Goal: Task Accomplishment & Management: Use online tool/utility

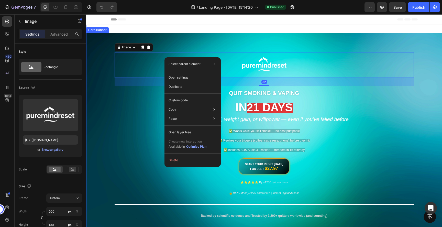
click at [249, 44] on div "Image 32 QUIT SMOKING & VAPING Heading [DATE] Heading Without Withdrawal, Weigh…" at bounding box center [264, 132] width 307 height 199
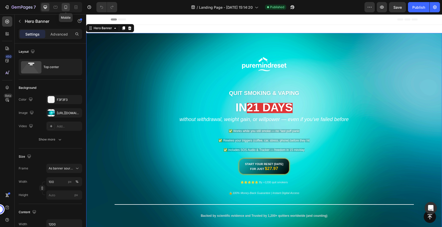
click at [68, 7] on icon at bounding box center [65, 7] width 5 height 5
type input "100 vh"
type input "100%"
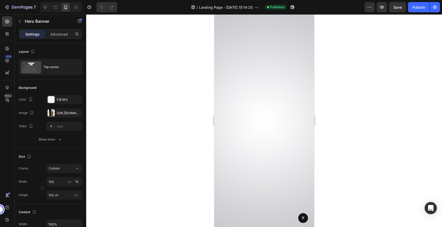
scroll to position [4026, 0]
click at [290, 6] on icon "button" at bounding box center [292, 7] width 5 height 5
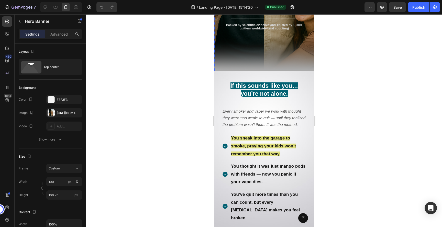
scroll to position [248, 0]
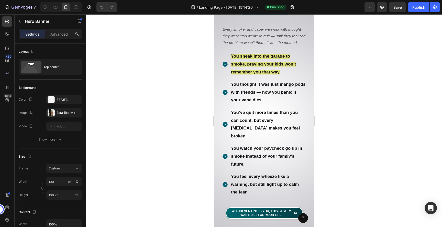
click at [264, 157] on p "You watch your paycheck go up in smoke instead of your family’s future." at bounding box center [268, 157] width 75 height 24
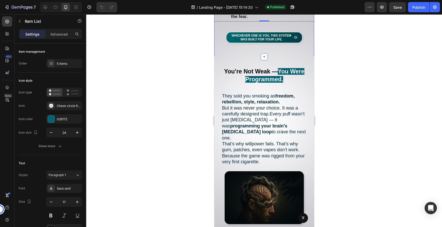
scroll to position [431, 0]
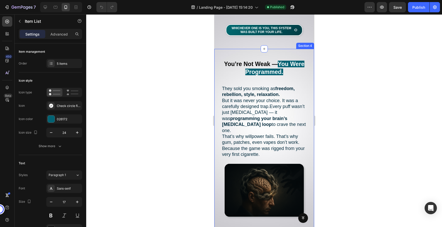
click at [332, 136] on div at bounding box center [264, 120] width 356 height 213
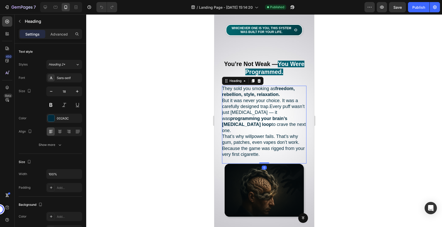
click at [263, 124] on h2 "They sold you smoking as freedom, rebellion, style, relaxation. But it was neve…" at bounding box center [264, 125] width 84 height 78
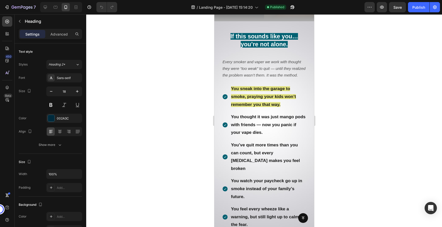
scroll to position [169, 0]
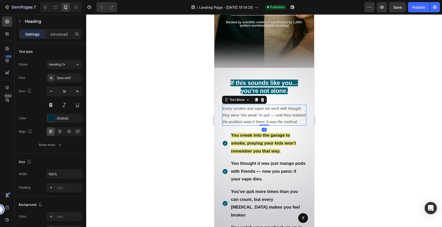
click at [246, 115] on span "Every smoker and vaper we work with thought they were “too weak” to quit — unti…" at bounding box center [263, 115] width 83 height 18
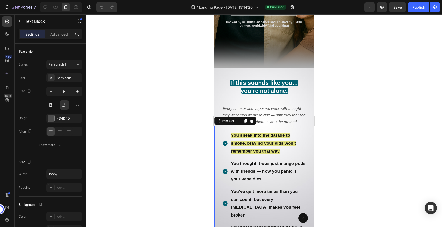
click at [250, 173] on strong "You thought it was just mango pods with friends — now you panic if your vape di…" at bounding box center [268, 171] width 75 height 20
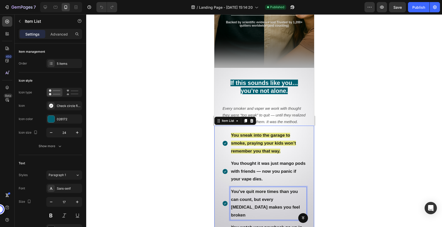
click at [245, 192] on strong "You’ve quit more times than you can count, but every [MEDICAL_DATA] makes you f…" at bounding box center [265, 203] width 69 height 28
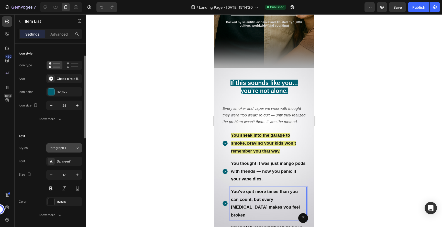
scroll to position [28, 0]
click at [261, 138] on p "You sneak into the garage to smoke, praying your kids won’t remember you that w…" at bounding box center [268, 143] width 75 height 24
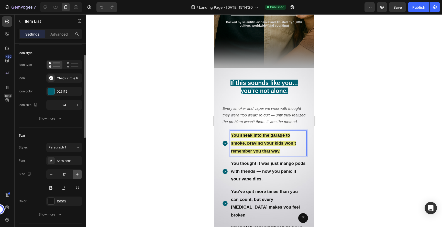
click at [79, 175] on icon "button" at bounding box center [77, 174] width 5 height 5
type input "18"
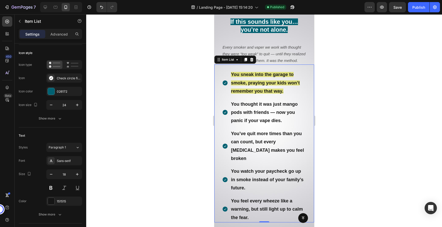
scroll to position [230, 0]
click at [390, 106] on div at bounding box center [264, 120] width 356 height 213
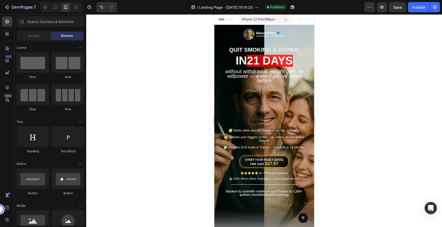
scroll to position [17, 0]
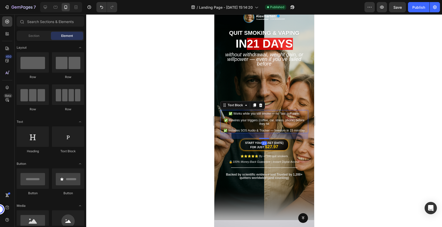
click at [277, 115] on span "✅ Works while you still smoke — no “last puff panic" at bounding box center [263, 114] width 71 height 4
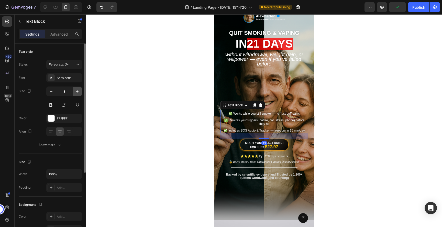
click at [77, 90] on icon "button" at bounding box center [77, 91] width 3 height 3
click at [77, 91] on icon "button" at bounding box center [77, 91] width 3 height 3
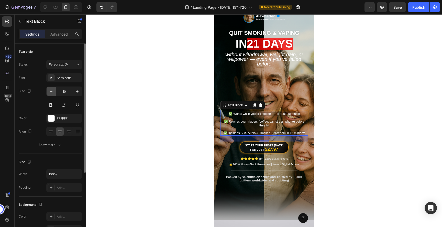
click at [52, 93] on icon "button" at bounding box center [51, 91] width 5 height 5
type input "8"
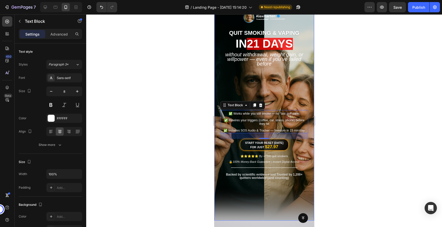
click at [331, 107] on div at bounding box center [264, 120] width 356 height 213
click at [297, 129] on span "✅ Includes SOS Audio & Tracker — freedom in 15 min/day" at bounding box center [263, 131] width 81 height 4
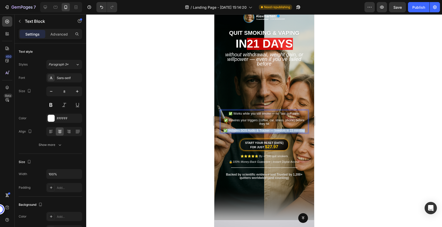
click at [297, 129] on span "✅ Includes SOS Audio & Tracker — freedom in 15 min/day" at bounding box center [263, 131] width 81 height 4
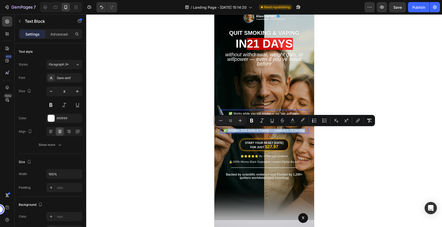
click at [303, 130] on span "✅ Includes SOS Audio & Tracker — freedom in 15 min/day" at bounding box center [263, 131] width 81 height 4
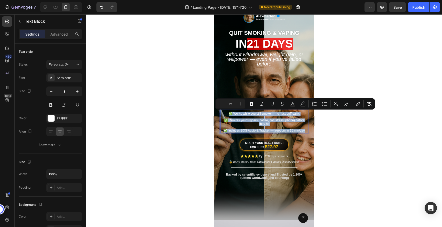
drag, startPoint x: 304, startPoint y: 130, endPoint x: 223, endPoint y: 113, distance: 83.5
click at [223, 113] on div "✅ Works while you still smoke — no “last puff panic ✅ Rewires your triggers (co…" at bounding box center [264, 122] width 88 height 21
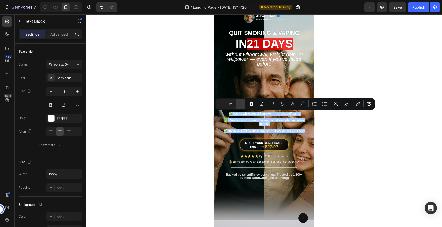
click at [242, 105] on icon "Editor contextual toolbar" at bounding box center [240, 103] width 5 height 5
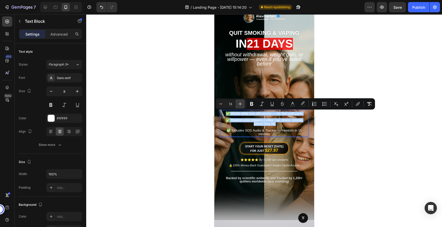
click at [242, 105] on icon "Editor contextual toolbar" at bounding box center [240, 103] width 5 height 5
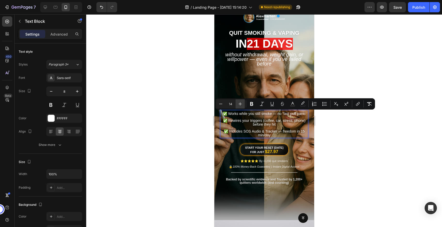
click at [242, 105] on icon "Editor contextual toolbar" at bounding box center [240, 103] width 5 height 5
type input "15"
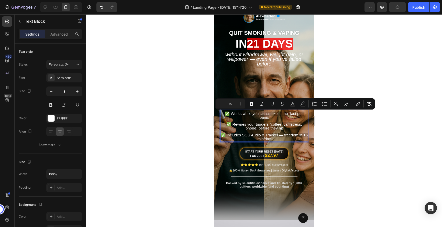
click at [364, 154] on div at bounding box center [264, 120] width 356 height 213
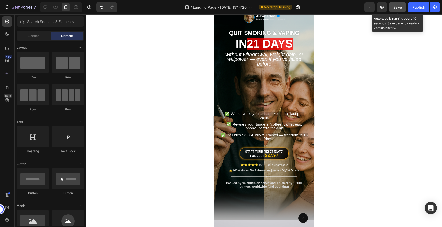
click at [400, 7] on span "Save" at bounding box center [397, 7] width 8 height 4
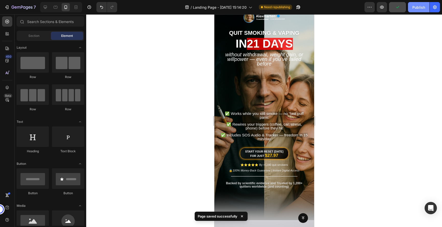
click at [413, 8] on div "Publish" at bounding box center [418, 7] width 13 height 5
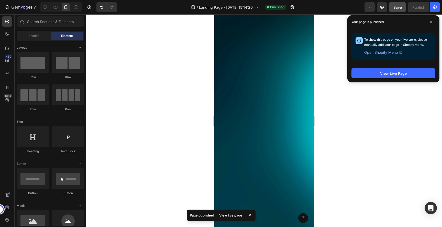
scroll to position [2018, 0]
click at [429, 24] on span at bounding box center [431, 22] width 8 height 8
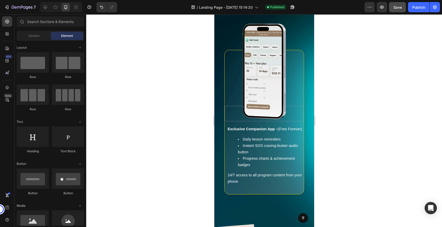
scroll to position [2380, 0]
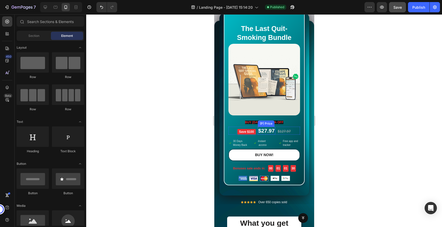
click at [268, 130] on div "$27.97" at bounding box center [266, 131] width 17 height 8
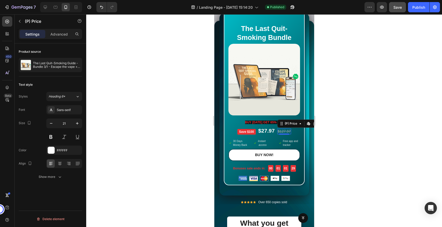
click at [281, 131] on div "$127.97" at bounding box center [284, 131] width 14 height 6
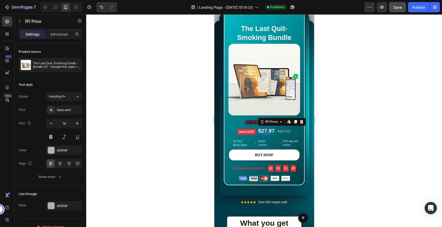
scroll to position [0, 0]
click at [268, 131] on div "$27.97" at bounding box center [266, 131] width 17 height 8
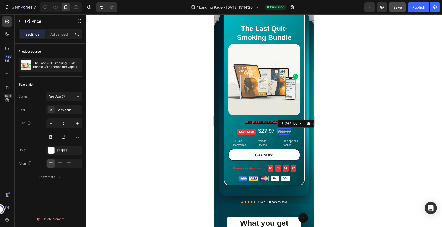
click at [288, 131] on div "$127.97" at bounding box center [284, 131] width 14 height 6
click at [269, 131] on div "$27.97" at bounding box center [266, 131] width 17 height 8
click at [285, 130] on div "$127.97" at bounding box center [284, 131] width 14 height 6
click at [267, 131] on div "$27.97" at bounding box center [266, 131] width 17 height 8
click at [248, 131] on pre "Save $100" at bounding box center [246, 132] width 18 height 6
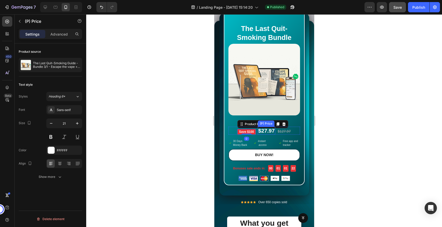
click at [264, 131] on div "$27.97" at bounding box center [266, 131] width 17 height 8
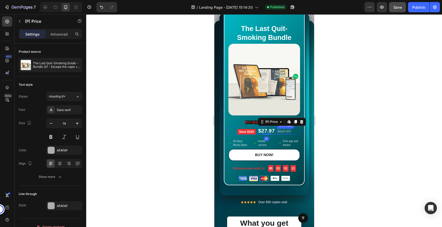
click at [283, 132] on div "$127.97" at bounding box center [284, 131] width 14 height 6
click at [264, 131] on div "$27.97" at bounding box center [266, 131] width 17 height 8
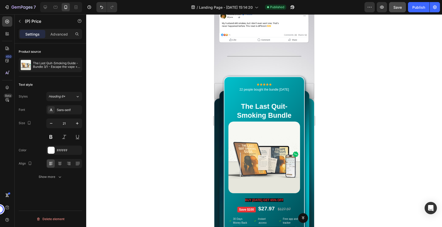
scroll to position [2310, 0]
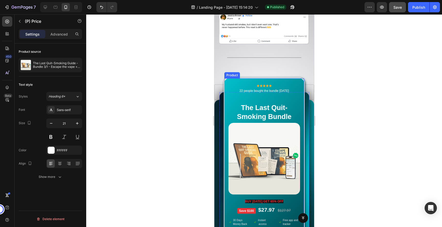
click at [238, 78] on div "Icon Icon Icon Icon Icon Icon List Hoz 22 people bought the bundle today Text b…" at bounding box center [264, 171] width 81 height 186
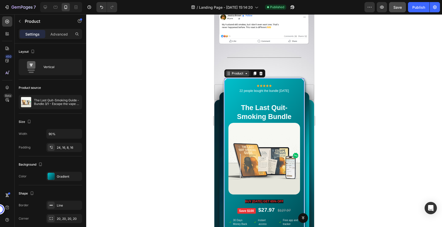
click at [229, 71] on icon at bounding box center [228, 73] width 4 height 4
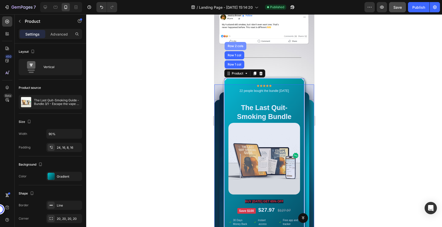
click at [238, 45] on div "Row 2 cols" at bounding box center [235, 46] width 18 height 3
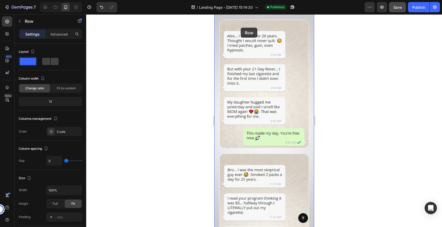
scroll to position [1492, 0]
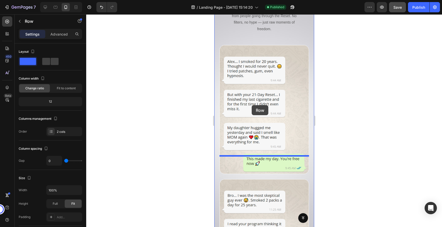
drag, startPoint x: 224, startPoint y: 70, endPoint x: 251, endPoint y: 105, distance: 45.2
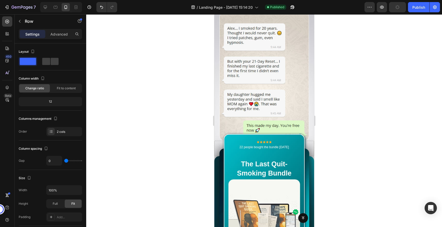
scroll to position [1697, 0]
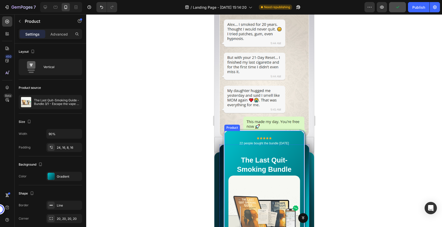
click at [230, 125] on div "Product" at bounding box center [232, 127] width 14 height 5
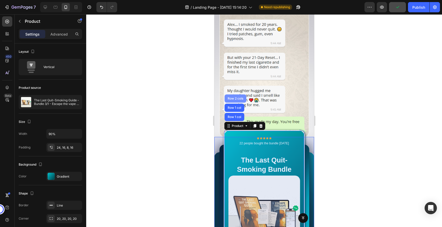
click at [238, 94] on div "Row 2 cols" at bounding box center [235, 98] width 22 height 8
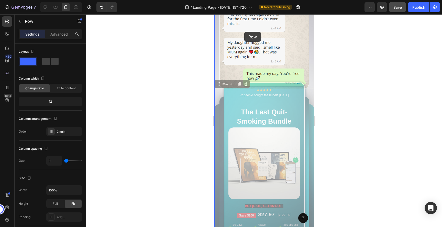
scroll to position [1549, 0]
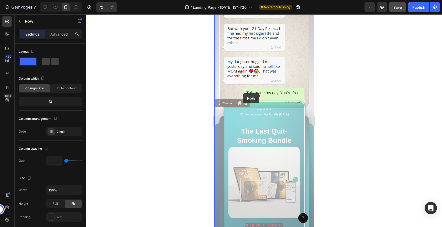
drag, startPoint x: 227, startPoint y: 122, endPoint x: 243, endPoint y: 93, distance: 32.2
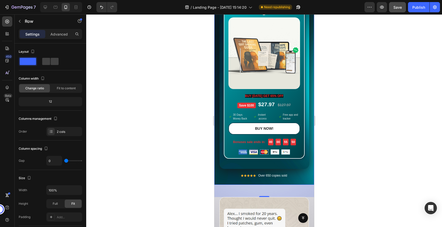
click at [233, 185] on div "48" at bounding box center [264, 191] width 100 height 12
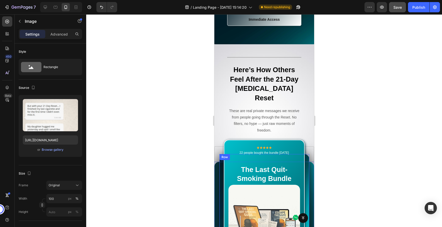
scroll to position [1566, 0]
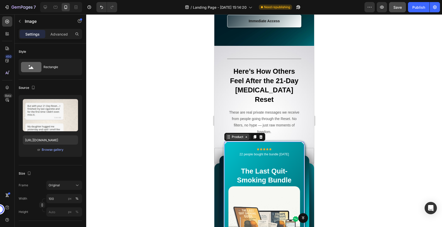
click at [230, 134] on div "Product" at bounding box center [237, 137] width 24 height 6
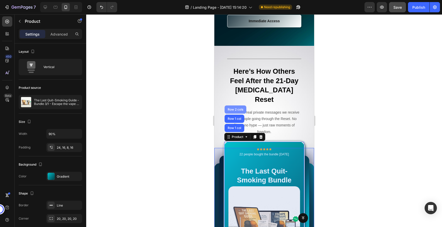
click at [236, 108] on div "Row 2 cols" at bounding box center [235, 109] width 18 height 3
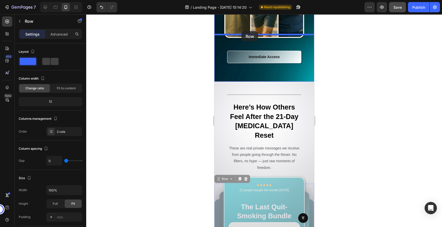
scroll to position [1522, 0]
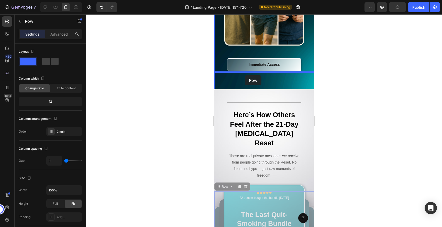
drag, startPoint x: 224, startPoint y: 123, endPoint x: 245, endPoint y: 75, distance: 52.1
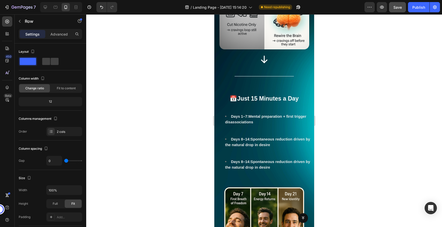
scroll to position [1260, 0]
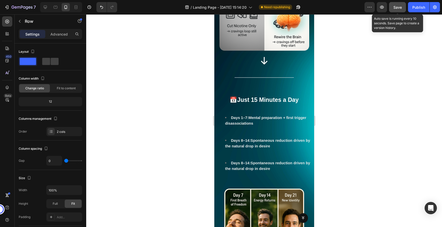
click at [399, 7] on span "Save" at bounding box center [397, 7] width 8 height 4
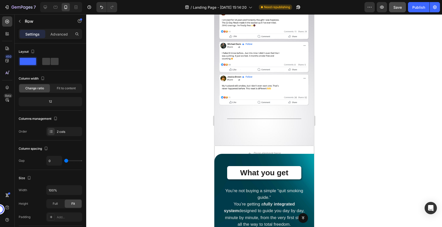
scroll to position [2463, 0]
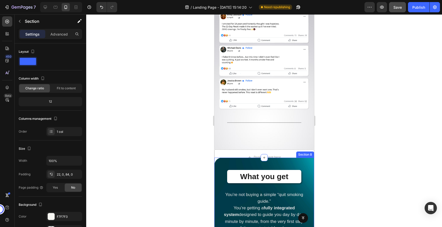
click at [303, 151] on div "Section 8" at bounding box center [305, 154] width 18 height 6
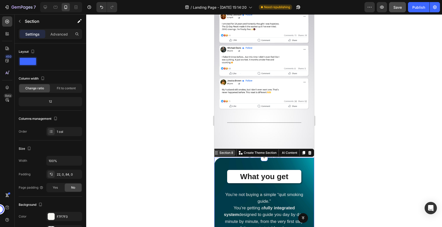
click at [228, 150] on div "Section 8" at bounding box center [226, 152] width 16 height 5
click at [225, 150] on div "Section 8" at bounding box center [226, 152] width 16 height 5
click at [223, 150] on div "Section 8" at bounding box center [226, 152] width 16 height 5
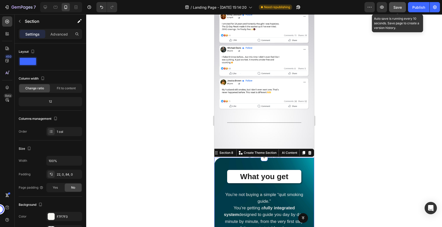
click at [394, 11] on button "Save" at bounding box center [397, 7] width 17 height 10
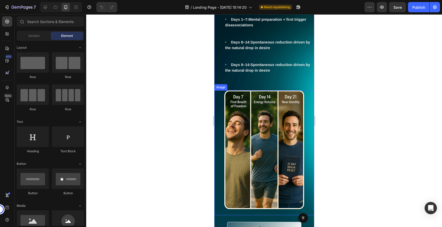
scroll to position [1298, 0]
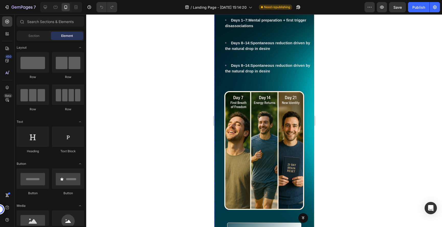
click at [266, 6] on strong "Just 15 Minutes a Day" at bounding box center [267, 2] width 61 height 7
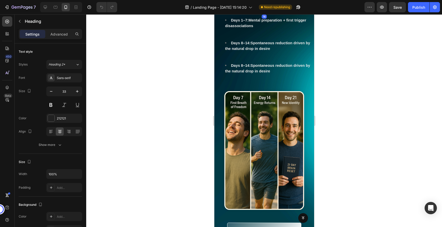
click at [266, 6] on strong "Just 15 Minutes a Day" at bounding box center [267, 2] width 61 height 7
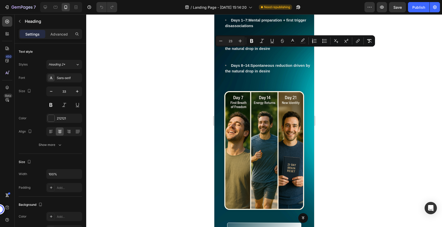
click at [273, 6] on strong "Just 15 Minutes a Day" at bounding box center [267, 2] width 61 height 7
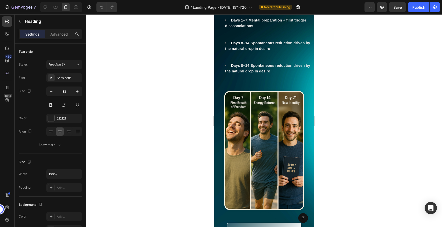
click at [273, 6] on strong "Just 15 Minutes a Day" at bounding box center [267, 2] width 61 height 7
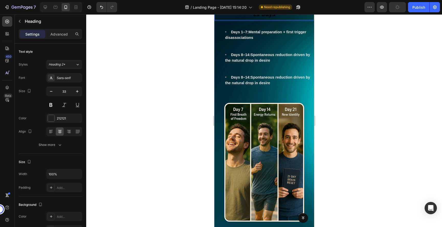
click at [351, 75] on div at bounding box center [264, 120] width 356 height 213
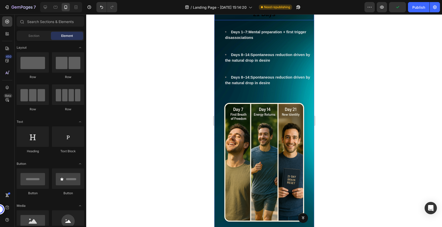
click at [273, 17] on span "Here’s How Freedom Feels in Just 21 Days" at bounding box center [264, 8] width 96 height 18
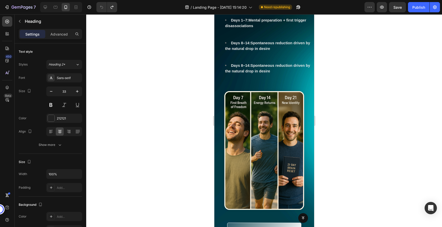
click at [286, 6] on strong "Just 15 Minutes a Day" at bounding box center [267, 2] width 61 height 7
drag, startPoint x: 298, startPoint y: 53, endPoint x: 238, endPoint y: 54, distance: 60.1
click at [238, 6] on strong "Just 15 Minutes a Day" at bounding box center [267, 2] width 61 height 7
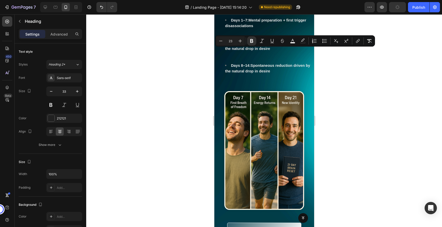
click at [247, 6] on strong "Just 15 Minutes a Day" at bounding box center [267, 2] width 61 height 7
drag, startPoint x: 300, startPoint y: 54, endPoint x: 240, endPoint y: 55, distance: 60.4
click at [240, 8] on p "📅 Just 15 Minutes a Day" at bounding box center [264, 2] width 99 height 12
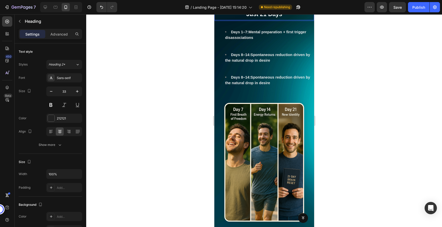
click at [227, 17] on strong "J Here’s How Freedom Feels in Just 21 Days" at bounding box center [267, 8] width 87 height 18
click at [360, 87] on div at bounding box center [264, 120] width 356 height 213
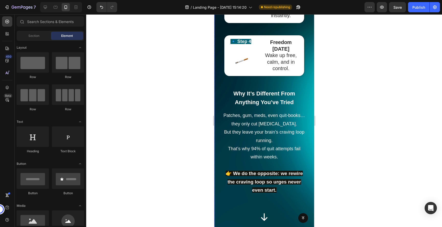
scroll to position [1030, 0]
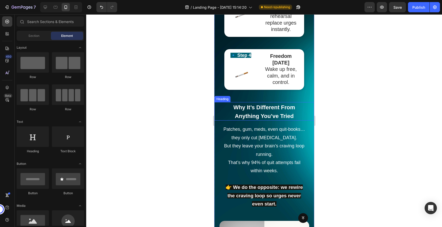
click at [265, 102] on h2 "Why It’s Different From Anything You’ve Tried" at bounding box center [264, 111] width 100 height 18
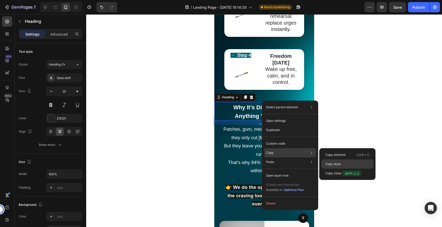
click at [337, 164] on p "Copy style" at bounding box center [332, 164] width 15 height 5
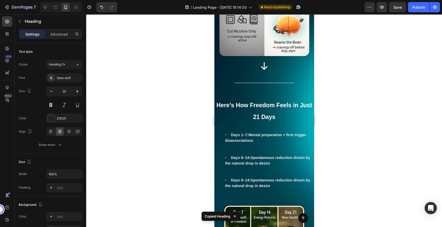
scroll to position [1268, 0]
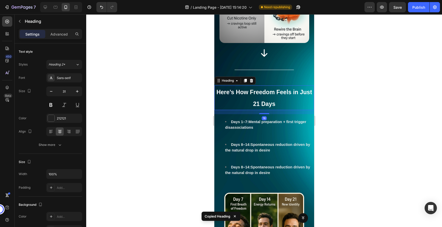
click at [272, 86] on p "⁠⁠⁠⁠⁠⁠⁠ Here’s How Freedom Feels in Just 21 Days" at bounding box center [264, 98] width 99 height 24
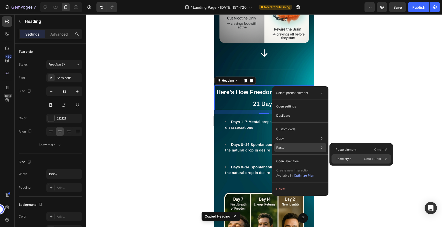
click at [341, 157] on p "Paste style" at bounding box center [344, 159] width 16 height 5
type input "31"
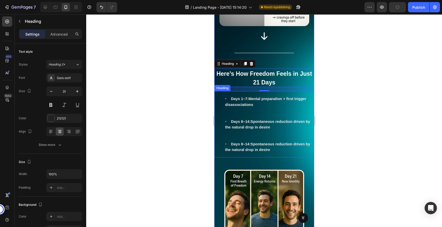
scroll to position [1280, 0]
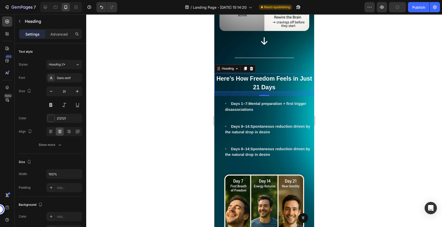
click at [377, 133] on div at bounding box center [264, 120] width 356 height 213
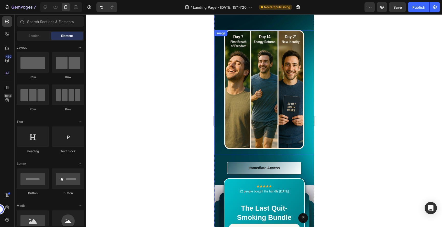
scroll to position [1424, 0]
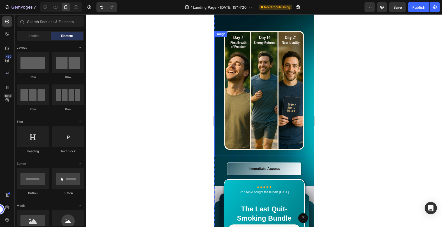
click at [269, 63] on img at bounding box center [264, 90] width 80 height 119
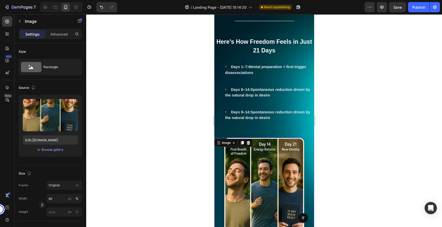
scroll to position [1307, 0]
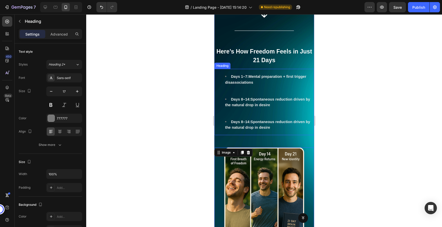
click at [245, 74] on li "Days 1–7: Mental preparation + first trigger disassociations" at bounding box center [269, 85] width 89 height 23
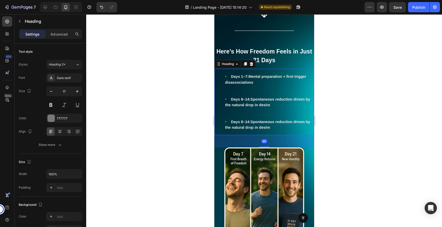
click at [245, 74] on li "Days 1–7: Mental preparation + first trigger disassociations" at bounding box center [269, 85] width 89 height 23
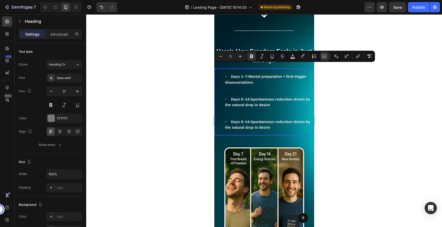
click at [261, 75] on li "Days 1–7: Mental preparation + first trigger disassociations" at bounding box center [269, 85] width 89 height 23
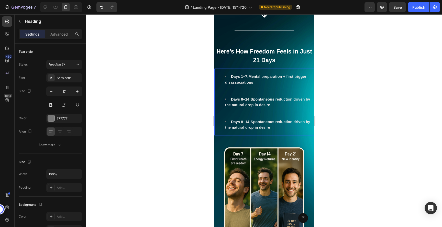
drag, startPoint x: 261, startPoint y: 74, endPoint x: 231, endPoint y: 67, distance: 31.2
click at [231, 74] on li "Days 1–7: Mental preparation + first trigger disassociations ⁠⁠⁠⁠⁠⁠⁠" at bounding box center [269, 85] width 89 height 23
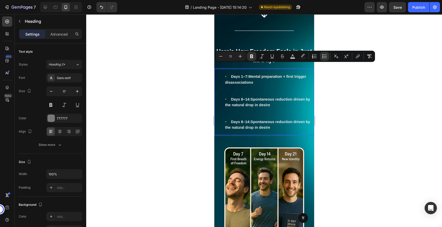
click at [233, 74] on strong "Days 1–7:" at bounding box center [239, 76] width 17 height 4
click at [235, 74] on strong "Days 1–7:" at bounding box center [239, 76] width 17 height 4
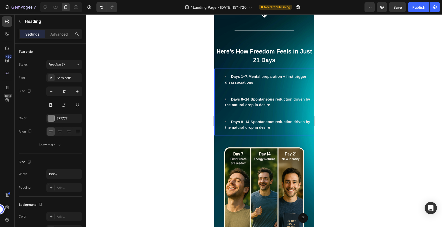
click at [235, 74] on strong "Days 1–7:" at bounding box center [239, 76] width 17 height 4
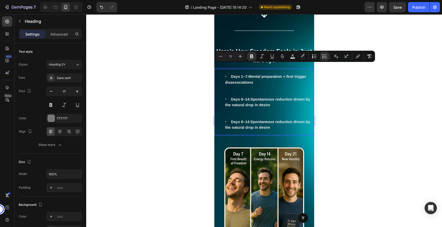
click at [258, 74] on li "Days 1–7: Mental preparation + first trigger disassociations" at bounding box center [269, 85] width 89 height 23
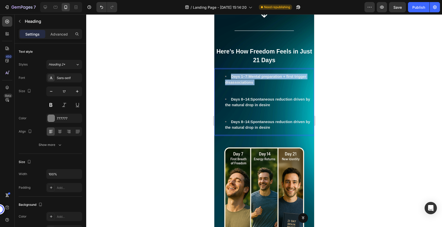
drag, startPoint x: 258, startPoint y: 73, endPoint x: 234, endPoint y: 68, distance: 24.4
click at [234, 74] on li "Days 1–7: Mental preparation + first trigger disassociations" at bounding box center [269, 85] width 89 height 23
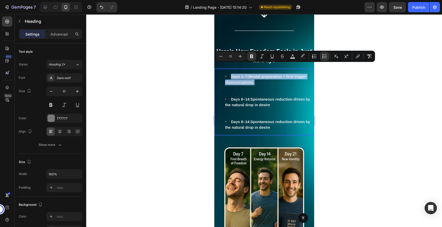
click at [234, 74] on strong "Days 1–7:" at bounding box center [239, 76] width 17 height 4
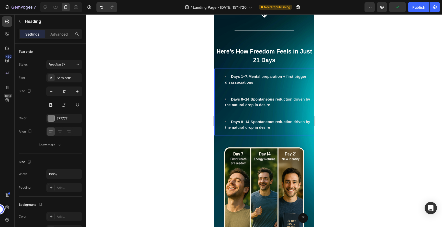
drag, startPoint x: 234, startPoint y: 67, endPoint x: 262, endPoint y: 71, distance: 28.4
click at [262, 74] on li "Days 1–7: Mental preparation + first trigger disassociations" at bounding box center [269, 85] width 89 height 23
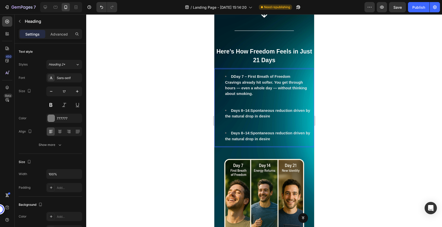
click at [234, 74] on strong "DDay 7 – First Breath of Freedom" at bounding box center [260, 76] width 59 height 4
click at [237, 74] on strong "Day 7 – First Breath of Freedom" at bounding box center [259, 76] width 57 height 4
click at [251, 108] on span "Days 8–14: Spontaneous reduction driven by the natural drop in desire" at bounding box center [267, 113] width 85 height 10
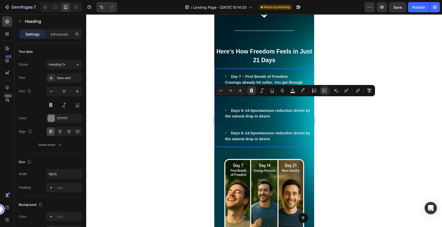
drag, startPoint x: 271, startPoint y: 107, endPoint x: 236, endPoint y: 101, distance: 35.6
click at [236, 108] on li "Days 8–14: Spontaneous reduction driven by the natural drop in desire" at bounding box center [269, 119] width 89 height 23
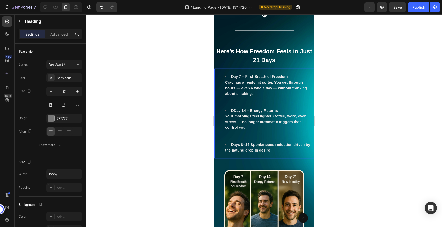
click at [234, 108] on strong "DDay 14 – Energy Returns" at bounding box center [254, 110] width 47 height 4
click at [252, 142] on span "Days 8–14: Spontaneous reduction driven by the natural drop in desire" at bounding box center [267, 147] width 85 height 10
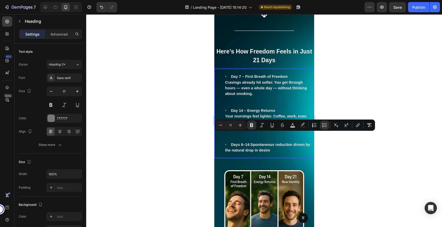
drag, startPoint x: 270, startPoint y: 141, endPoint x: 235, endPoint y: 136, distance: 36.0
click at [235, 142] on li "Days 8–14: Spontaneous reduction driven by the natural drop in desire" at bounding box center [269, 147] width 89 height 11
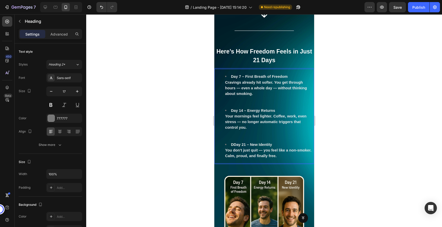
click at [234, 142] on strong "DDay 21 – New Identity" at bounding box center [251, 144] width 41 height 4
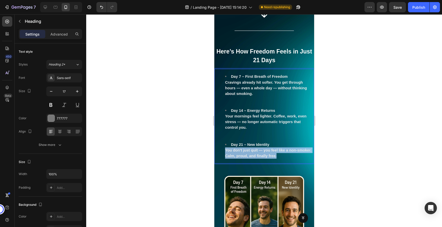
drag, startPoint x: 278, startPoint y: 148, endPoint x: 224, endPoint y: 143, distance: 53.7
click at [224, 143] on ul "Day 7 – First Breath of Freedom Cravings already hit softer. You get through ho…" at bounding box center [264, 116] width 99 height 85
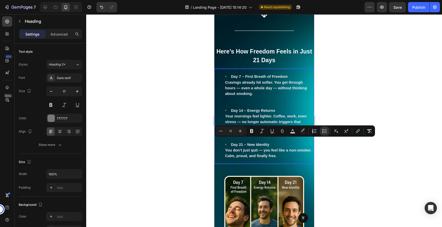
click at [278, 147] on li "Day 21 – New Identity You don’t just quit — you feel like a non-smoker. Calm, p…" at bounding box center [269, 150] width 89 height 17
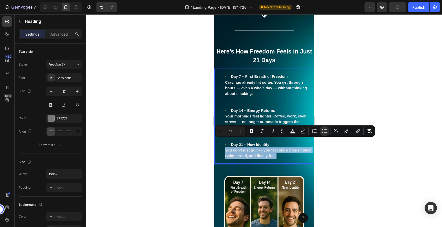
drag, startPoint x: 278, startPoint y: 147, endPoint x: 224, endPoint y: 141, distance: 54.4
click at [224, 141] on ul "Day 7 – First Breath of Freedom Cravings already hit softer. You get through ho…" at bounding box center [264, 116] width 99 height 85
click at [255, 132] on button "Bold" at bounding box center [251, 130] width 9 height 9
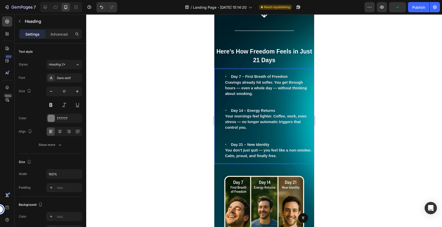
drag, startPoint x: 469, startPoint y: 146, endPoint x: 255, endPoint y: 132, distance: 214.9
click at [255, 132] on li "Day 14 – Energy Returns Your mornings feel lighter. Coffee, work, even stress —…" at bounding box center [269, 125] width 89 height 34
click at [255, 148] on strong "You don’t just quit — you feel like a non-smoker. Calm, proud, and finally free." at bounding box center [268, 153] width 86 height 10
click at [276, 148] on strong "You don’t just quit — you feel like a non-smoker. Calm, proud, and finally free." at bounding box center [268, 153] width 86 height 10
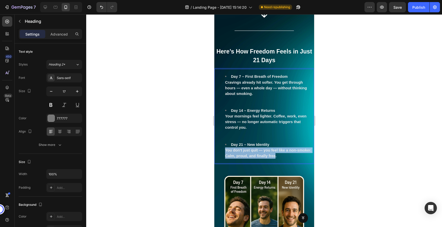
drag, startPoint x: 276, startPoint y: 147, endPoint x: 225, endPoint y: 142, distance: 50.7
click at [225, 148] on strong "You don’t just quit — you feel like a non-smoker. Calm, proud, and finally free." at bounding box center [268, 153] width 86 height 10
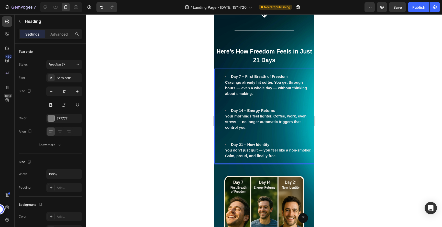
click at [237, 142] on strong "Day 21 – New Identity" at bounding box center [250, 144] width 38 height 4
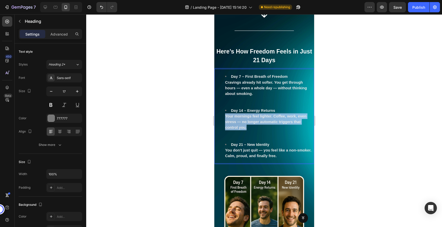
drag, startPoint x: 259, startPoint y: 119, endPoint x: 226, endPoint y: 108, distance: 35.0
click at [226, 108] on li "Day 14 – Energy Returns Your mornings feel lighter. Coffee, work, even stress —…" at bounding box center [269, 125] width 89 height 34
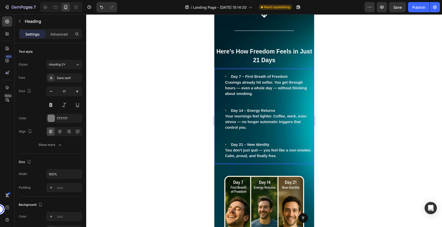
click at [235, 114] on span "Your mornings feel lighter. Coffee, work, even stress — no longer automatic tri…" at bounding box center [265, 121] width 81 height 15
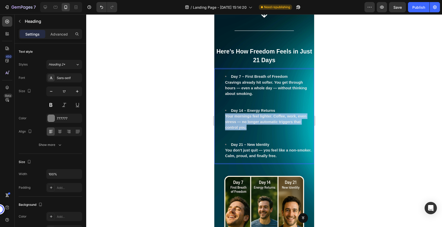
drag, startPoint x: 226, startPoint y: 108, endPoint x: 246, endPoint y: 120, distance: 23.9
click at [246, 120] on li "Day 14 – Energy Returns Your mornings feel lighter. Coffee, work, even stress —…" at bounding box center [269, 125] width 89 height 34
drag, startPoint x: 246, startPoint y: 120, endPoint x: 243, endPoint y: 114, distance: 7.0
click at [243, 114] on li "Day 14 – Energy Returns Your mornings feel lighter. Coffee, work, even stress —…" at bounding box center [269, 125] width 89 height 34
click at [355, 102] on div at bounding box center [264, 120] width 356 height 213
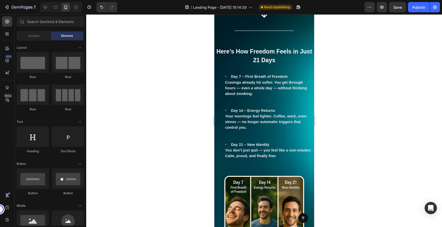
click at [355, 102] on div at bounding box center [264, 120] width 356 height 213
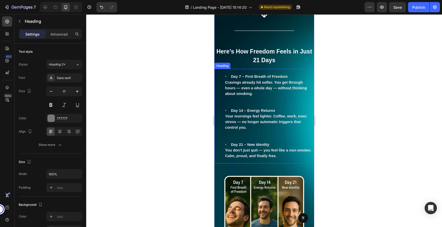
click at [277, 147] on li "Day 21 – New Identity You don’t just quit — you feel like a non-smoker. Calm, p…" at bounding box center [269, 150] width 89 height 17
click at [275, 148] on strong "You don’t just quit — you feel like a non-smoker. Calm, proud, and finally free." at bounding box center [268, 153] width 86 height 10
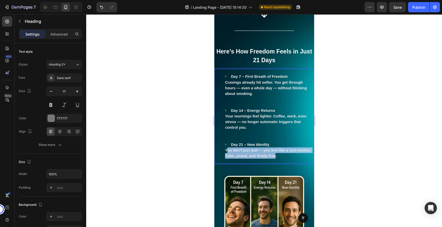
drag, startPoint x: 276, startPoint y: 148, endPoint x: 227, endPoint y: 142, distance: 49.2
click at [227, 148] on strong "You don’t just quit — you feel like a non-smoker. Calm, proud, and finally free." at bounding box center [268, 153] width 86 height 10
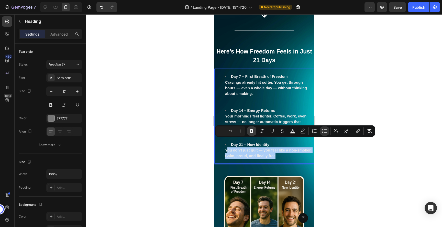
click at [249, 133] on icon "Editor contextual toolbar" at bounding box center [251, 130] width 5 height 5
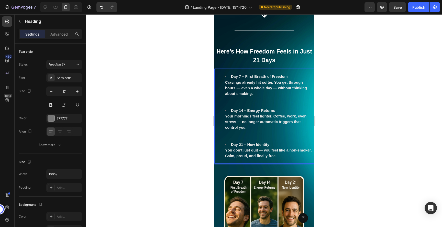
click at [227, 148] on span "Y ou don’t just quit — you feel like a non-smoker. Calm, proud, and finally fre…" at bounding box center [268, 153] width 87 height 10
click at [239, 148] on span "Y ou don’t just quit — you feel like a non-smoker. Calm, proud, and finally fre…" at bounding box center [268, 153] width 87 height 10
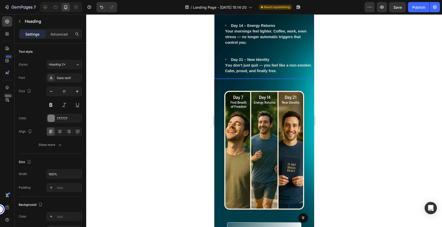
scroll to position [1397, 0]
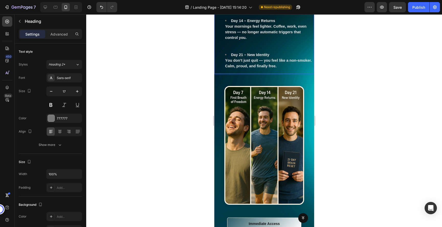
click at [339, 106] on div at bounding box center [264, 120] width 356 height 213
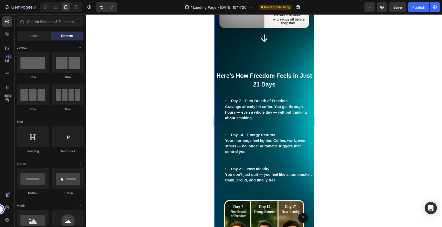
scroll to position [1279, 0]
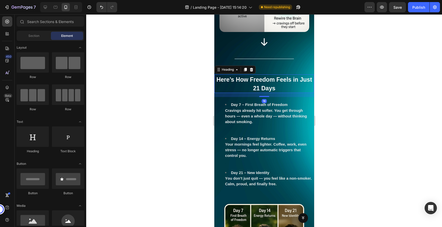
click at [265, 76] on strong "Here’s How Freedom Feels in Just 21 Days" at bounding box center [264, 83] width 96 height 15
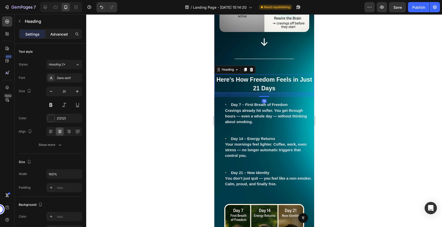
click at [63, 34] on p "Advanced" at bounding box center [58, 33] width 17 height 5
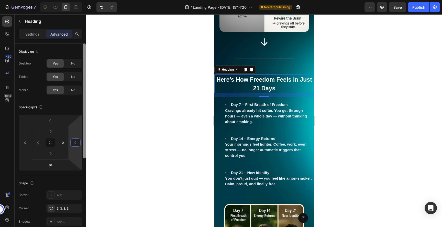
click at [82, 145] on div at bounding box center [84, 142] width 4 height 198
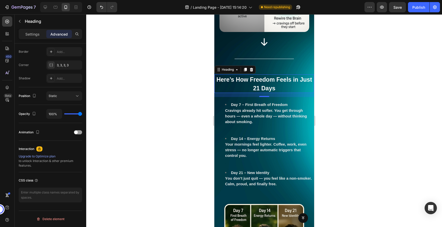
click at [58, 35] on p "Advanced" at bounding box center [58, 33] width 17 height 5
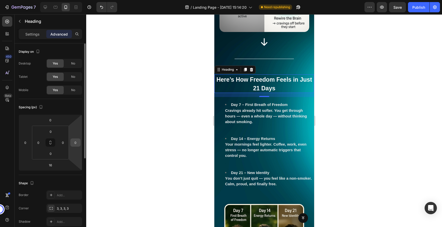
click at [77, 142] on input "0" at bounding box center [76, 143] width 8 height 8
click at [73, 142] on input "0" at bounding box center [76, 143] width 8 height 8
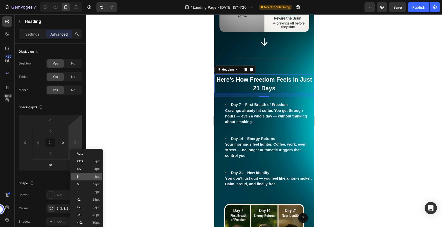
click at [83, 176] on p "S 8px" at bounding box center [88, 177] width 23 height 4
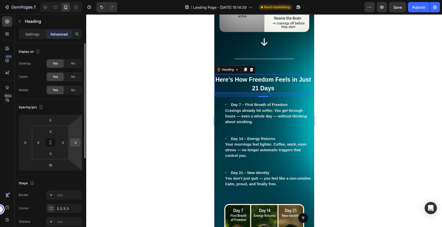
click at [78, 143] on input "8" at bounding box center [76, 143] width 8 height 8
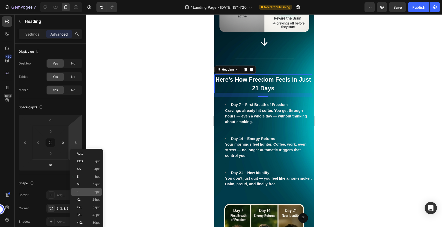
click at [83, 191] on p "L 16px" at bounding box center [88, 192] width 23 height 4
type input "16"
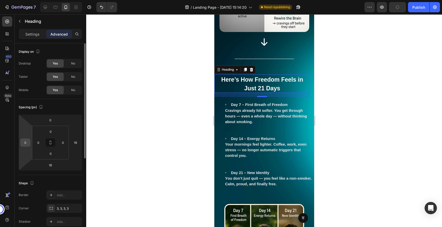
click at [27, 144] on input "0" at bounding box center [25, 143] width 8 height 8
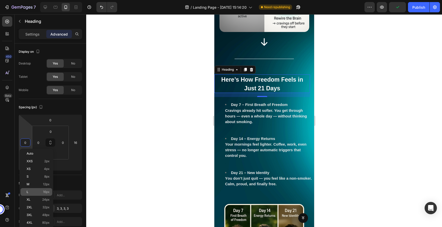
click at [32, 191] on p "L 16px" at bounding box center [38, 192] width 23 height 4
type input "16"
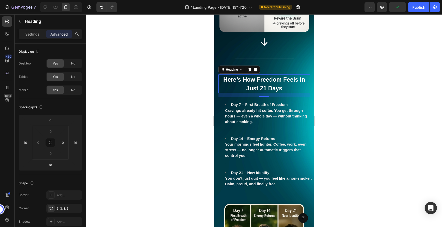
click at [350, 119] on div at bounding box center [264, 120] width 356 height 213
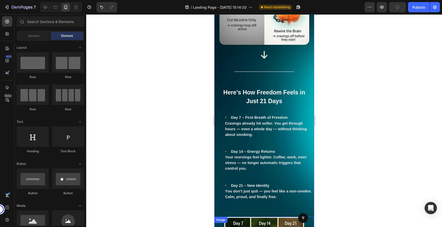
scroll to position [1263, 0]
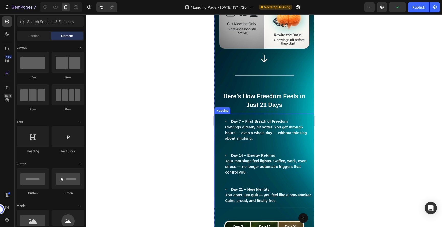
click at [259, 119] on strong "Day 7 – First Breath of Freedom" at bounding box center [259, 121] width 57 height 4
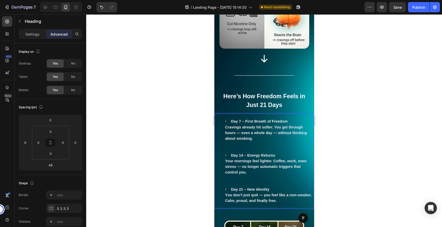
click at [243, 119] on strong "Day 7 – First Breath of Freedom" at bounding box center [259, 121] width 57 height 4
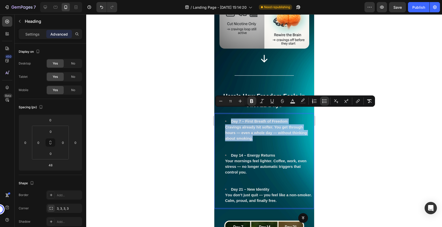
drag, startPoint x: 257, startPoint y: 128, endPoint x: 223, endPoint y: 108, distance: 39.4
click at [223, 118] on ul "Day 7 – First Breath of Freedom Cravings already hit softer. You get through ho…" at bounding box center [264, 160] width 99 height 85
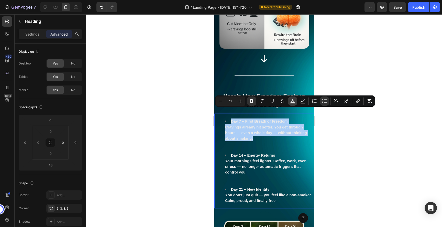
click at [293, 102] on icon "Editor contextual toolbar" at bounding box center [292, 100] width 5 height 5
type input "EAEAEA"
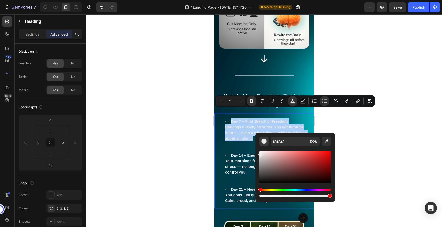
click at [261, 138] on button "Editor contextual toolbar" at bounding box center [263, 141] width 9 height 9
click at [264, 145] on button "Editor contextual toolbar" at bounding box center [263, 141] width 9 height 9
click at [262, 143] on div "Editor contextual toolbar" at bounding box center [263, 141] width 5 height 5
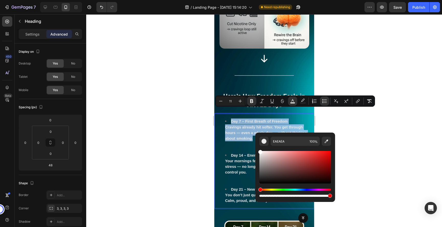
type input "FFFFFF"
drag, startPoint x: 482, startPoint y: 185, endPoint x: 248, endPoint y: 141, distance: 238.5
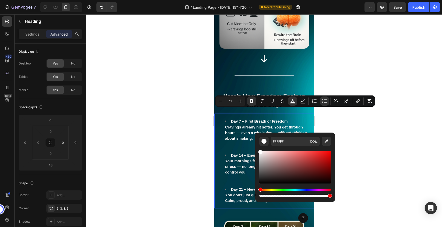
type input "17"
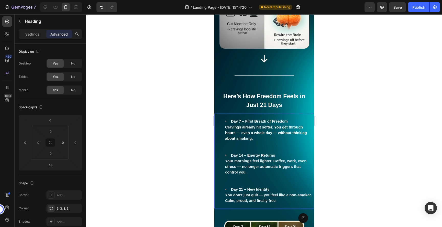
click at [234, 141] on li "Day 7 – First Breath of Freedom Cravings already hit softer. You get through ho…" at bounding box center [269, 135] width 89 height 34
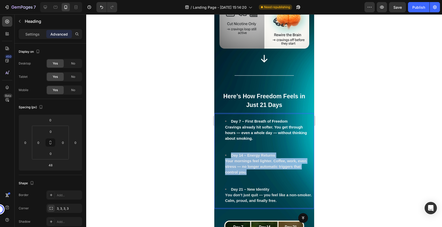
drag, startPoint x: 249, startPoint y: 166, endPoint x: 219, endPoint y: 143, distance: 37.3
click at [219, 143] on ul "Day 7 – First Breath of Freedom Cravings already hit softer. You get through ho…" at bounding box center [264, 160] width 99 height 85
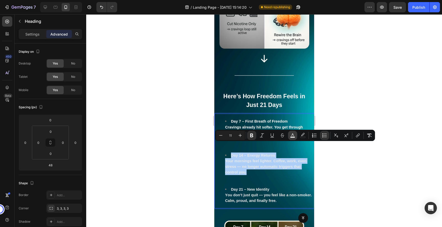
click at [292, 136] on icon "Editor contextual toolbar" at bounding box center [292, 135] width 5 height 5
type input "EAEAEA"
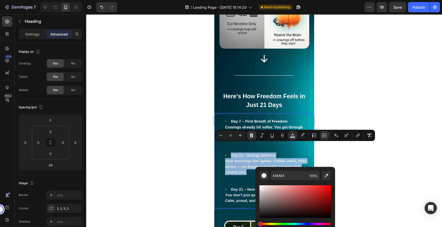
type input "FFFFFF"
drag, startPoint x: 478, startPoint y: 204, endPoint x: 251, endPoint y: 177, distance: 229.0
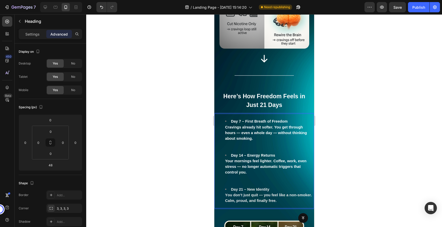
click at [222, 179] on ul "Day 7 – First Breath of Freedom Cravings already hit softer. You get through ho…" at bounding box center [264, 160] width 99 height 85
click at [277, 194] on li "Day 21 – New Identity Y ou don’t just quit — you feel like a non-smoker. Calm, …" at bounding box center [269, 194] width 89 height 17
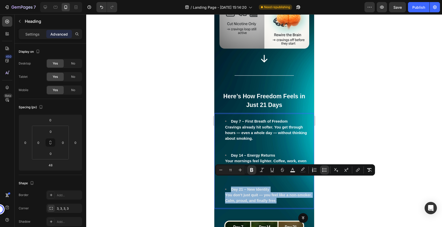
drag, startPoint x: 278, startPoint y: 193, endPoint x: 229, endPoint y: 179, distance: 51.5
click at [229, 186] on li "Day 21 – New Identity Y ou don’t just quit — you feel like a non-smoker. Calm, …" at bounding box center [269, 194] width 89 height 17
click at [291, 171] on rect "Editor contextual toolbar" at bounding box center [292, 171] width 5 height 1
type input "EAEAEA"
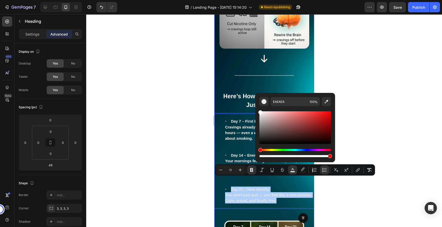
drag, startPoint x: 478, startPoint y: 144, endPoint x: 254, endPoint y: 102, distance: 227.7
type input "FFFFFF"
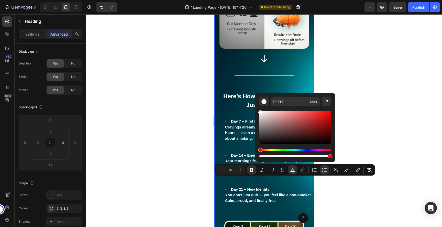
click at [232, 72] on div "The Only System That Kills Urges Before You Quit Heading Imagine quitting witho…" at bounding box center [264, 38] width 100 height 1112
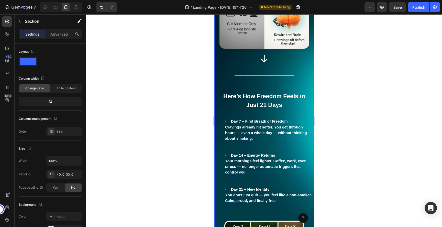
click at [418, 133] on div at bounding box center [264, 120] width 356 height 213
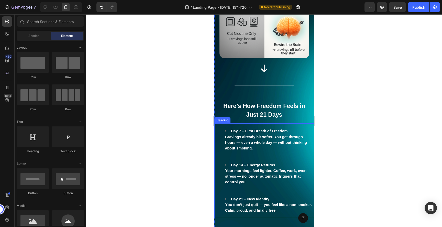
scroll to position [1252, 0]
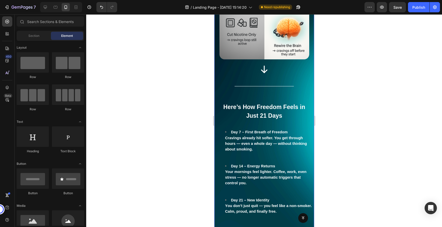
click at [290, 84] on div "The Only System That Kills Urges Before You Quit Heading Imagine quitting witho…" at bounding box center [264, 49] width 100 height 1112
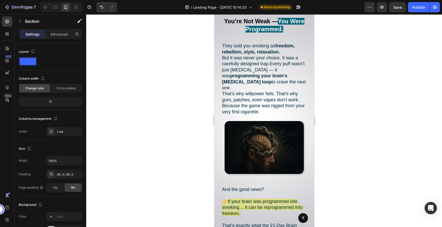
scroll to position [664, 0]
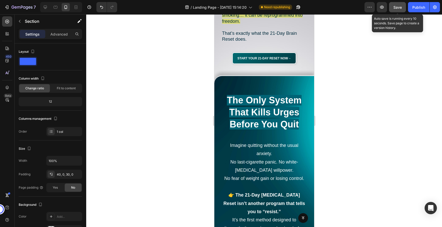
click at [393, 6] on button "Save" at bounding box center [397, 7] width 17 height 10
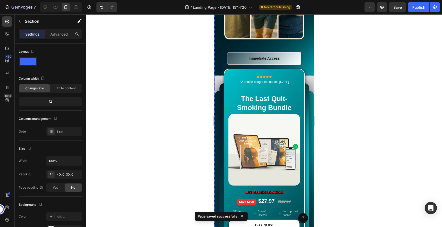
scroll to position [1567, 0]
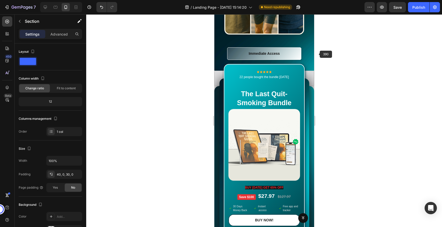
click at [324, 55] on div at bounding box center [264, 120] width 356 height 213
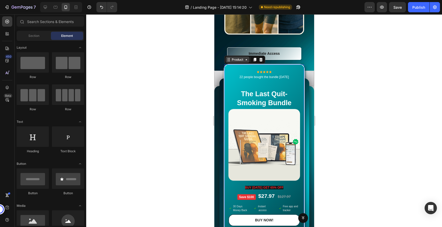
click at [235, 56] on div "Product" at bounding box center [244, 60] width 41 height 8
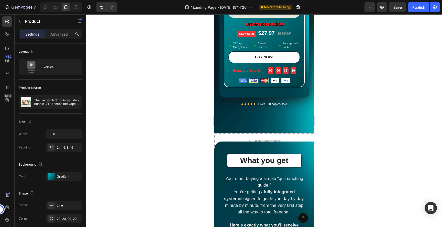
scroll to position [1731, 0]
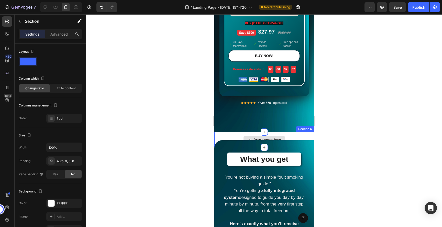
click at [243, 132] on div "Drop element here" at bounding box center [264, 139] width 100 height 15
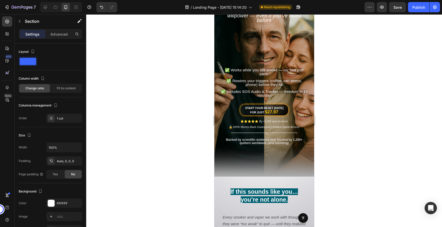
scroll to position [0, 0]
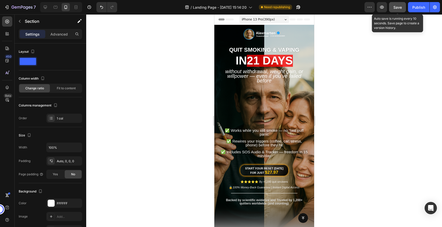
click at [399, 8] on span "Save" at bounding box center [397, 7] width 8 height 4
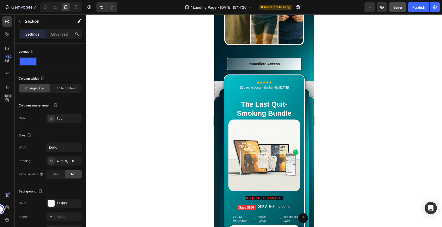
scroll to position [1565, 0]
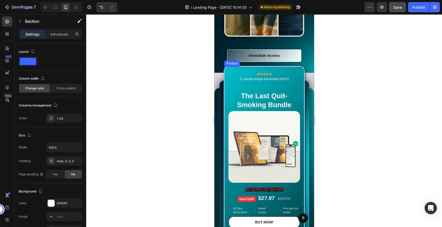
click at [292, 82] on div "Icon Icon Icon Icon Icon Icon List Hoz 22 people bought the bundle today Text b…" at bounding box center [264, 161] width 72 height 177
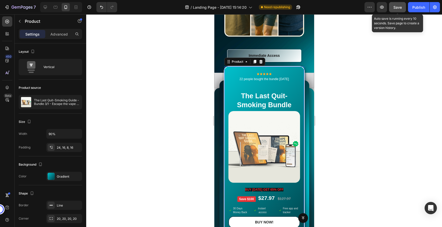
click at [394, 8] on span "Save" at bounding box center [397, 7] width 8 height 4
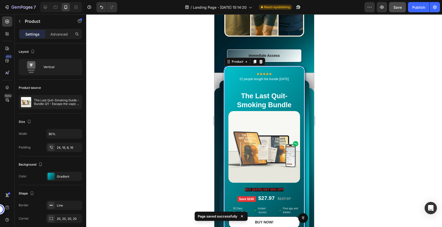
click at [348, 63] on div at bounding box center [264, 120] width 356 height 213
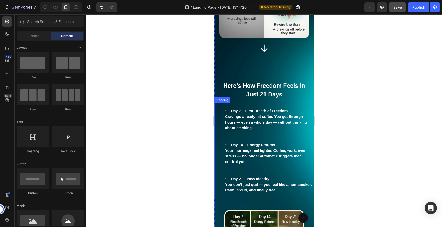
scroll to position [1273, 0]
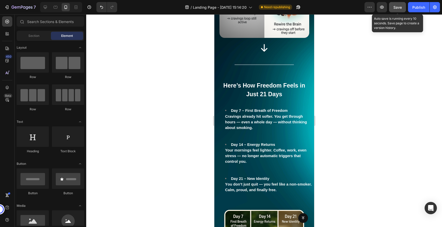
click at [399, 9] on div "Save" at bounding box center [397, 7] width 8 height 5
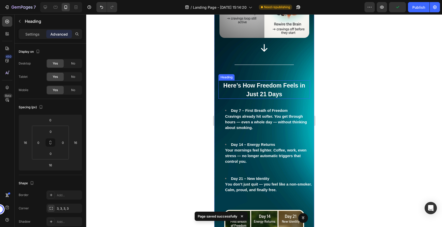
click at [284, 82] on strong "Here’s How Freedom Feels in Just 21 Days" at bounding box center [264, 89] width 82 height 15
click at [284, 85] on h2 "Here’s How Freedom Feels in Just 21 Days" at bounding box center [264, 89] width 92 height 18
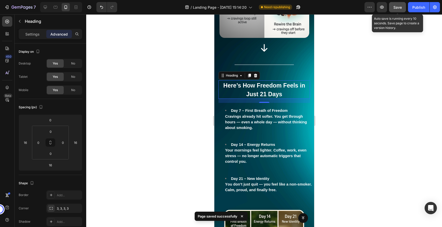
click at [393, 9] on div "Save" at bounding box center [397, 7] width 8 height 5
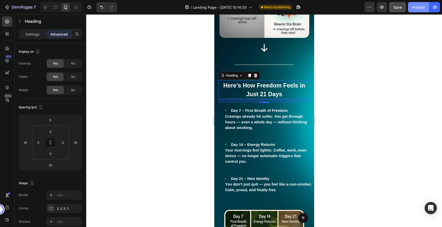
click at [416, 6] on div "Publish" at bounding box center [418, 7] width 13 height 5
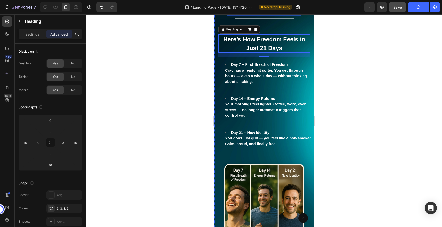
scroll to position [1328, 0]
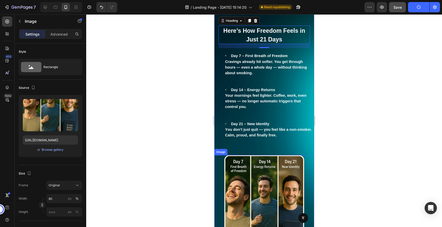
click at [254, 159] on img at bounding box center [264, 214] width 80 height 119
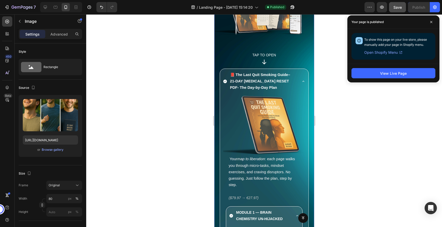
scroll to position [1981, 0]
click at [301, 80] on icon at bounding box center [303, 81] width 4 height 4
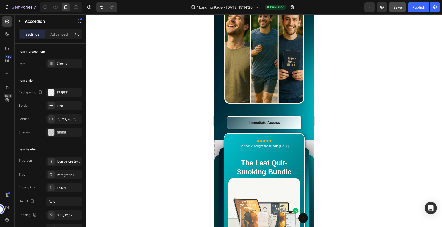
scroll to position [1495, 0]
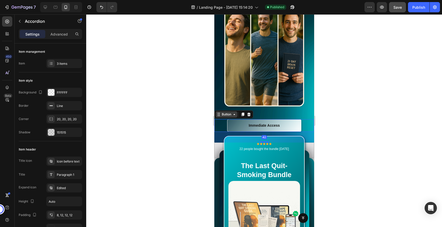
click at [222, 110] on div "Button" at bounding box center [233, 114] width 39 height 8
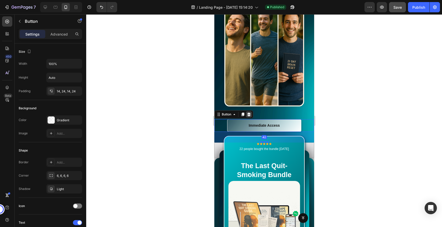
click at [247, 112] on icon at bounding box center [249, 114] width 4 height 4
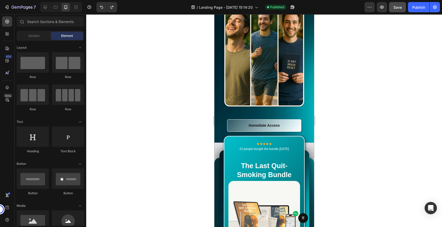
click at [334, 109] on div at bounding box center [264, 120] width 356 height 213
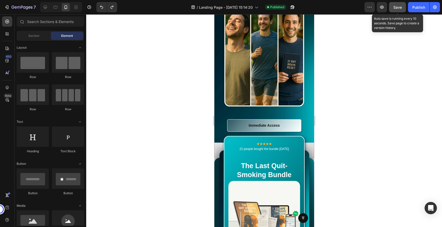
click at [399, 8] on span "Save" at bounding box center [397, 7] width 8 height 4
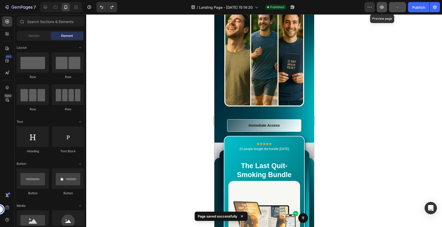
click at [386, 9] on button "button" at bounding box center [382, 7] width 10 height 10
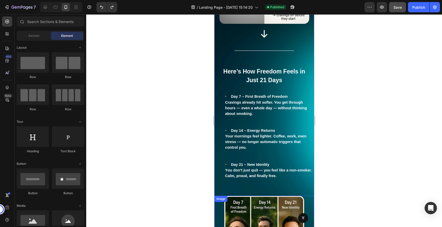
scroll to position [1287, 0]
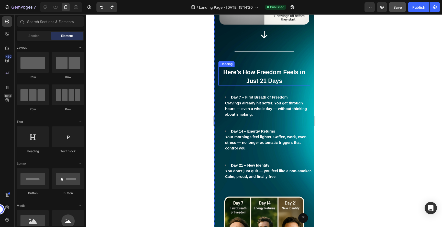
click at [257, 69] on strong "Here’s How Freedom Feels in Just 21 Days" at bounding box center [264, 76] width 82 height 15
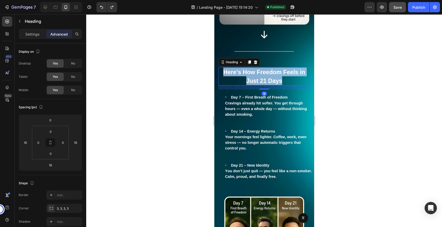
click at [257, 69] on strong "Here’s How Freedom Feels in Just 21 Days" at bounding box center [264, 76] width 82 height 15
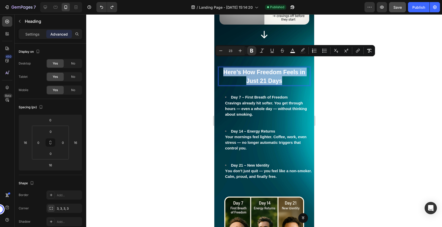
copy strong "Here’s How Freedom Feels in Just 21 Days"
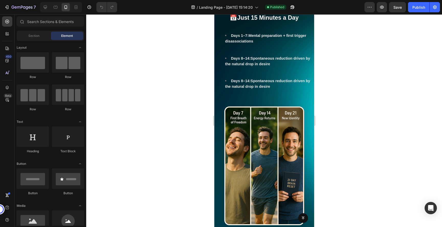
scroll to position [1271, 0]
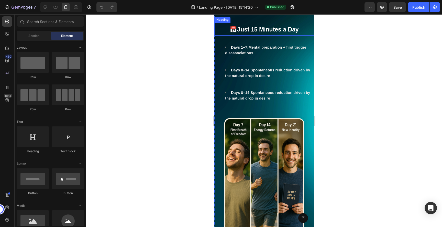
click at [256, 33] on strong "Just 15 Minutes a Day" at bounding box center [267, 29] width 61 height 7
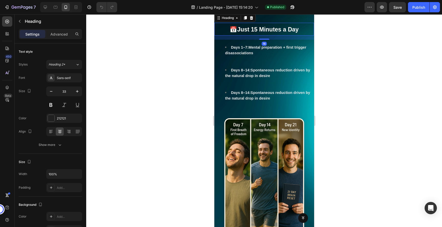
click at [256, 33] on strong "Just 15 Minutes a Day" at bounding box center [267, 29] width 61 height 7
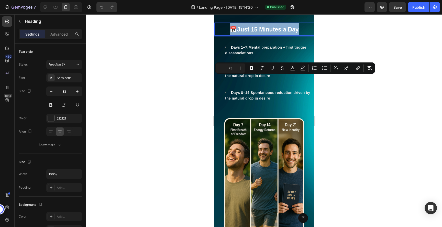
click at [258, 33] on strong "Just 15 Minutes a Day" at bounding box center [267, 29] width 61 height 7
drag, startPoint x: 299, startPoint y: 79, endPoint x: 246, endPoint y: 80, distance: 53.2
click at [246, 35] on p "📅 Just 15 Minutes a Day" at bounding box center [264, 29] width 99 height 12
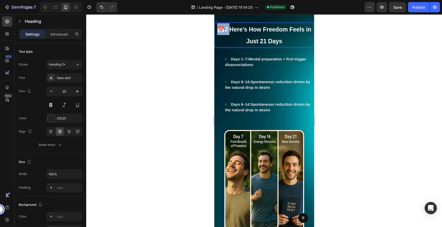
drag, startPoint x: 229, startPoint y: 81, endPoint x: 214, endPoint y: 81, distance: 14.6
click at [214, 47] on h2 "📅 J Here’s How Freedom Feels in Just 21 Days" at bounding box center [264, 35] width 100 height 25
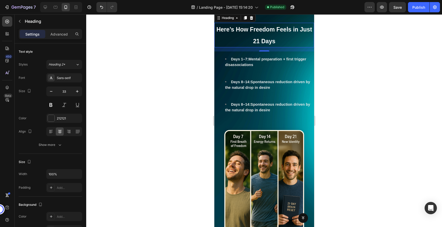
click at [195, 85] on div at bounding box center [264, 120] width 356 height 213
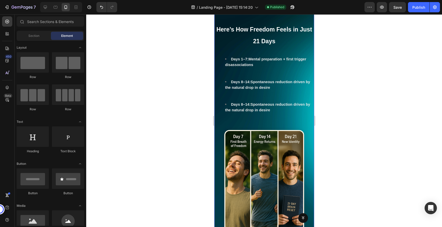
click at [259, 45] on strong "Here’s How Freedom Feels in Just 21 Days" at bounding box center [264, 35] width 96 height 18
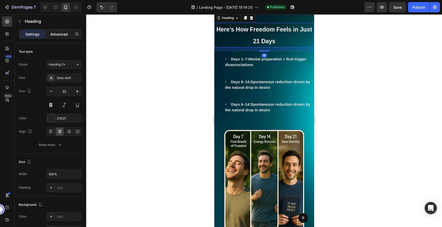
click at [57, 36] on p "Advanced" at bounding box center [58, 33] width 17 height 5
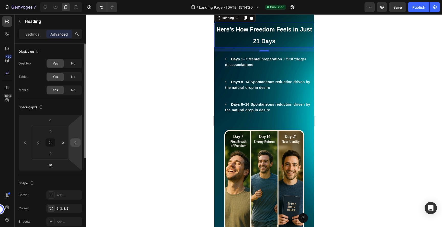
click at [73, 143] on input "0" at bounding box center [76, 143] width 8 height 8
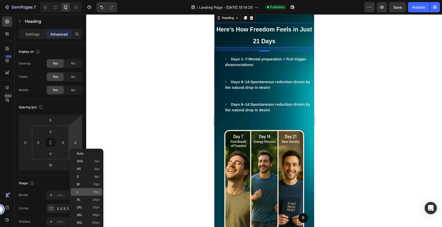
click at [85, 191] on p "L 16px" at bounding box center [88, 192] width 23 height 4
type input "16"
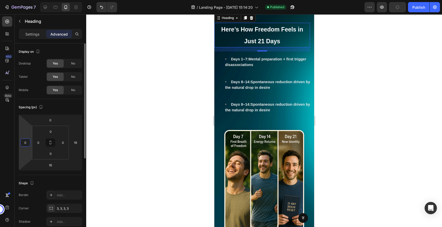
click at [28, 144] on input "0" at bounding box center [25, 143] width 8 height 8
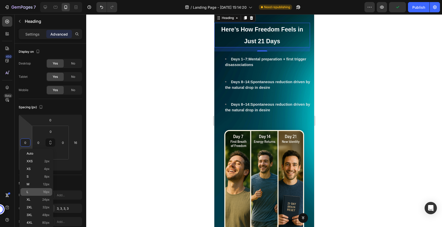
click at [34, 191] on p "L 16px" at bounding box center [38, 192] width 23 height 4
type input "16"
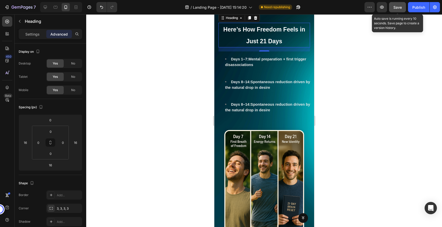
click at [399, 10] on button "Save" at bounding box center [397, 7] width 17 height 10
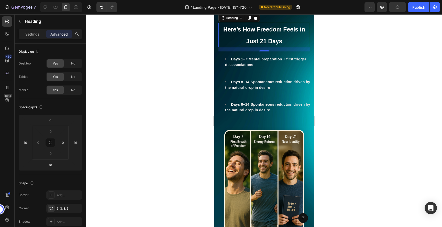
click at [375, 160] on div at bounding box center [264, 120] width 356 height 213
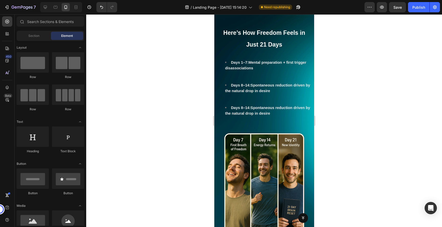
scroll to position [1324, 0]
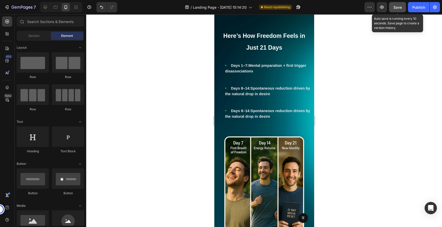
click at [397, 8] on span "Save" at bounding box center [397, 7] width 8 height 4
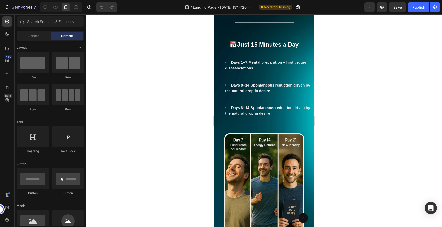
scroll to position [1263, 0]
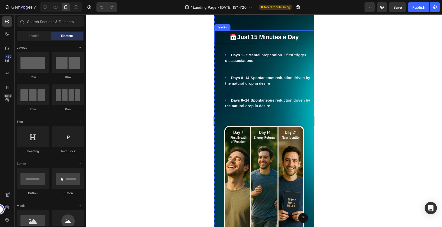
click at [264, 40] on strong "Just 15 Minutes a Day" at bounding box center [267, 37] width 61 height 7
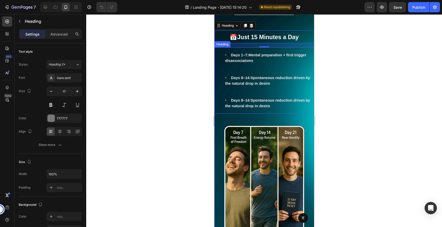
click at [241, 57] on strong "Days 1–7:" at bounding box center [239, 55] width 17 height 4
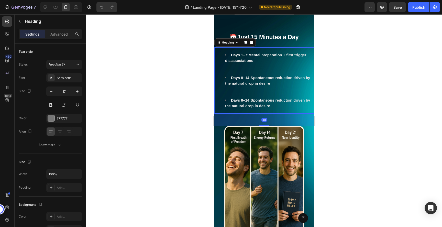
click at [241, 57] on strong "Days 1–7:" at bounding box center [239, 55] width 17 height 4
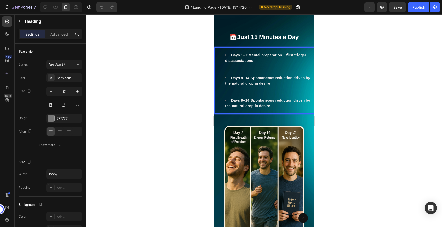
click at [276, 97] on li "Days 8–14: Spontaneous reduction driven by the natural drop in desire" at bounding box center [269, 86] width 89 height 23
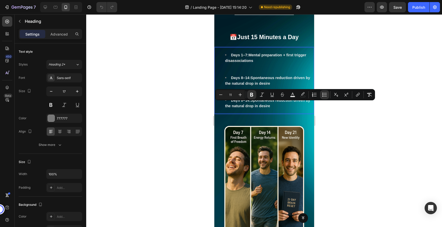
drag, startPoint x: 277, startPoint y: 160, endPoint x: 228, endPoint y: 103, distance: 75.1
click at [228, 103] on h3 "Days 1–7: Mental preparation + first trigger disassociations Days 8–14: Spontan…" at bounding box center [264, 80] width 100 height 66
click at [236, 63] on span "Days 1–7: Mental preparation + first trigger disassociations" at bounding box center [265, 58] width 81 height 10
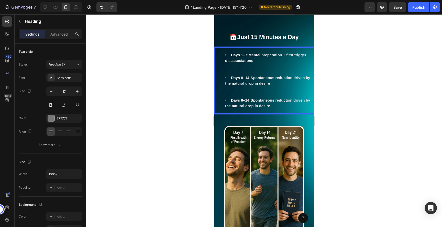
drag, startPoint x: 254, startPoint y: 111, endPoint x: 237, endPoint y: 106, distance: 17.8
click at [237, 75] on li "Days 1–7: Mental preparation + first trigger disassociations" at bounding box center [269, 63] width 89 height 23
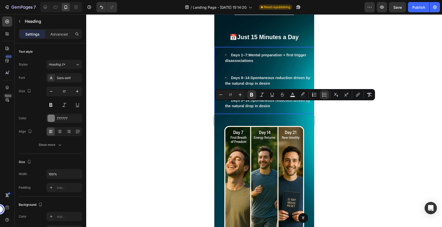
click at [244, 75] on li "Days 1–7: Mental preparation + first trigger disassociations" at bounding box center [269, 63] width 89 height 23
drag, startPoint x: 257, startPoint y: 110, endPoint x: 227, endPoint y: 104, distance: 30.7
click at [227, 75] on li "Days 1–7: Mental preparation + first trigger disassociations ⁠⁠⁠⁠⁠⁠⁠" at bounding box center [269, 63] width 89 height 23
type input "17"
click at [249, 63] on span "Days 1–7: Mental preparation + first trigger disassociations" at bounding box center [265, 58] width 81 height 10
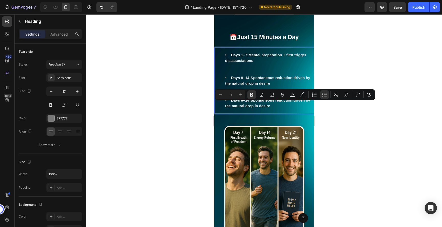
click at [262, 75] on li "Days 1–7: Mental preparation + first trigger disassociations" at bounding box center [269, 63] width 89 height 23
drag, startPoint x: 262, startPoint y: 111, endPoint x: 234, endPoint y: 104, distance: 28.3
click at [234, 75] on li "Days 1–7: Mental preparation + first trigger disassociations" at bounding box center [269, 63] width 89 height 23
click at [234, 57] on strong "Days 1–7:" at bounding box center [239, 55] width 17 height 4
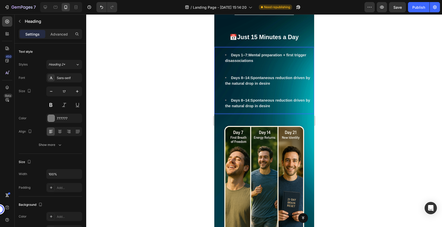
drag, startPoint x: 234, startPoint y: 104, endPoint x: 259, endPoint y: 113, distance: 26.7
click at [259, 75] on li "Days 1–7: Mental preparation + first trigger disassociations" at bounding box center [269, 63] width 89 height 23
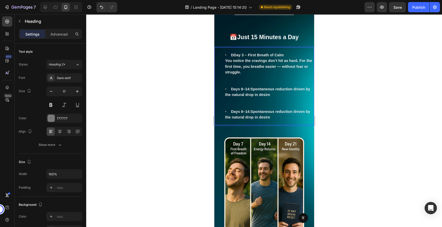
click at [233, 57] on strong "DDay 3 – First Breath of Calm" at bounding box center [257, 55] width 53 height 4
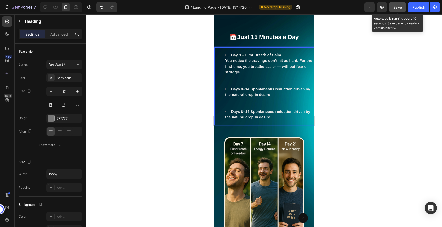
click at [399, 5] on span "Save" at bounding box center [397, 7] width 8 height 4
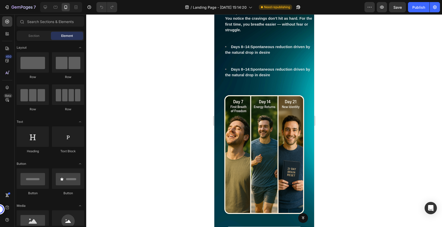
scroll to position [1303, 0]
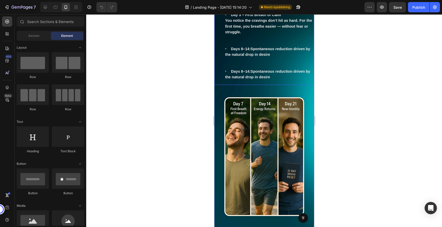
click at [229, 57] on span "Days 8–14: Spontaneous reduction driven by the natural drop in desire" at bounding box center [267, 52] width 85 height 10
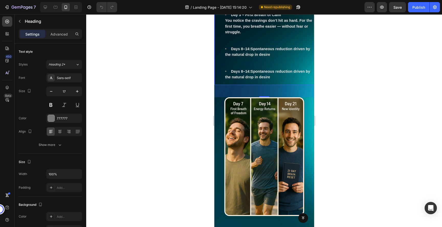
click at [247, 51] on strong "Days 8–14:" at bounding box center [241, 49] width 20 height 4
click at [278, 69] on li "Days 8–14: Spontaneous reduction driven by the natural drop in desire" at bounding box center [269, 57] width 89 height 23
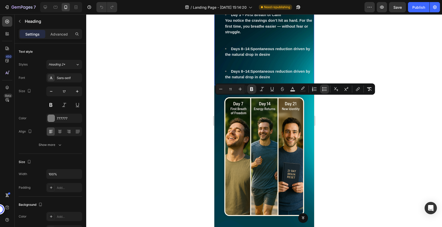
drag, startPoint x: 278, startPoint y: 106, endPoint x: 230, endPoint y: 100, distance: 47.8
click at [230, 69] on li "Days 8–14: Spontaneous reduction driven by the natural drop in desire" at bounding box center [269, 57] width 89 height 23
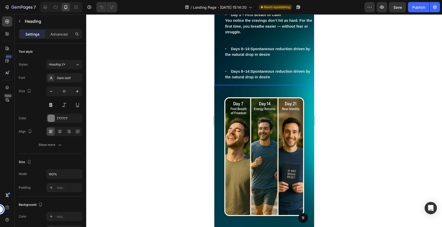
drag, startPoint x: 272, startPoint y: 104, endPoint x: 234, endPoint y: 101, distance: 38.6
click at [234, 69] on li "Days 8–14: Spontaneous reduction driven by the natural drop in desire" at bounding box center [269, 57] width 89 height 23
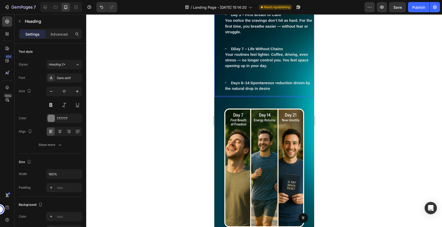
click at [234, 51] on strong "DDay 7 – Life Without Chains" at bounding box center [257, 49] width 52 height 4
click at [253, 91] on span "Days 8–14: Spontaneous reduction driven by the natural drop in desire" at bounding box center [267, 86] width 85 height 10
drag, startPoint x: 270, startPoint y: 141, endPoint x: 234, endPoint y: 134, distance: 37.3
click at [234, 91] on li "Days 8–14: Spontaneous reduction driven by the natural drop in desire" at bounding box center [269, 85] width 89 height 11
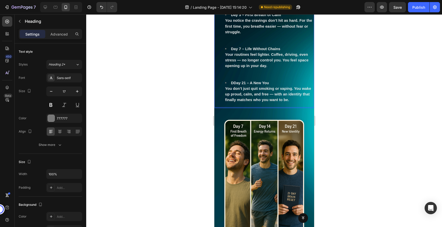
click at [234, 85] on strong "DDay 21 – A New You" at bounding box center [250, 83] width 38 height 4
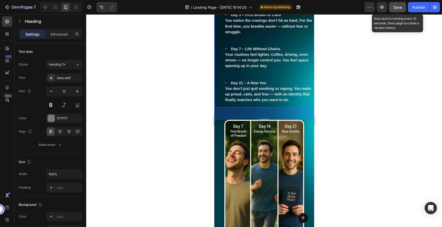
click at [402, 8] on button "Save" at bounding box center [397, 7] width 17 height 10
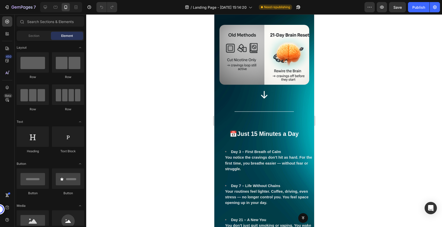
scroll to position [1232, 0]
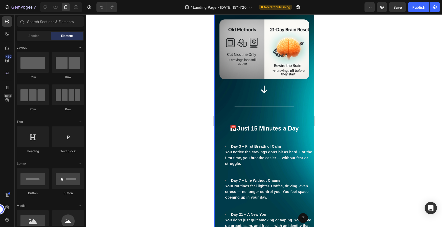
click at [270, 122] on h2 "📅 Just 15 Minutes a Day" at bounding box center [264, 128] width 100 height 13
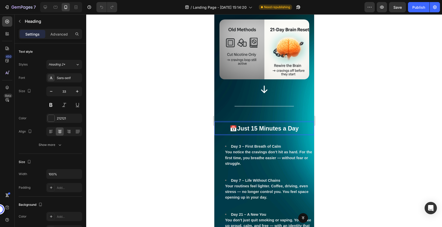
click at [298, 125] on strong "Just 15 Minutes a Day" at bounding box center [267, 128] width 61 height 7
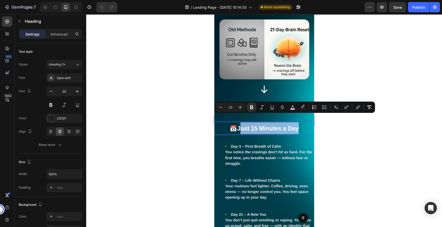
drag, startPoint x: 300, startPoint y: 118, endPoint x: 240, endPoint y: 118, distance: 59.1
click at [240, 122] on p "📅 Just 15 Minutes a Day" at bounding box center [264, 128] width 99 height 12
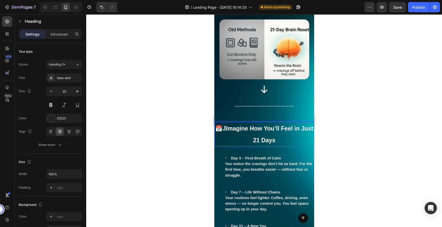
click at [227, 125] on strong "JImagine How You’ll Feel in Just 21 Days" at bounding box center [267, 134] width 91 height 18
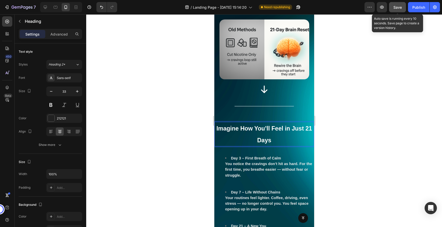
click at [401, 8] on span "Save" at bounding box center [397, 7] width 8 height 4
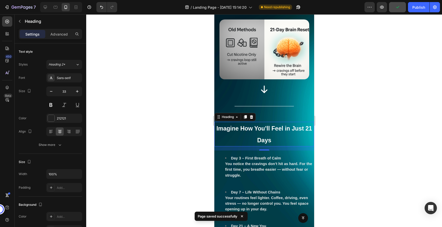
click at [246, 131] on p "Imagine How You’ll Feel in Just 21 Days" at bounding box center [264, 134] width 99 height 24
click at [59, 35] on p "Advanced" at bounding box center [58, 33] width 17 height 5
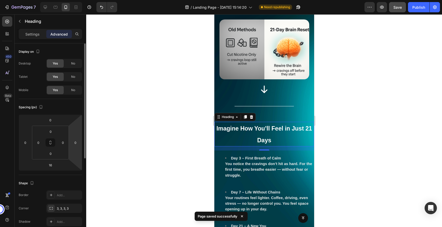
click at [74, 0] on html "7 Version history / Landing Page - Aug 8, 15:14:20 Need republishing Preview Sa…" at bounding box center [221, 0] width 442 height 0
click at [76, 142] on input "0" at bounding box center [76, 143] width 8 height 8
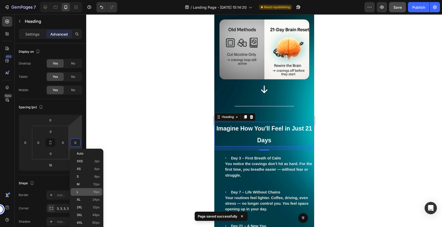
click at [88, 188] on div "L 16px" at bounding box center [87, 192] width 32 height 8
type input "16"
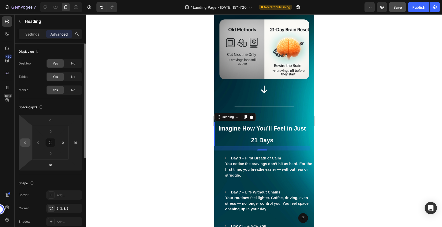
click at [25, 141] on input "0" at bounding box center [25, 143] width 8 height 8
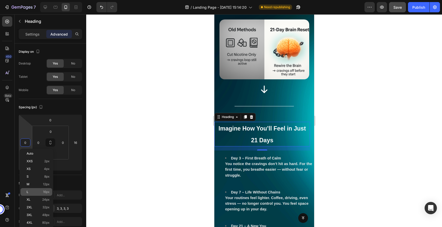
click at [37, 191] on p "L 16px" at bounding box center [38, 192] width 23 height 4
type input "16"
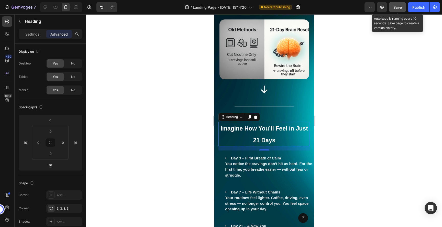
click at [395, 6] on span "Save" at bounding box center [397, 7] width 8 height 4
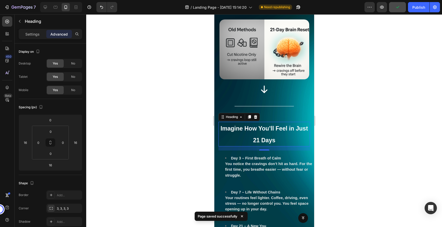
click at [331, 132] on div at bounding box center [264, 120] width 356 height 213
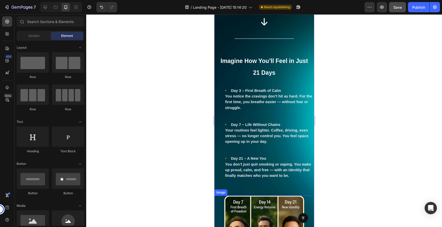
scroll to position [1294, 0]
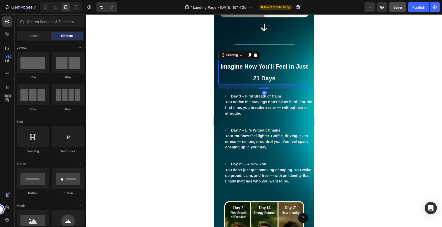
click at [277, 69] on p "⁠⁠⁠⁠⁠⁠⁠ Imagine How You’ll Feel in Just 21 Days" at bounding box center [264, 72] width 91 height 24
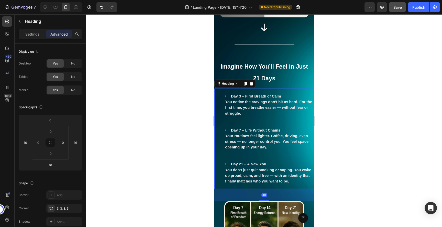
click at [285, 107] on li "Day 3 – First Breath of Calm You notice the cravings don’t hit as hard. For the…" at bounding box center [269, 110] width 89 height 34
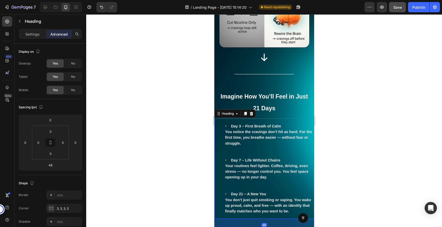
scroll to position [1261, 0]
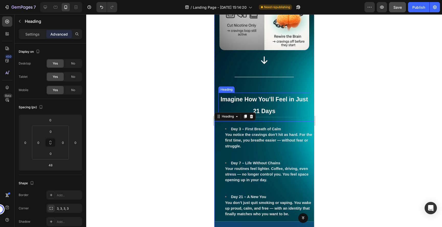
click at [283, 100] on p "⁠⁠⁠⁠⁠⁠⁠ Imagine How You’ll Feel in Just 21 Days" at bounding box center [264, 105] width 91 height 24
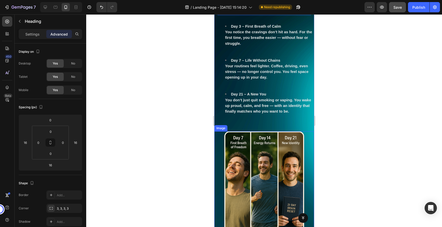
scroll to position [1355, 0]
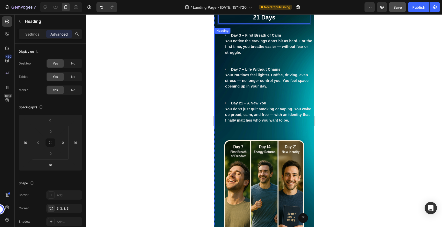
click at [268, 74] on li "Day 7 – Life Without Chains Your routines feel lighter. Coffee, driving, even s…" at bounding box center [269, 84] width 89 height 34
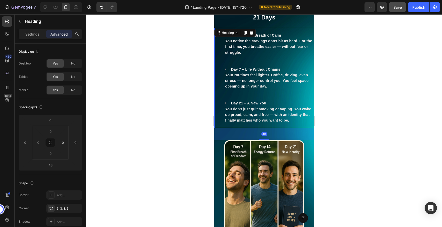
click at [271, 67] on strong "Day 7 – Life Without Chains" at bounding box center [255, 69] width 49 height 4
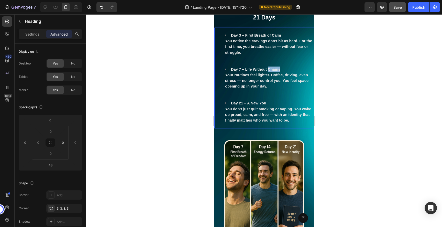
click at [271, 67] on strong "Day 7 – Life Without Chains" at bounding box center [255, 69] width 49 height 4
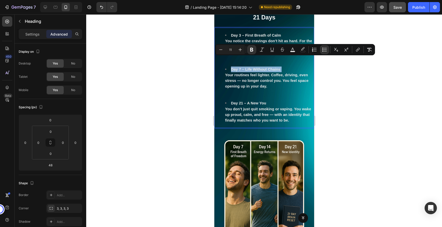
click at [271, 67] on strong "Day 7 – Life Without Chains" at bounding box center [255, 69] width 49 height 4
click at [272, 52] on icon "Editor contextual toolbar" at bounding box center [272, 49] width 5 height 5
click at [249, 76] on strong "Your routines feel lighter. Coffee, driving, even stress — no longer control yo…" at bounding box center [266, 80] width 83 height 15
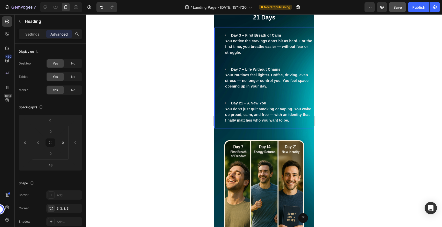
click at [257, 33] on strong "Day 3 – First Breath of Calm" at bounding box center [256, 35] width 50 height 4
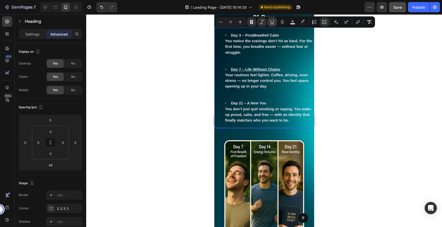
click at [271, 24] on icon "Editor contextual toolbar" at bounding box center [272, 24] width 4 height 0
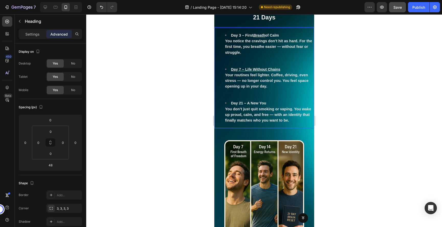
click at [259, 79] on strong "Your routines feel lighter. Coffee, driving, even stress — no longer control yo…" at bounding box center [266, 80] width 83 height 15
click at [270, 33] on strong "of Calm" at bounding box center [272, 35] width 14 height 4
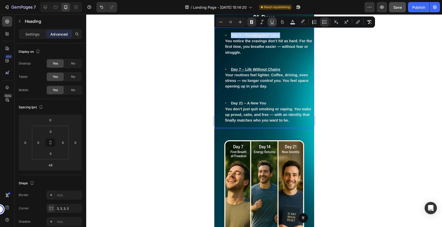
click at [271, 24] on icon "Editor contextual toolbar" at bounding box center [272, 24] width 4 height 0
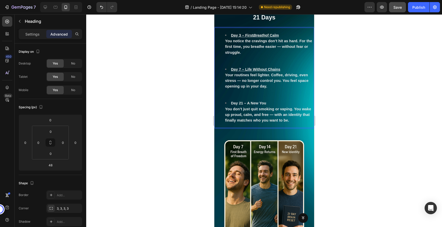
click at [269, 46] on li "Day 3 – First Breath of Calm You notice the cravings don’t hit as hard. For the…" at bounding box center [269, 49] width 89 height 34
click at [250, 101] on strong "Day 21 – A New You" at bounding box center [248, 103] width 35 height 4
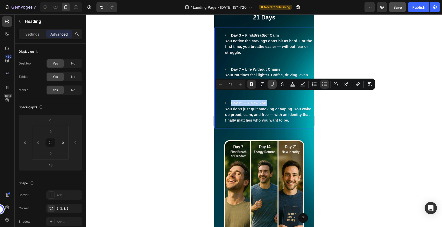
click at [274, 85] on icon "Editor contextual toolbar" at bounding box center [272, 84] width 5 height 5
click at [275, 107] on strong "You don’t just quit smoking or vaping. You wake up proud, calm, and free — with…" at bounding box center [268, 114] width 86 height 15
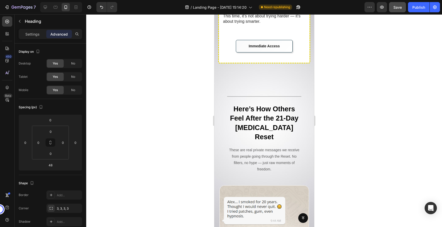
scroll to position [3595, 0]
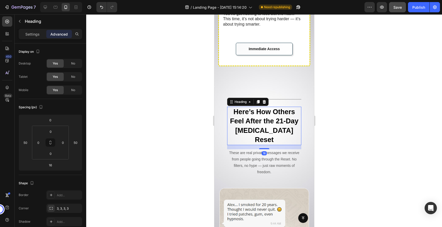
click at [247, 108] on strong "Here’s How Others Feel After the 21-Day Dopamine Reset" at bounding box center [264, 126] width 69 height 36
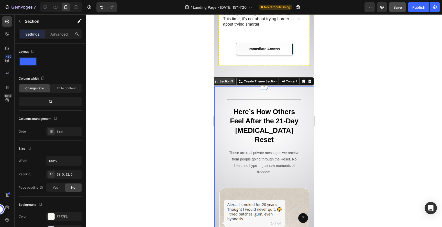
click at [221, 79] on div "Section 9" at bounding box center [226, 81] width 16 height 5
click at [225, 79] on div "Section 9" at bounding box center [226, 81] width 16 height 5
click at [226, 79] on div "Section 9" at bounding box center [226, 81] width 16 height 5
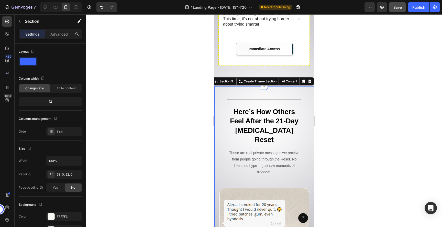
click at [359, 94] on div at bounding box center [264, 120] width 356 height 213
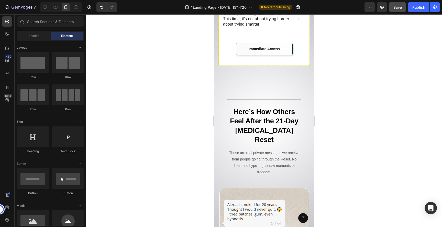
click at [357, 112] on div at bounding box center [264, 120] width 356 height 213
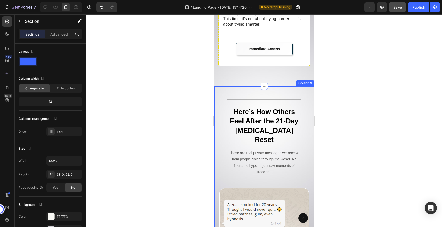
click at [223, 77] on div "Section 9 You can create reusable sections Create Theme Section AI Content Writ…" at bounding box center [263, 81] width 102 height 8
click at [221, 79] on div "Section 9" at bounding box center [226, 81] width 16 height 5
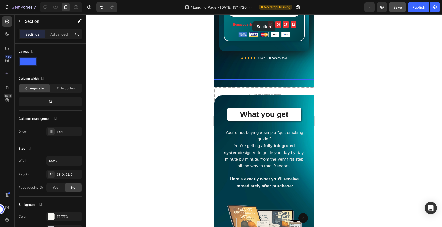
scroll to position [1770, 0]
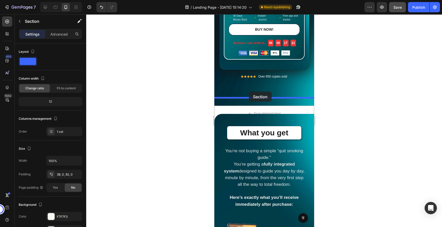
drag, startPoint x: 221, startPoint y: 75, endPoint x: 249, endPoint y: 92, distance: 32.0
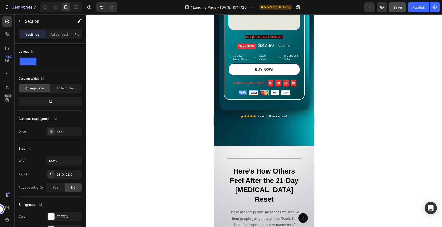
scroll to position [1735, 0]
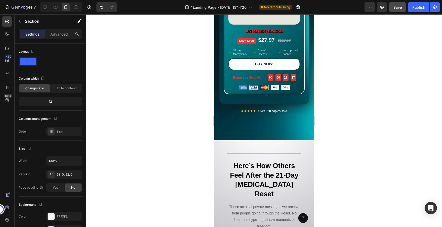
click at [219, 145] on div "Row" at bounding box center [219, 147] width 8 height 5
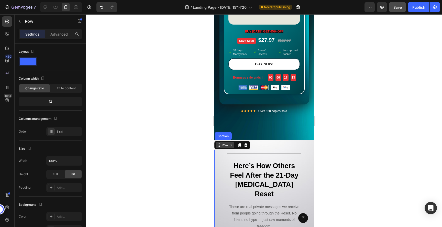
click at [222, 143] on div "Row" at bounding box center [225, 145] width 8 height 5
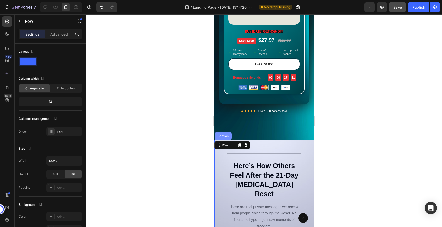
click at [222, 135] on div "Section" at bounding box center [222, 136] width 13 height 3
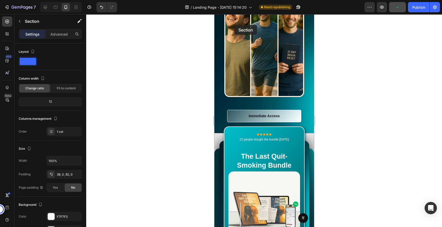
scroll to position [1515, 0]
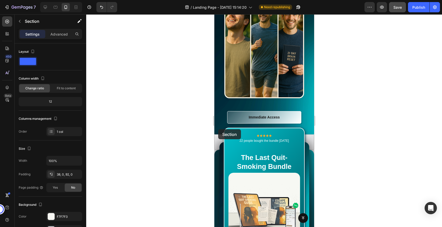
drag, startPoint x: 222, startPoint y: 128, endPoint x: 218, endPoint y: 129, distance: 4.0
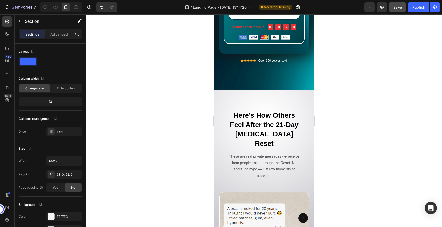
scroll to position [1777, 0]
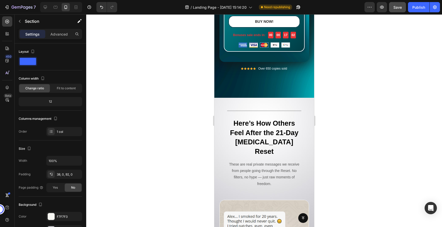
click at [220, 102] on div "Row" at bounding box center [219, 104] width 8 height 5
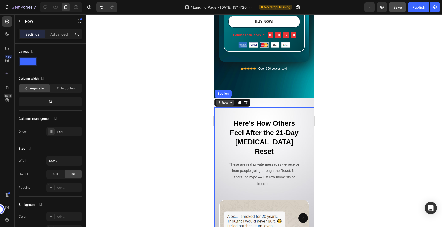
click at [220, 101] on icon at bounding box center [218, 103] width 4 height 4
click at [221, 100] on div "Row" at bounding box center [225, 102] width 8 height 5
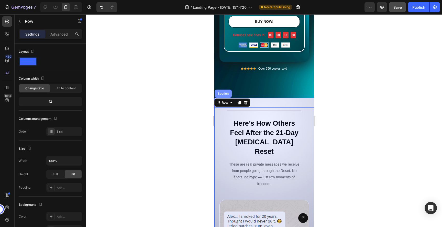
click at [221, 90] on div "Section" at bounding box center [222, 94] width 17 height 8
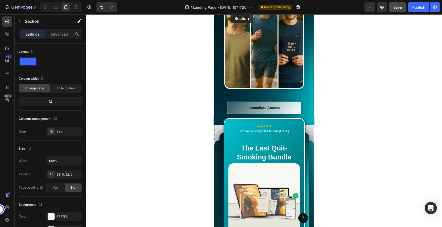
scroll to position [1513, 0]
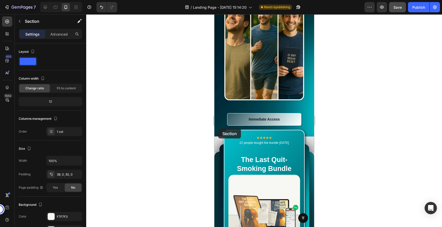
drag, startPoint x: 221, startPoint y: 85, endPoint x: 218, endPoint y: 128, distance: 43.1
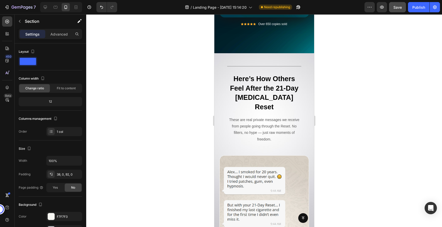
scroll to position [1822, 0]
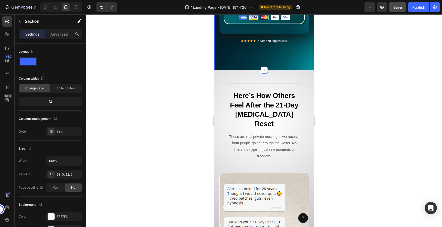
scroll to position [1805, 0]
click at [208, 95] on div at bounding box center [264, 120] width 356 height 213
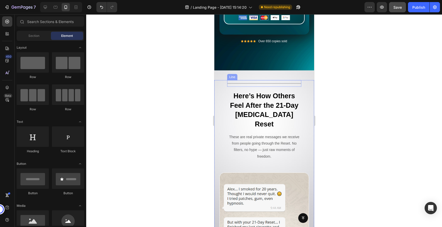
click at [229, 83] on div at bounding box center [264, 83] width 74 height 1
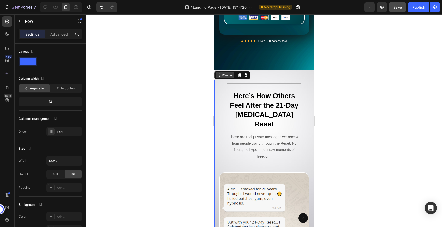
click at [218, 73] on icon at bounding box center [218, 75] width 4 height 4
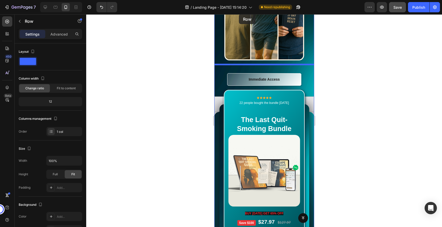
scroll to position [1549, 0]
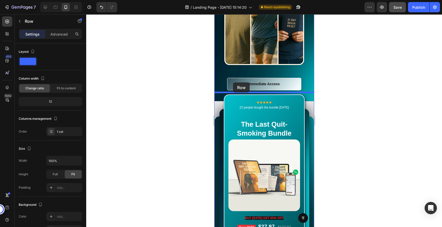
drag, startPoint x: 222, startPoint y: 59, endPoint x: 233, endPoint y: 82, distance: 26.1
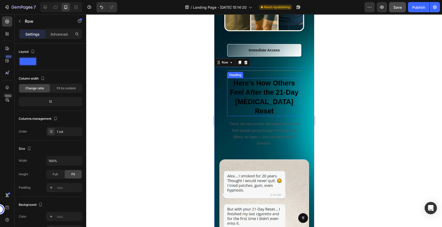
scroll to position [1575, 0]
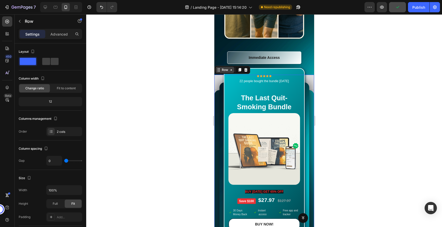
click at [220, 68] on icon at bounding box center [218, 70] width 4 height 4
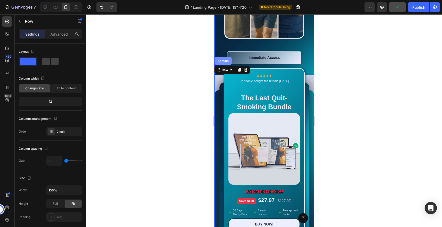
click at [222, 59] on div "Section" at bounding box center [222, 60] width 13 height 3
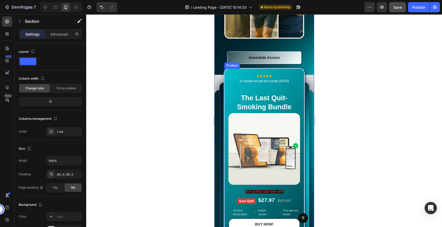
click at [232, 63] on div "Product" at bounding box center [232, 65] width 14 height 5
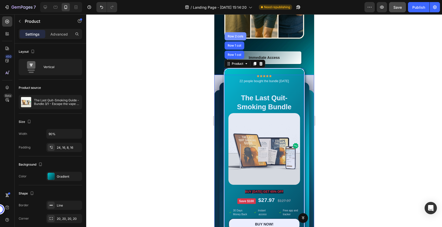
click at [237, 32] on div "Row 2 cols" at bounding box center [235, 36] width 22 height 8
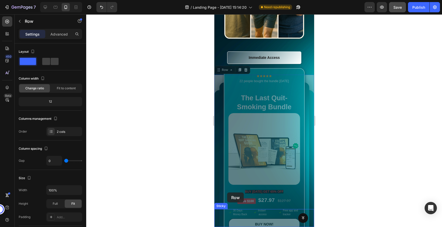
scroll to position [1589, 0]
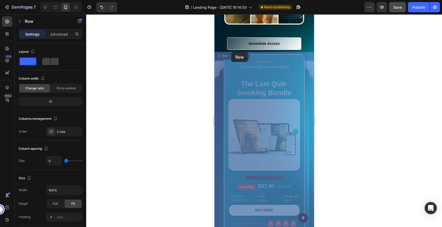
drag, startPoint x: 221, startPoint y: 59, endPoint x: 230, endPoint y: 53, distance: 11.4
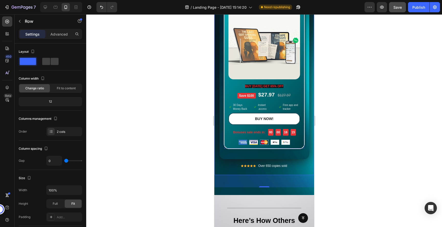
scroll to position [1696, 0]
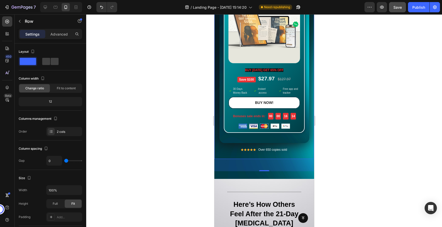
click at [355, 129] on div at bounding box center [264, 120] width 356 height 213
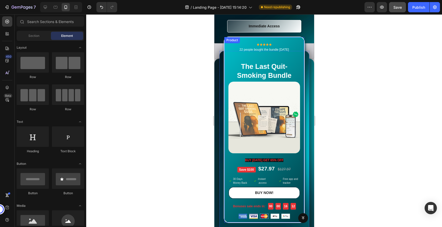
scroll to position [1599, 0]
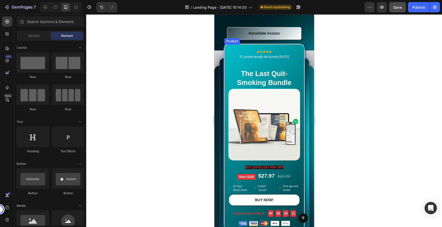
click at [228, 38] on div "Product" at bounding box center [232, 41] width 16 height 6
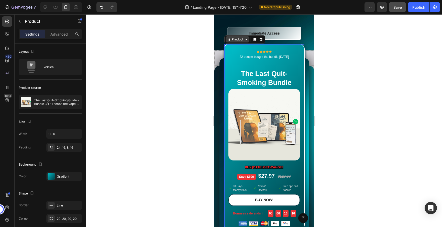
click at [230, 37] on icon at bounding box center [228, 39] width 4 height 4
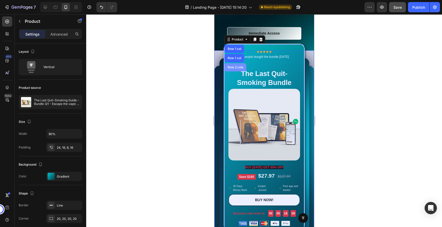
click at [231, 66] on div "Row 2 cols" at bounding box center [235, 67] width 18 height 3
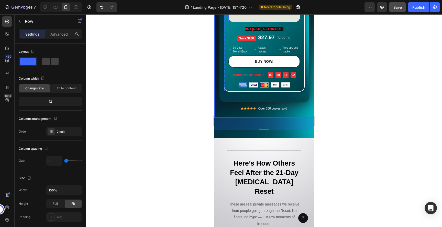
scroll to position [1749, 0]
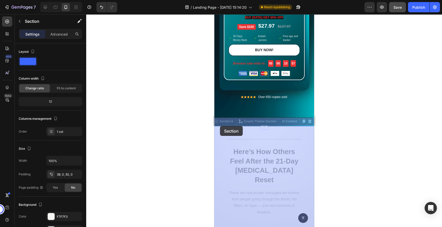
drag, startPoint x: 223, startPoint y: 112, endPoint x: 220, endPoint y: 126, distance: 14.5
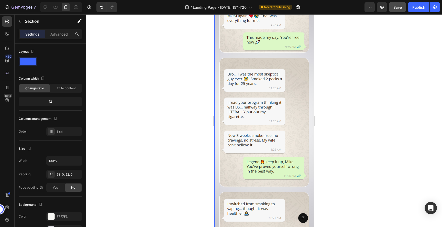
scroll to position [2010, 0]
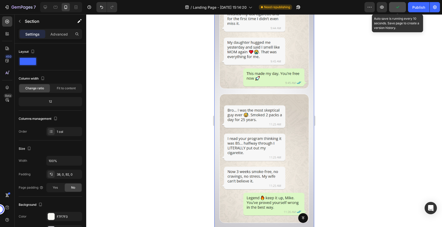
click at [397, 9] on icon "button" at bounding box center [397, 7] width 5 height 5
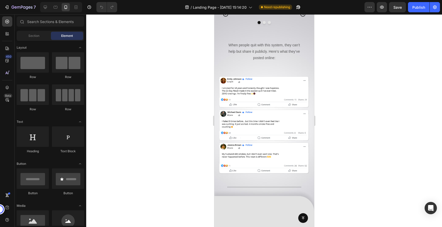
scroll to position [1806, 0]
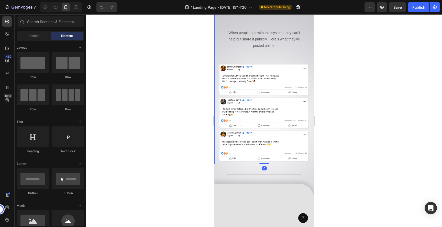
click at [222, 87] on div "Title Line Here’s How Others Feel After the 21-Day [MEDICAL_DATA] Reset Heading…" at bounding box center [264, 27] width 100 height 275
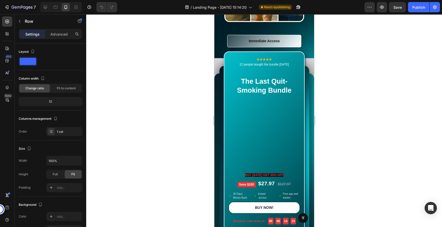
scroll to position [1592, 0]
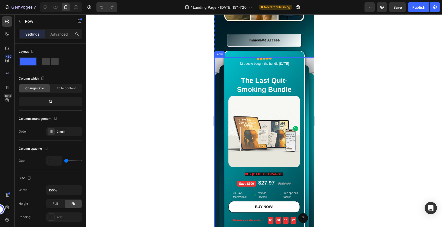
click at [217, 52] on div "Row" at bounding box center [219, 54] width 8 height 5
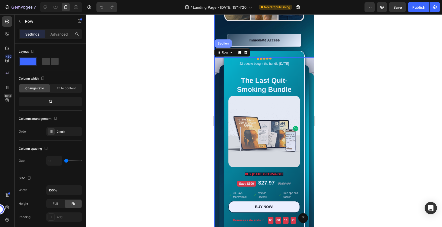
click at [223, 42] on div "Section" at bounding box center [222, 43] width 13 height 3
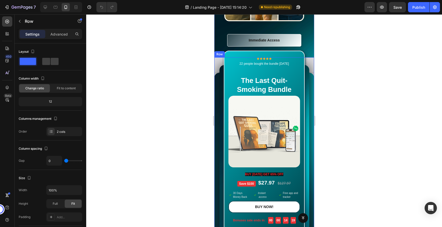
click at [219, 52] on div "Row" at bounding box center [219, 54] width 8 height 5
click at [261, 51] on div "Icon Icon Icon Icon Icon Icon List Hoz 22 people bought the bundle [DATE] Text …" at bounding box center [264, 144] width 81 height 186
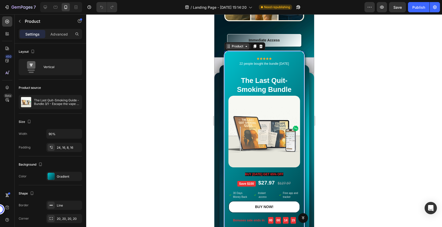
click at [230, 44] on div "Product" at bounding box center [237, 46] width 14 height 5
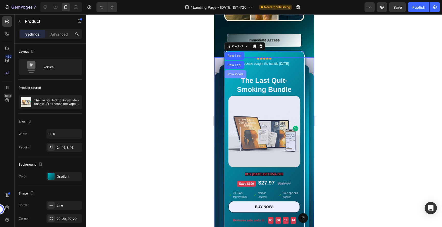
click at [234, 73] on div "Row 2 cols" at bounding box center [235, 74] width 18 height 3
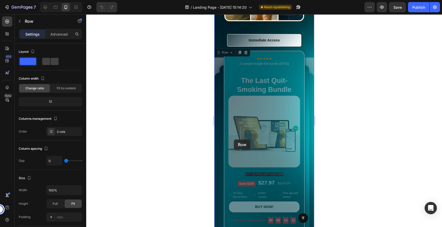
scroll to position [1612, 0]
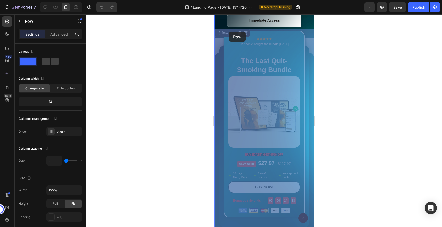
drag, startPoint x: 221, startPoint y: 44, endPoint x: 228, endPoint y: 34, distance: 12.6
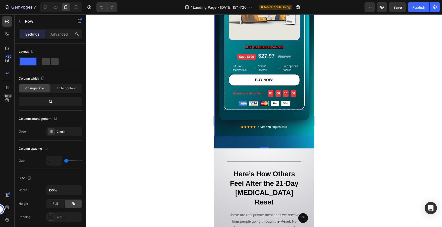
scroll to position [1732, 0]
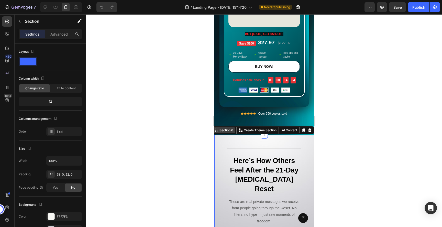
click at [227, 128] on div "Section 6" at bounding box center [226, 130] width 16 height 5
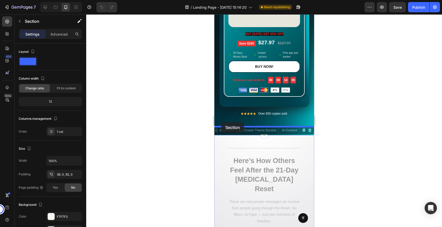
drag, startPoint x: 225, startPoint y: 122, endPoint x: 221, endPoint y: 122, distance: 3.8
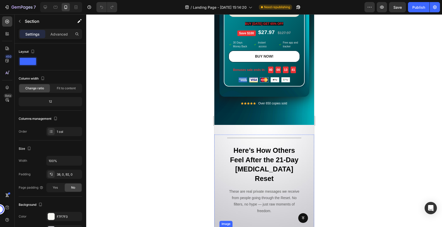
scroll to position [1733, 0]
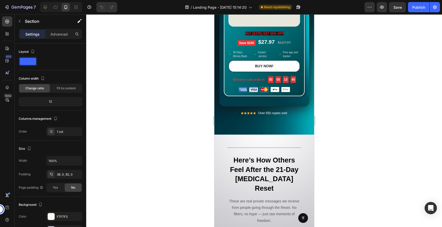
click at [350, 148] on div at bounding box center [264, 120] width 356 height 213
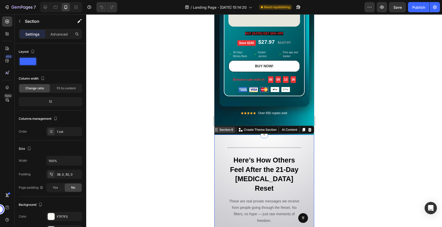
click at [223, 127] on div "Section 6" at bounding box center [226, 129] width 16 height 5
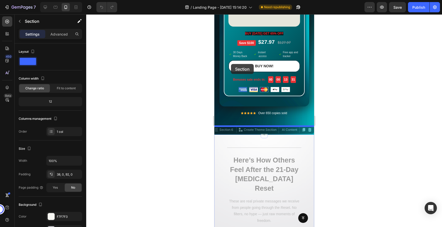
drag, startPoint x: 223, startPoint y: 121, endPoint x: 254, endPoint y: -41, distance: 165.0
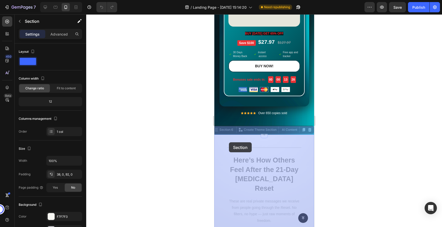
drag, startPoint x: 223, startPoint y: 120, endPoint x: 228, endPoint y: 143, distance: 22.9
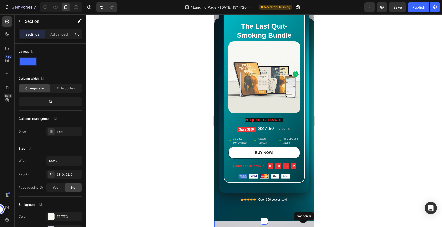
click at [221, 221] on div at bounding box center [221, 223] width 2 height 4
click at [220, 204] on div "Sticky" at bounding box center [223, 204] width 17 height 6
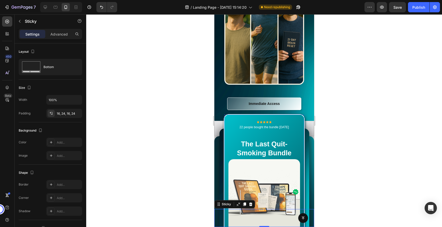
scroll to position [1516, 0]
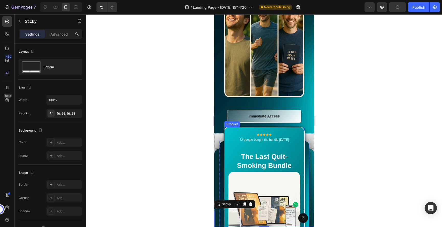
click at [236, 127] on div "Icon Icon Icon Icon Icon Icon List Hoz 22 people bought the bundle [DATE] Text …" at bounding box center [264, 220] width 81 height 186
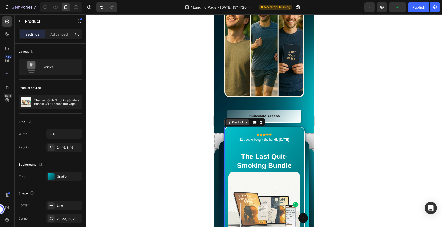
click at [236, 120] on div "Product" at bounding box center [237, 122] width 14 height 5
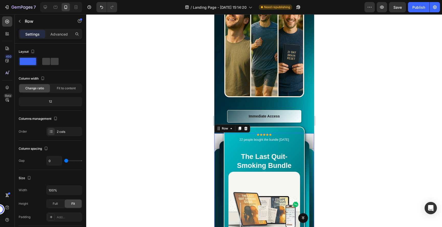
click at [310, 133] on div "Drop element here" at bounding box center [264, 140] width 100 height 15
click at [219, 126] on icon at bounding box center [218, 128] width 4 height 4
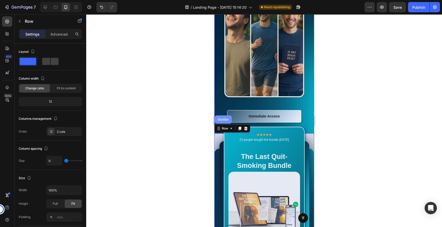
click at [221, 115] on div "Section" at bounding box center [222, 119] width 17 height 8
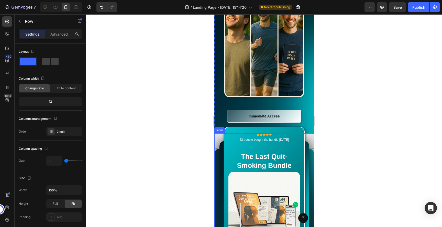
click at [218, 133] on div "Drop element here" at bounding box center [264, 140] width 100 height 15
click at [229, 126] on icon at bounding box center [231, 128] width 4 height 4
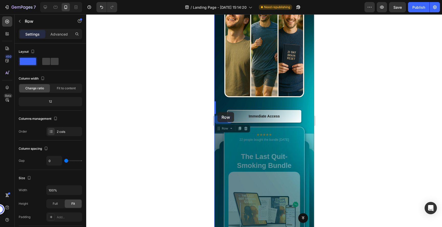
drag, startPoint x: 224, startPoint y: 112, endPoint x: 218, endPoint y: 112, distance: 5.9
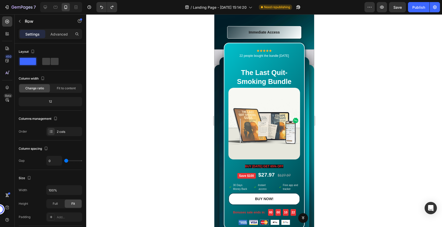
scroll to position [1600, 0]
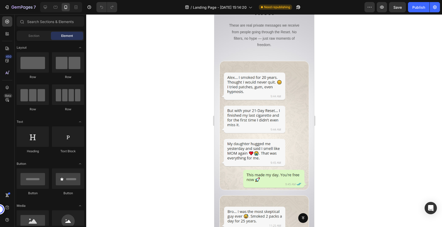
scroll to position [1900, 0]
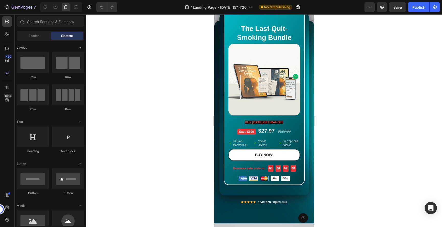
scroll to position [1471, 0]
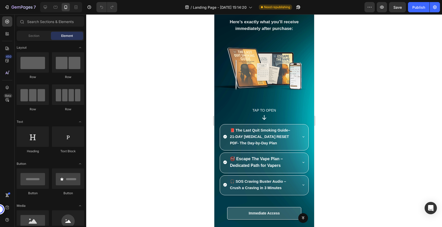
scroll to position [3133, 0]
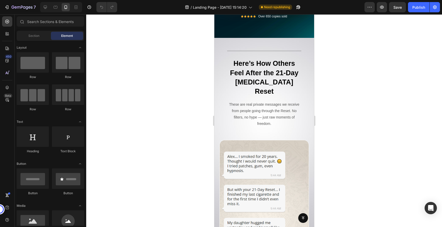
scroll to position [1648, 0]
click at [198, 71] on div at bounding box center [264, 120] width 356 height 213
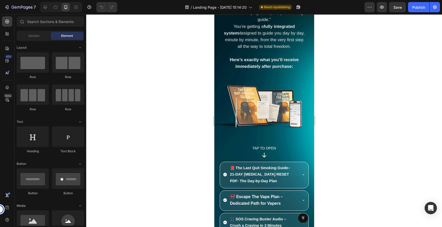
scroll to position [4053, 0]
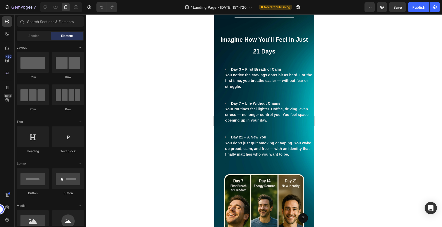
scroll to position [1305, 0]
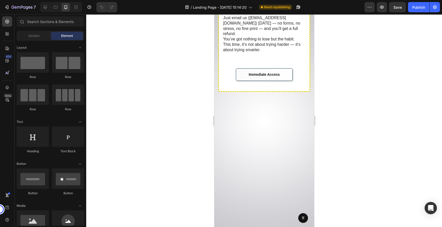
scroll to position [3943, 0]
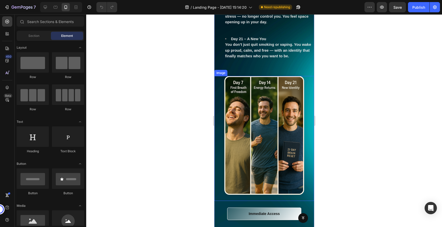
scroll to position [1342, 0]
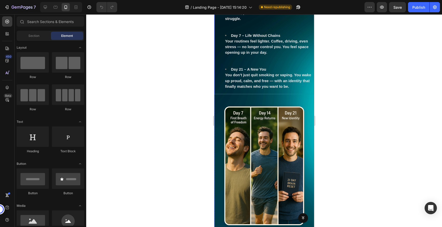
click at [278, 33] on li "Day 3 – First Breath of Calm You notice the cravings don’t hit as hard. For the…" at bounding box center [269, 16] width 89 height 34
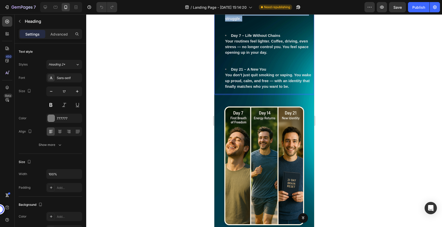
click at [278, 33] on li "Day 3 – First Breath of Calm You notice the cravings don’t hit as hard. For the…" at bounding box center [269, 16] width 89 height 34
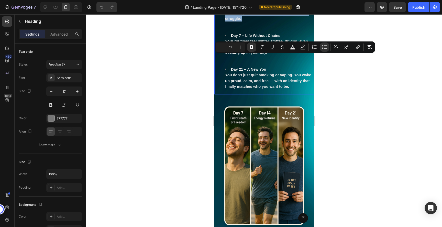
click at [262, 20] on strong "You notice the cravings don’t hit as hard. For the first time, you breathe easi…" at bounding box center [268, 12] width 87 height 15
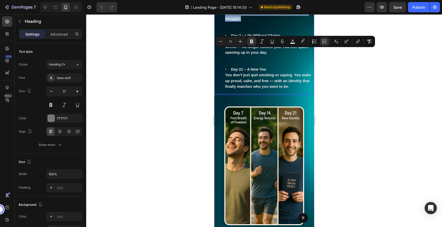
drag, startPoint x: 249, startPoint y: 67, endPoint x: 231, endPoint y: 52, distance: 23.4
click at [231, 33] on li "Day 3 – First Breath of Calm You notice the cravings don’t hit as hard. For the…" at bounding box center [269, 16] width 89 height 34
click at [233, 4] on strong "Day 3 – First Breath of Calm" at bounding box center [256, 1] width 50 height 4
click at [234, 4] on strong "Day 3 – First Breath of Calm" at bounding box center [256, 1] width 50 height 4
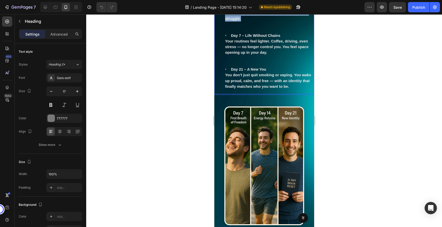
drag, startPoint x: 234, startPoint y: 51, endPoint x: 253, endPoint y: 68, distance: 25.6
click at [253, 33] on li "Day 3 – First Breath of Calm You notice the cravings don’t hit as hard. For the…" at bounding box center [269, 16] width 89 height 34
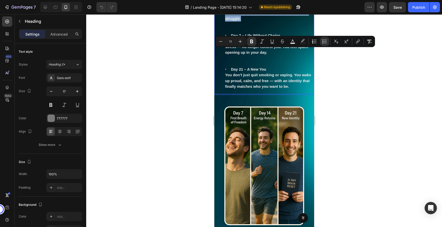
click at [253, 33] on li "Day 3 – First Breath of Calm You notice the cravings don’t hit as hard. For the…" at bounding box center [269, 16] width 89 height 34
drag, startPoint x: 245, startPoint y: 72, endPoint x: 247, endPoint y: 52, distance: 19.5
click at [247, 33] on li "Day 3 – First Breath of Calm You notice the cravings don’t hit as hard. For the…" at bounding box center [269, 16] width 89 height 34
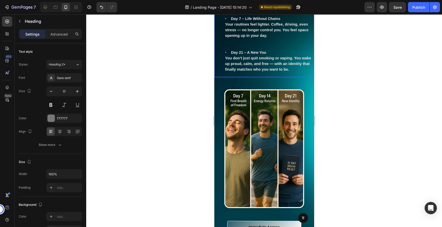
click at [248, 9] on strong "Day 3 – FYou get through a work break without stepping outside to smoke" at bounding box center [262, 4] width 75 height 10
click at [265, 50] on li "Day 7 – Life Without Chains Your routines feel lighter. Coffee, driving, even s…" at bounding box center [269, 33] width 89 height 34
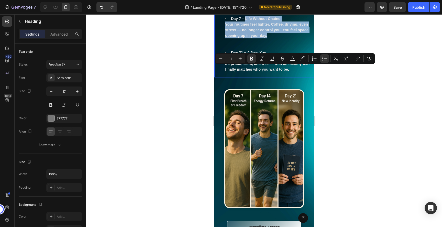
drag, startPoint x: 268, startPoint y: 86, endPoint x: 246, endPoint y: 70, distance: 27.7
click at [246, 50] on li "Day 7 – Life Without Chains Your routines feel lighter. Coffee, driving, even s…" at bounding box center [269, 33] width 89 height 34
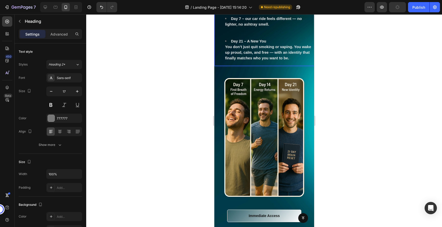
click at [266, 60] on strong "You don’t just quit smoking or vaping. You wake up proud, calm, and free — with…" at bounding box center [268, 52] width 86 height 15
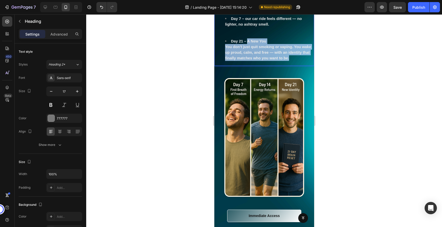
drag, startPoint x: 290, startPoint y: 109, endPoint x: 248, endPoint y: 93, distance: 44.8
click at [248, 61] on li "Day 21 – A New You You don’t just quit smoking or vaping. You wake up proud, ca…" at bounding box center [269, 49] width 89 height 23
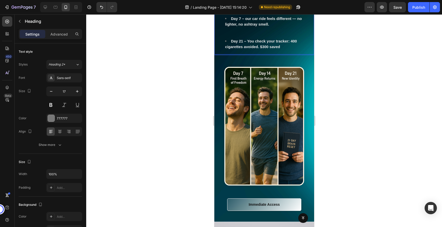
click at [246, 26] on strong "Day 7 – our car ride feels different — no lighter, no ashtray smell." at bounding box center [263, 22] width 77 height 10
click at [373, 73] on div at bounding box center [264, 120] width 356 height 213
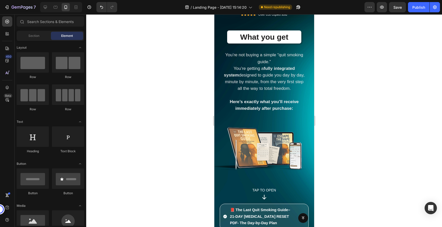
scroll to position [2542, 0]
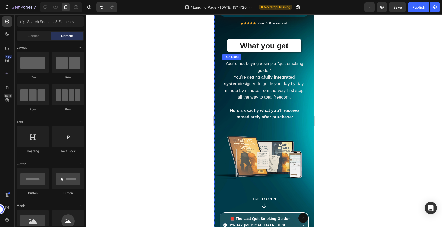
click at [261, 87] on span "You’re getting a fully integrated system designed to guide you day by day, minu…" at bounding box center [264, 87] width 81 height 25
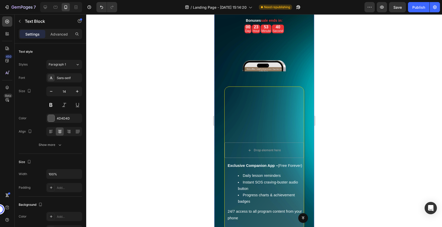
scroll to position [2888, 0]
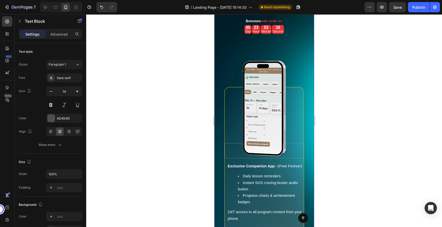
click at [260, 103] on img at bounding box center [263, 109] width 43 height 96
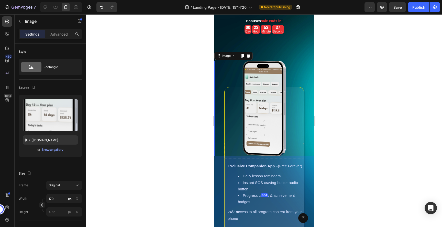
click at [261, 74] on img at bounding box center [263, 109] width 43 height 96
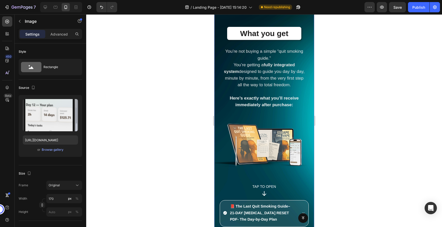
scroll to position [2544, 0]
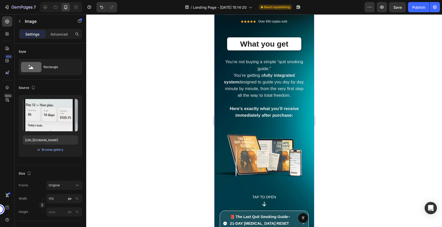
click at [271, 86] on span "You’re getting a fully integrated system designed to guide you day by day, minu…" at bounding box center [264, 85] width 81 height 25
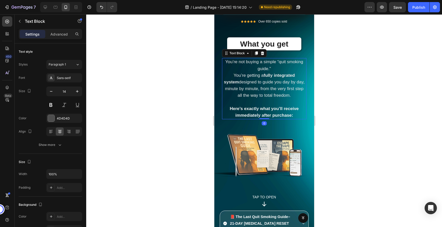
click at [271, 86] on span "You’re getting a fully integrated system designed to guide you day by day, minu…" at bounding box center [264, 85] width 81 height 25
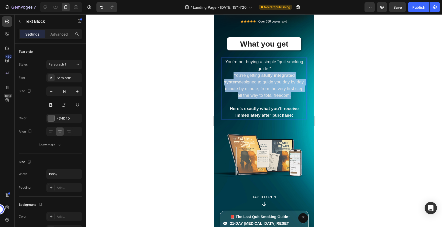
click at [271, 86] on span "You’re getting a fully integrated system designed to guide you day by day, minu…" at bounding box center [264, 85] width 81 height 25
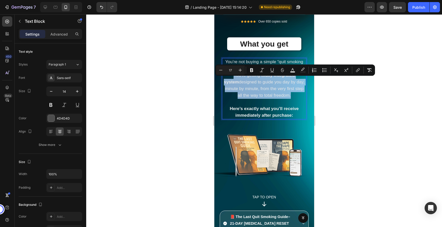
click at [273, 105] on p "Rich Text Editor. Editing area: main" at bounding box center [263, 102] width 83 height 6
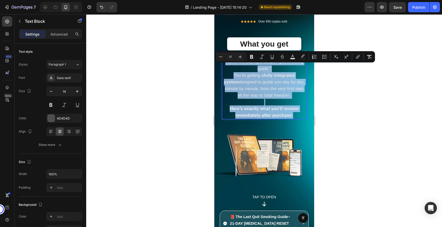
drag, startPoint x: 295, startPoint y: 122, endPoint x: 222, endPoint y: 65, distance: 92.6
click at [222, 65] on div "You’re not buying a simple “quit smoking guide.” You’re getting a fully integra…" at bounding box center [264, 88] width 84 height 61
copy div "You’re not buying a simple “quit smoking guide.” You’re getting a fully integra…"
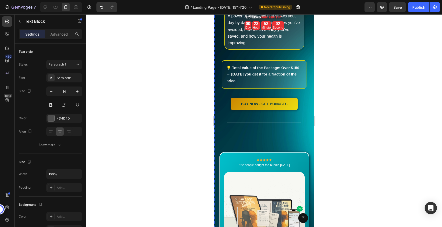
scroll to position [3231, 0]
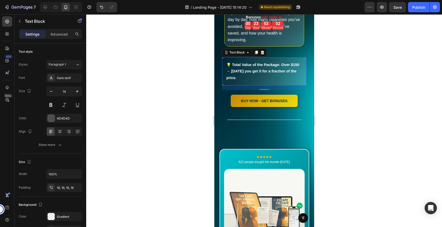
click at [258, 80] on strong "💡 Total Value of the Package: Over $150 → [DATE] you get it for a fraction of t…" at bounding box center [262, 71] width 73 height 17
click at [248, 81] on p "💡 Total Value of the Package: Over $150 → Today you get it for a fraction of th…" at bounding box center [264, 71] width 76 height 19
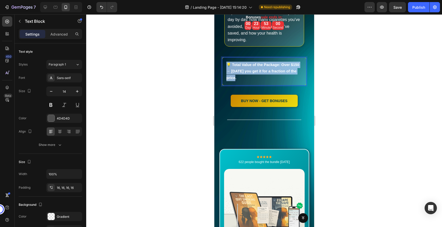
click at [248, 81] on p "💡 Total Value of the Package: Over $150 → Today you get it for a fraction of th…" at bounding box center [264, 71] width 76 height 19
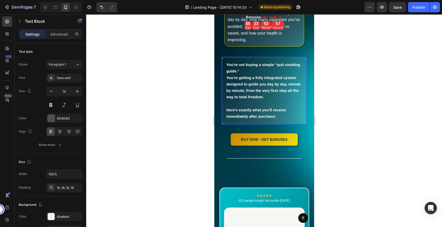
click at [288, 120] on p "Here’s exactly what you’ll receive immediately after purchase:" at bounding box center [264, 113] width 76 height 13
click at [284, 120] on p "Here’s exactly what you’ll receive immediately after purchase:" at bounding box center [264, 113] width 76 height 13
click at [366, 104] on div at bounding box center [264, 120] width 356 height 213
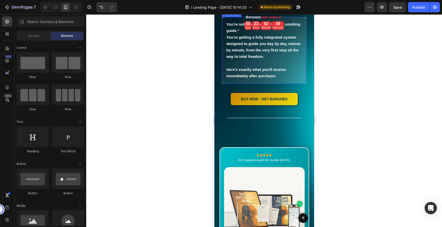
scroll to position [3252, 0]
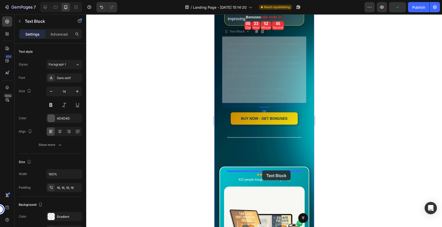
drag, startPoint x: 232, startPoint y: 61, endPoint x: 262, endPoint y: 170, distance: 113.3
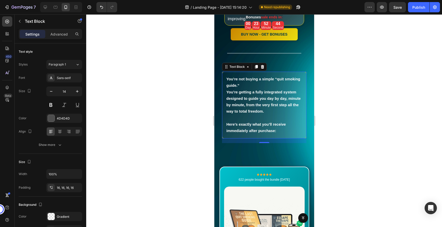
click at [383, 113] on div at bounding box center [264, 120] width 356 height 213
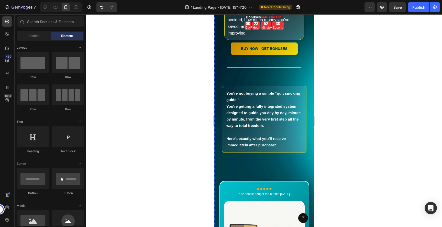
scroll to position [3237, 0]
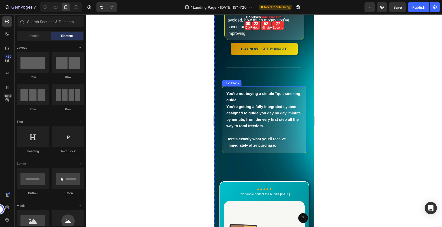
click at [237, 102] on strong "You’re not buying a simple “quit smoking guide.”" at bounding box center [263, 97] width 74 height 10
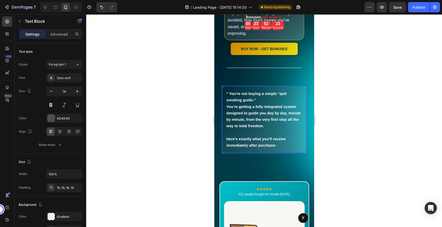
click at [276, 147] on strong "Here’s exactly what you’ll receive immediately after purchase:" at bounding box center [255, 142] width 59 height 10
click at [273, 129] on p "" You’re not buying a simple “quit smoking guide.” You’re getting a fully integ…" at bounding box center [264, 110] width 76 height 39
click at [283, 153] on div "" You’re not buying a simple “quit smoking guide.” You’re getting a fully integ…" at bounding box center [264, 119] width 84 height 67
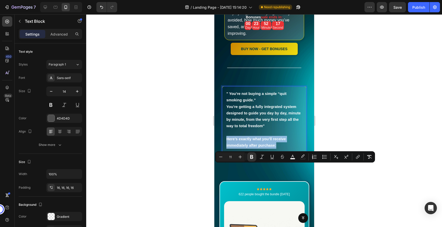
drag, startPoint x: 283, startPoint y: 175, endPoint x: 212, endPoint y: 165, distance: 71.6
copy strong "Here’s exactly what you’ll receive immediately after purchase:"
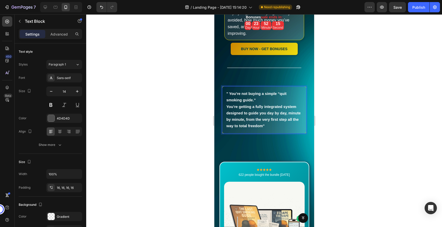
click at [362, 153] on div at bounding box center [264, 120] width 356 height 213
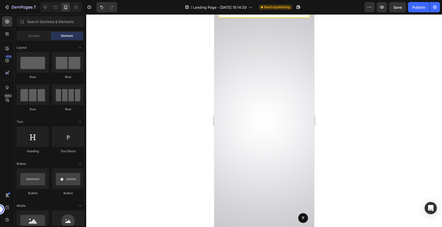
scroll to position [4134, 0]
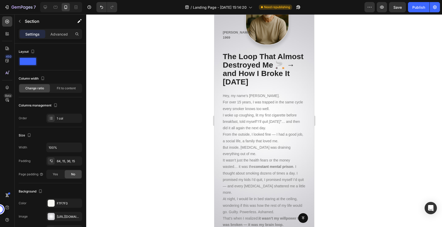
scroll to position [5010, 0]
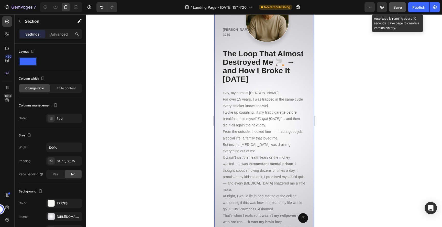
click at [401, 7] on span "Save" at bounding box center [397, 7] width 8 height 4
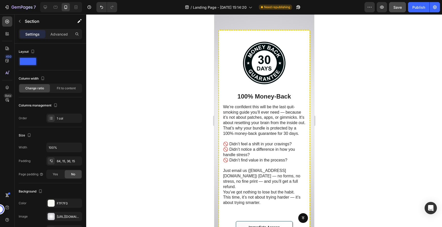
scroll to position [4107, 0]
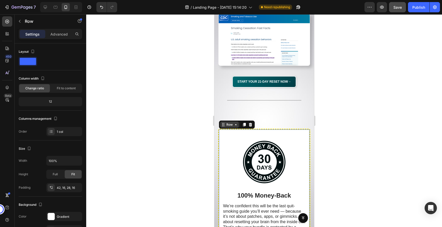
click at [227, 125] on div "Row" at bounding box center [229, 124] width 8 height 5
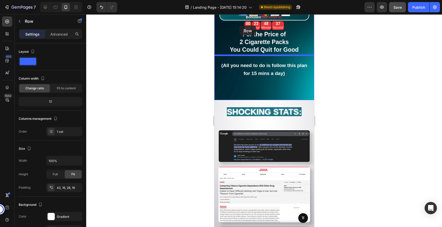
scroll to position [3668, 0]
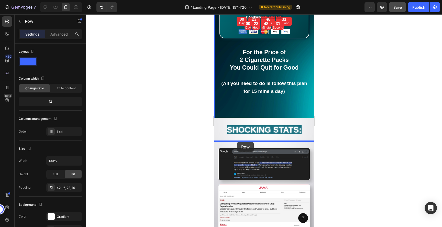
drag, startPoint x: 228, startPoint y: 116, endPoint x: 237, endPoint y: 142, distance: 26.9
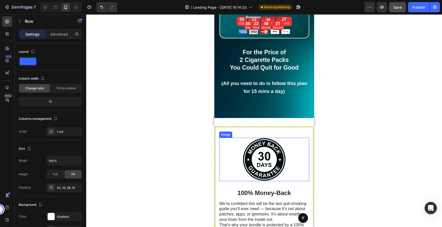
click at [345, 153] on div at bounding box center [264, 120] width 356 height 213
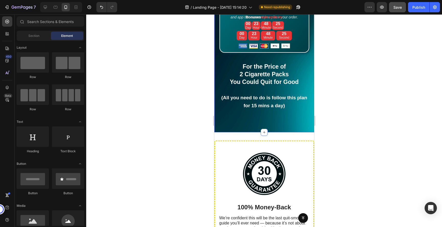
scroll to position [3643, 0]
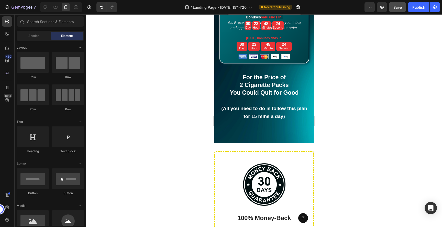
click at [333, 141] on div at bounding box center [264, 120] width 356 height 213
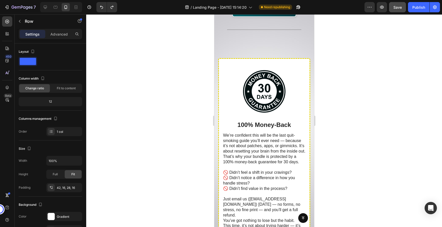
scroll to position [4177, 0]
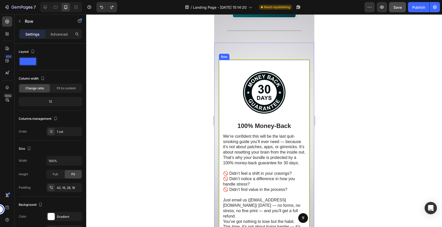
click at [225, 55] on div "Row" at bounding box center [224, 56] width 8 height 5
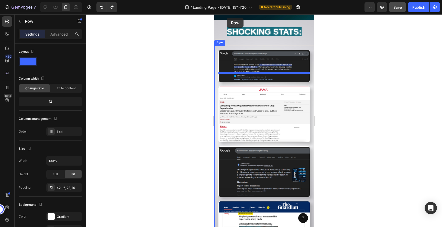
scroll to position [3747, 0]
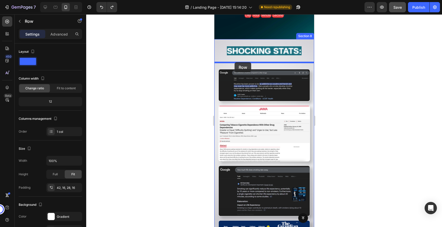
drag, startPoint x: 223, startPoint y: 71, endPoint x: 234, endPoint y: 62, distance: 13.9
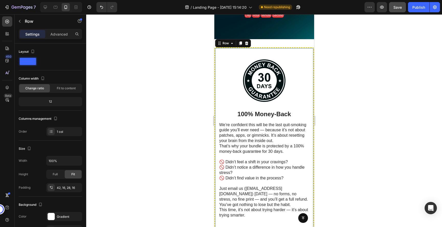
click at [366, 80] on div at bounding box center [264, 120] width 356 height 213
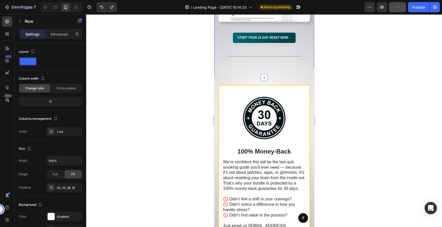
scroll to position [4144, 0]
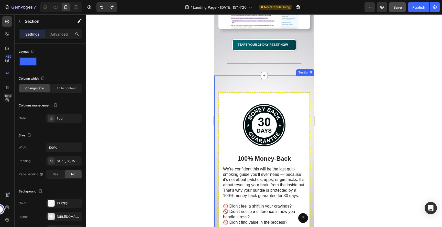
click at [242, 82] on div "Image 100% Money-Back Heading We’re confident this will be the last quit-smokin…" at bounding box center [264, 200] width 100 height 251
click at [223, 71] on div "Section 9" at bounding box center [226, 70] width 16 height 5
click at [224, 70] on div "Section 9" at bounding box center [226, 70] width 16 height 5
click at [169, 74] on div at bounding box center [264, 120] width 356 height 213
click at [220, 81] on div "Image 100% Money-Back Heading We’re confident this will be the last quit-smokin…" at bounding box center [264, 200] width 100 height 251
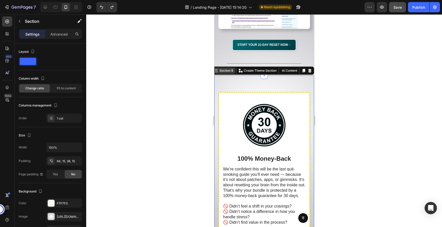
click at [221, 70] on div "Section 9" at bounding box center [226, 70] width 16 height 5
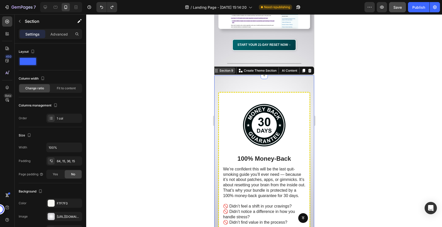
click at [221, 70] on div "Section 9" at bounding box center [226, 70] width 16 height 5
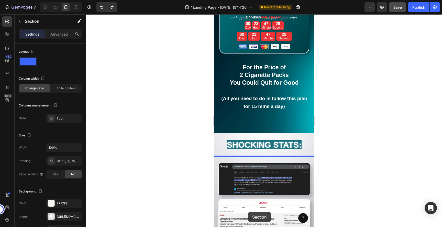
scroll to position [3675, 0]
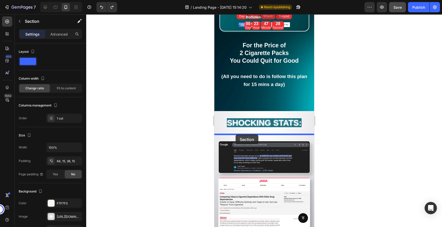
drag, startPoint x: 221, startPoint y: 70, endPoint x: 235, endPoint y: 134, distance: 65.5
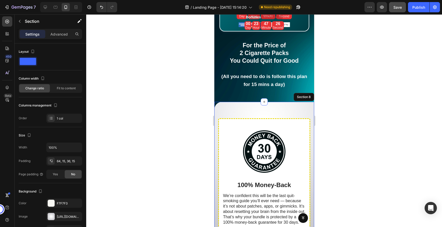
click at [380, 117] on div at bounding box center [264, 120] width 356 height 213
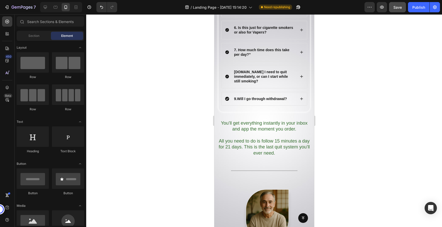
scroll to position [4614, 0]
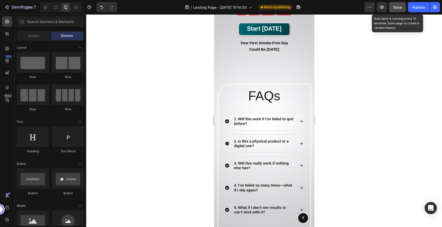
click at [397, 7] on span "Save" at bounding box center [397, 7] width 8 height 4
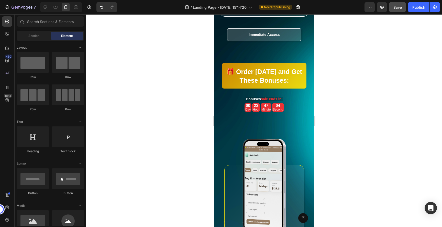
scroll to position [2813, 0]
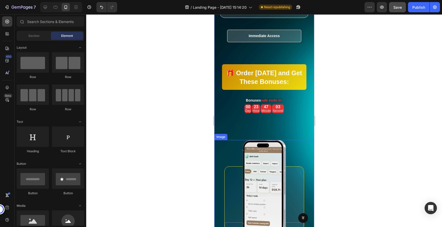
click at [266, 167] on img at bounding box center [263, 188] width 43 height 96
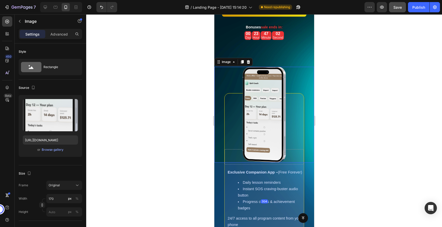
scroll to position [2888, 0]
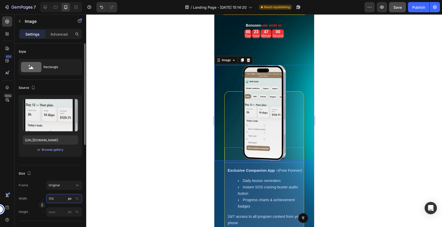
click at [56, 198] on input "170" at bounding box center [64, 198] width 36 height 9
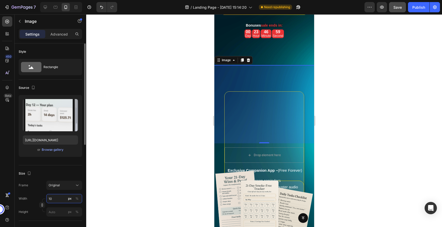
type input "100"
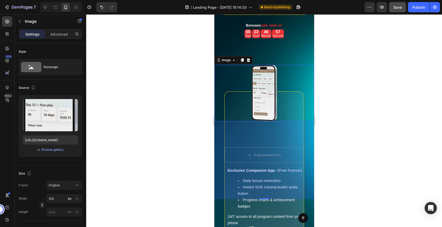
click at [352, 123] on div at bounding box center [264, 120] width 356 height 213
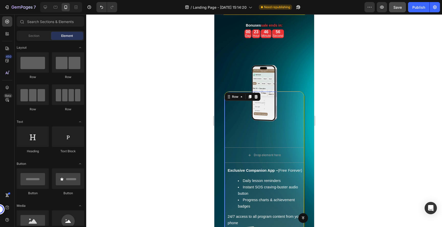
click at [267, 132] on div "Drop element here Exclusive Companion App – (Free Forever) Daily lesson reminde…" at bounding box center [264, 163] width 80 height 145
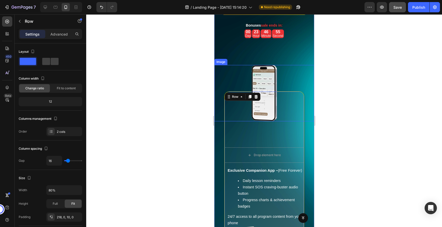
click at [370, 101] on div at bounding box center [264, 120] width 356 height 213
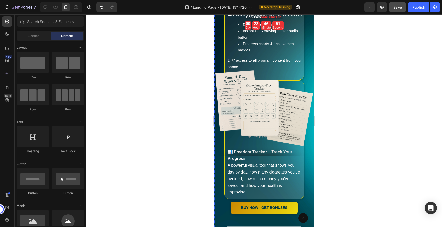
scroll to position [3044, 0]
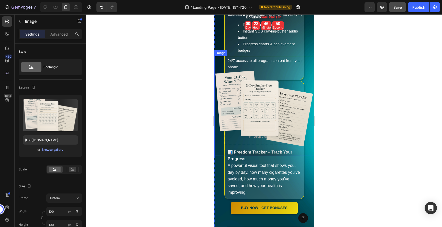
click at [255, 126] on img at bounding box center [264, 106] width 100 height 100
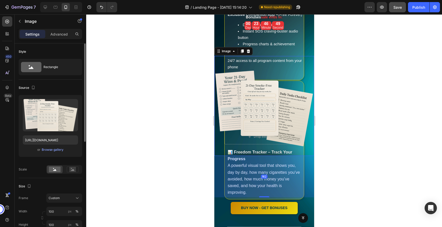
scroll to position [38, 0]
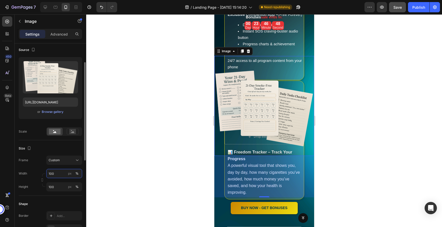
click at [56, 173] on input "100" at bounding box center [64, 173] width 36 height 9
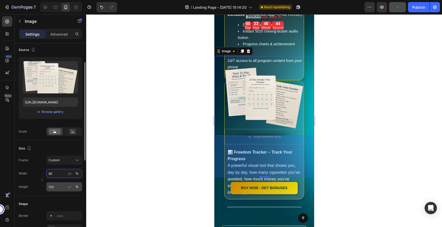
type input "80"
click at [57, 189] on input "100" at bounding box center [64, 186] width 36 height 9
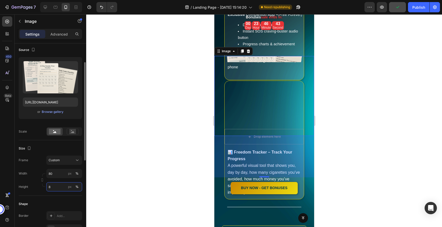
type input "80"
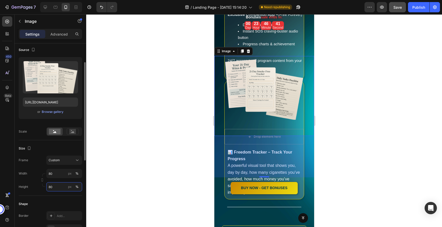
type input "100"
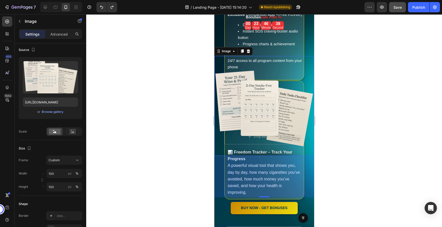
click at [110, 160] on div at bounding box center [264, 120] width 356 height 213
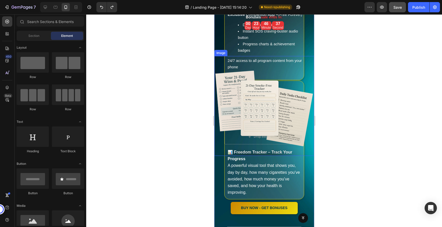
scroll to position [2996, 0]
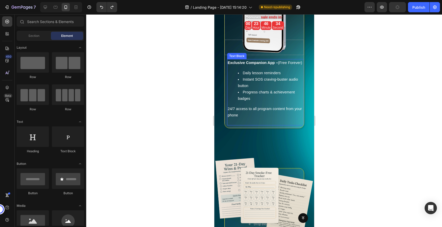
click at [378, 60] on div at bounding box center [264, 120] width 356 height 213
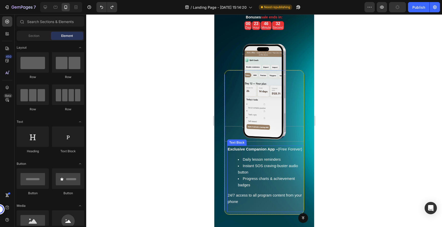
scroll to position [2909, 0]
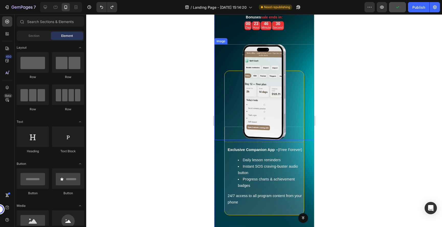
click at [266, 59] on img at bounding box center [263, 92] width 43 height 96
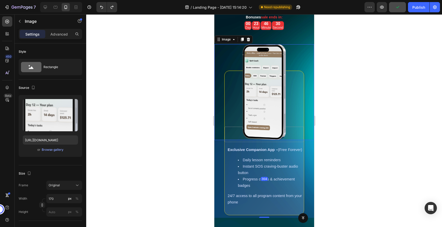
click at [342, 62] on div at bounding box center [264, 120] width 356 height 213
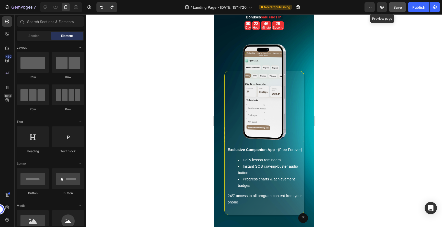
click at [396, 9] on span "Save" at bounding box center [397, 7] width 8 height 4
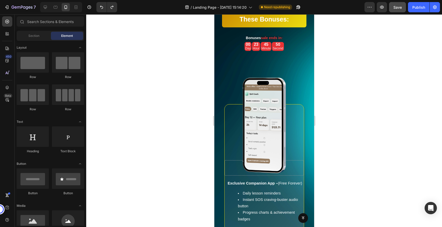
scroll to position [2321, 0]
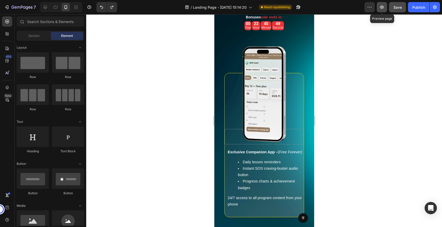
click at [383, 8] on icon "button" at bounding box center [382, 7] width 4 height 3
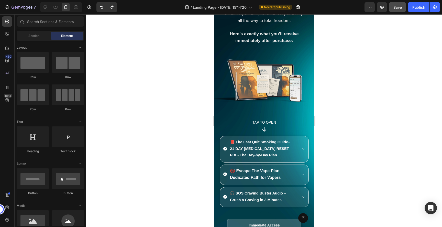
scroll to position [1985, 0]
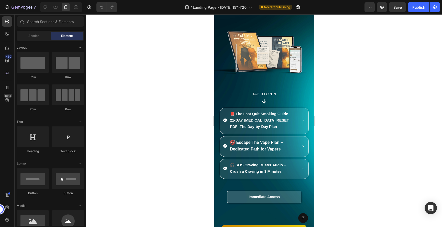
scroll to position [1879, 0]
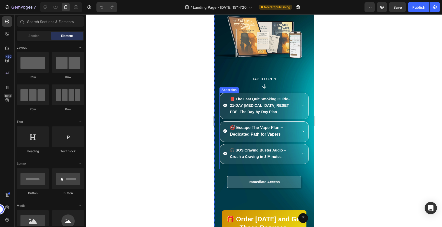
click at [303, 105] on div "📕 The Last Quit Smoking Guide– 21-DAY [MEDICAL_DATA] RESET PDF- The Day-by-Day …" at bounding box center [264, 106] width 89 height 26
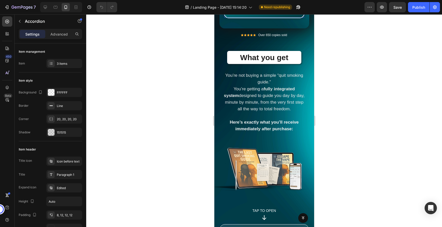
scroll to position [1592, 0]
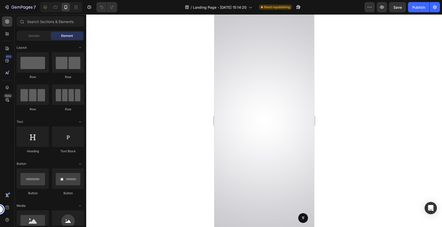
scroll to position [4446, 0]
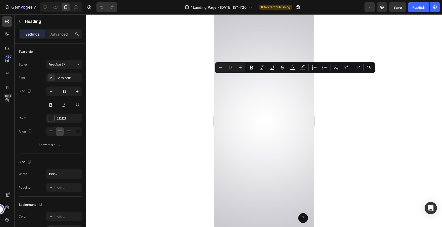
drag, startPoint x: 282, startPoint y: 92, endPoint x: 227, endPoint y: 81, distance: 56.1
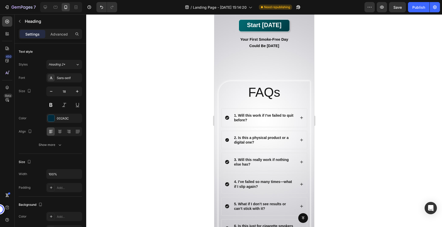
scroll to position [4666, 0]
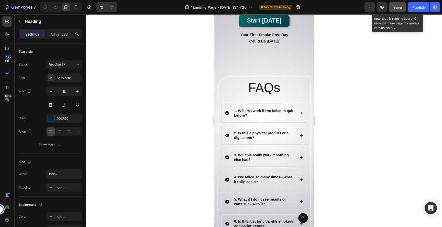
click at [392, 8] on button "Save" at bounding box center [397, 7] width 17 height 10
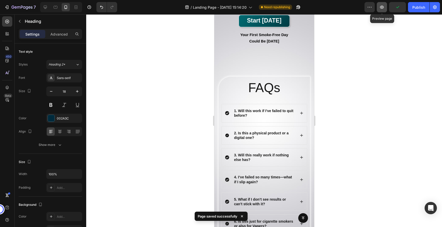
click at [386, 9] on button "button" at bounding box center [382, 7] width 10 height 10
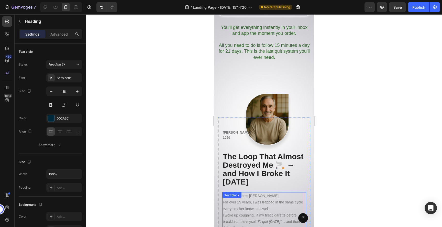
scroll to position [4791, 0]
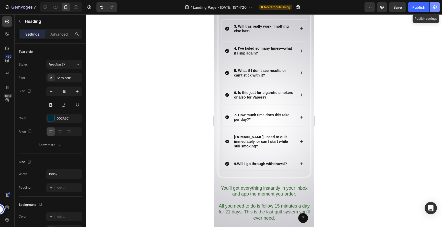
click at [435, 9] on icon "button" at bounding box center [434, 7] width 5 height 5
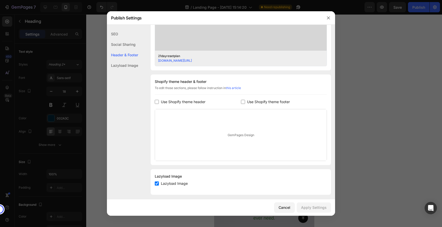
scroll to position [199, 0]
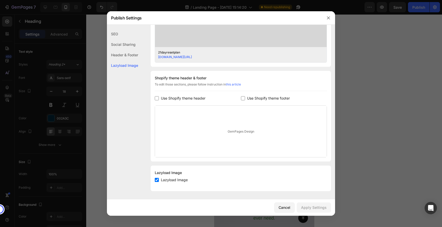
click at [157, 180] on input "checkbox" at bounding box center [157, 180] width 4 height 4
checkbox input "false"
click at [305, 205] on div "Apply Settings" at bounding box center [314, 207] width 26 height 5
click at [380, 92] on div at bounding box center [221, 113] width 442 height 227
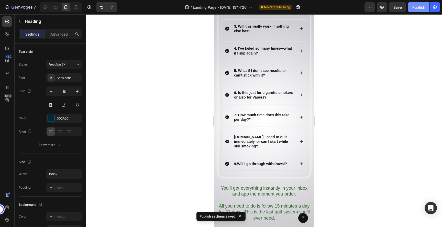
click at [418, 9] on div "Publish" at bounding box center [418, 7] width 13 height 5
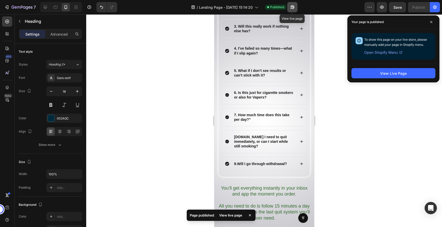
click at [293, 8] on icon "button" at bounding box center [292, 7] width 5 height 5
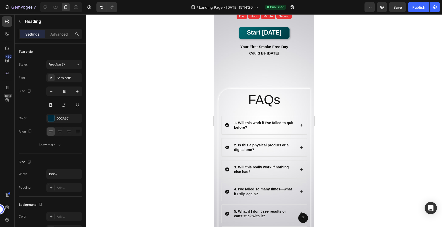
scroll to position [4655, 0]
click at [255, 94] on div "FAQs Heading" at bounding box center [264, 100] width 86 height 18
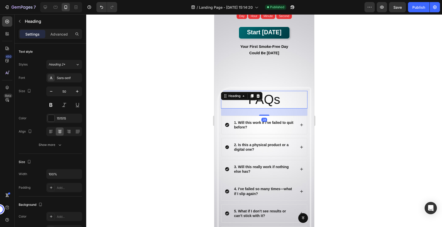
click at [272, 96] on h2 "FAQs" at bounding box center [264, 100] width 86 height 18
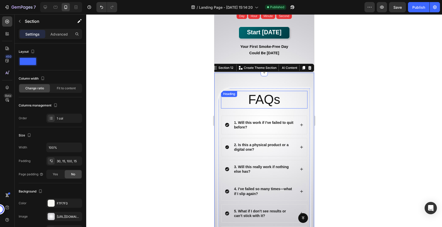
click at [275, 100] on h2 "FAQs" at bounding box center [264, 100] width 86 height 18
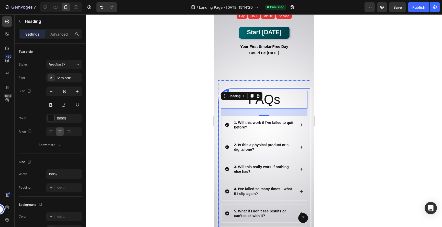
click at [337, 97] on div at bounding box center [264, 120] width 356 height 213
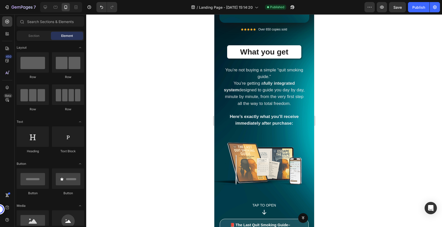
scroll to position [1774, 0]
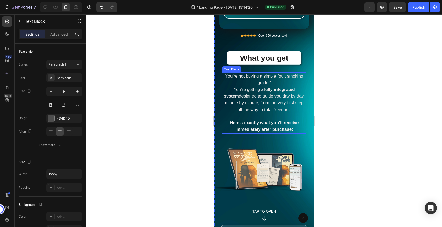
click at [267, 103] on span "You’re getting a fully integrated system designed to guide you day by day, minu…" at bounding box center [264, 99] width 81 height 25
click at [263, 69] on icon at bounding box center [262, 68] width 3 height 4
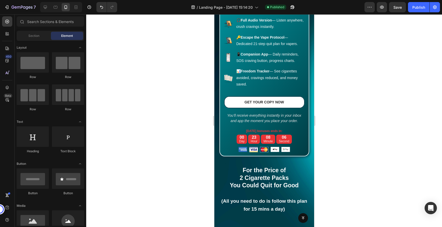
scroll to position [3556, 0]
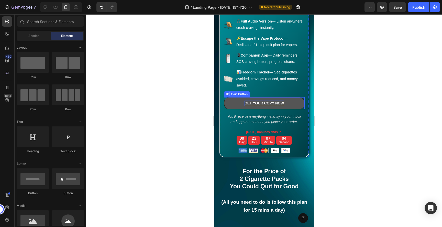
click at [262, 104] on div "GET YOUR COPY NOW" at bounding box center [263, 103] width 39 height 5
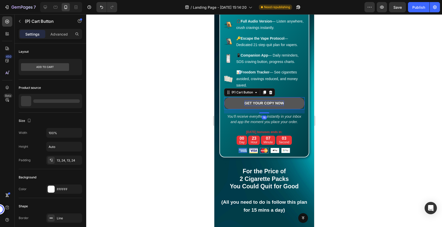
click at [262, 104] on div "GET YOUR COPY NOW" at bounding box center [263, 103] width 39 height 5
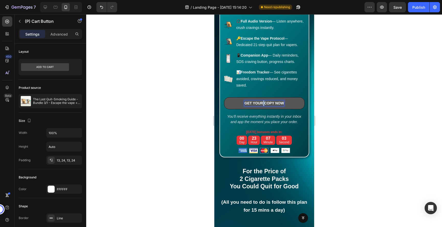
click at [262, 104] on p "GET YOUR COPY NOW" at bounding box center [263, 103] width 39 height 5
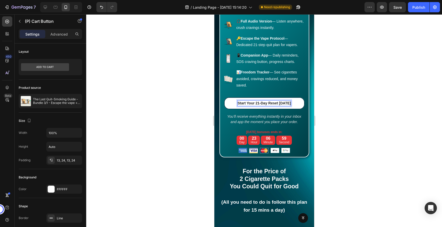
click at [265, 104] on p "Start Your 21-Day Reset [DATE]" at bounding box center [263, 103] width 53 height 5
click at [265, 104] on p "GET YOUR COPY NOW" at bounding box center [263, 103] width 39 height 5
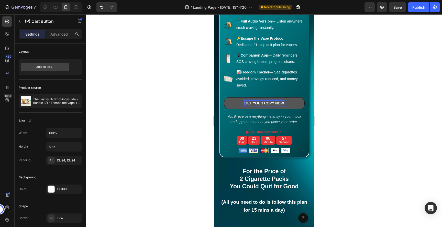
click at [257, 104] on p "GET YOUR COPY NOW" at bounding box center [263, 103] width 39 height 5
click at [283, 103] on p "Start Your 21-Day Reset [DATE]" at bounding box center [263, 103] width 53 height 5
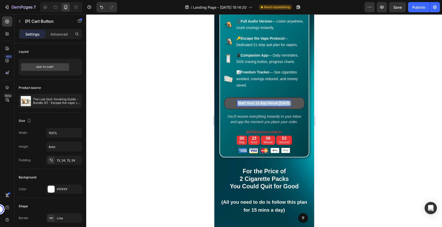
click at [283, 103] on p "Start Your 21-Day Reset [DATE]" at bounding box center [263, 103] width 53 height 5
click at [224, 97] on button "START" at bounding box center [264, 103] width 81 height 12
click at [224, 97] on button "START YOUR" at bounding box center [264, 103] width 81 height 12
click at [224, 97] on button "START YOUR 21-DAY" at bounding box center [264, 103] width 81 height 12
click at [224, 97] on button "START YOUR 21-DAY RESET" at bounding box center [264, 103] width 81 height 12
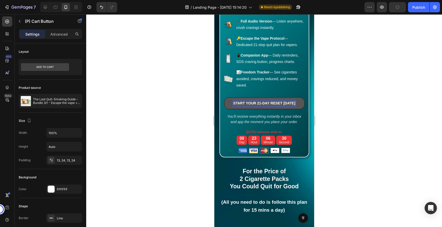
click at [388, 114] on div at bounding box center [264, 120] width 356 height 213
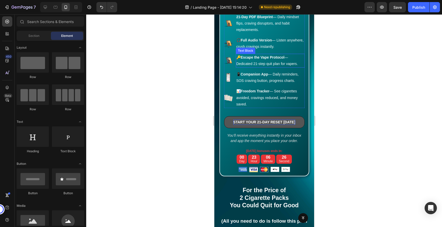
scroll to position [3537, 0]
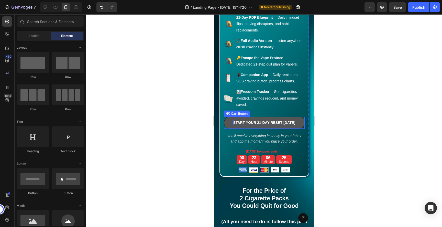
click at [281, 122] on p "START YOUR 21-DAY RESET [DATE]" at bounding box center [264, 122] width 62 height 5
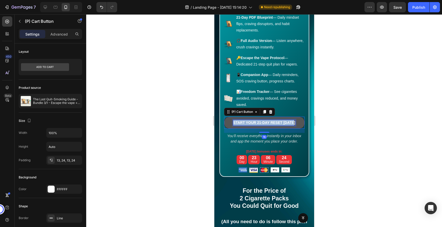
click at [281, 122] on p "START YOUR 21-DAY RESET [DATE]" at bounding box center [264, 122] width 62 height 5
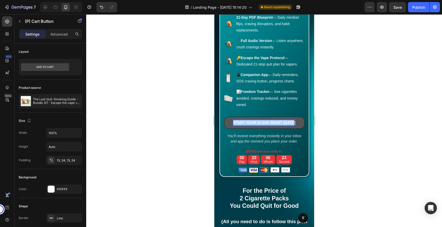
click at [369, 96] on div at bounding box center [264, 120] width 356 height 213
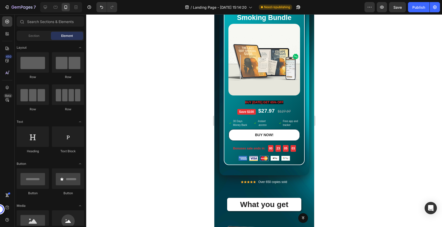
scroll to position [1635, 0]
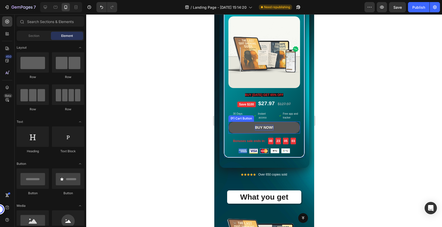
click at [267, 129] on div "BUY NOW!" at bounding box center [264, 127] width 18 height 5
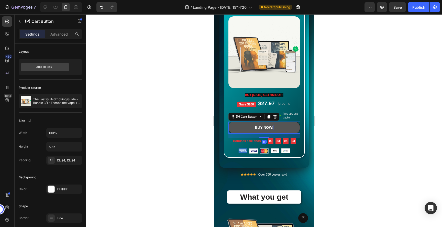
click at [267, 129] on div "BUY NOW!" at bounding box center [264, 127] width 18 height 5
click at [267, 129] on p "BUY NOW!" at bounding box center [264, 127] width 18 height 5
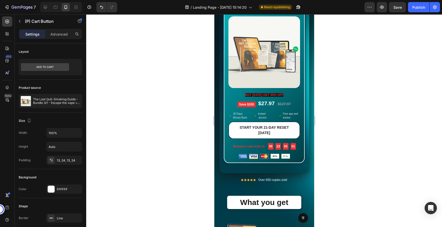
click at [363, 140] on div at bounding box center [264, 120] width 356 height 213
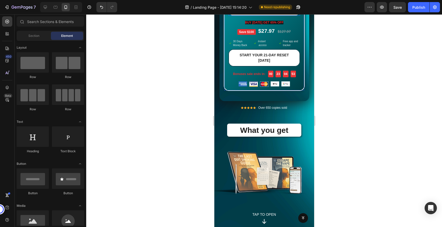
scroll to position [1514, 0]
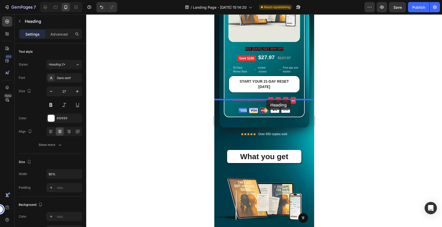
drag, startPoint x: 266, startPoint y: 130, endPoint x: 266, endPoint y: 100, distance: 30.7
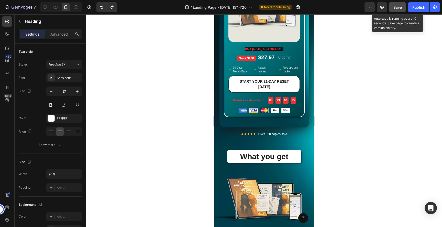
click at [400, 7] on span "Save" at bounding box center [397, 7] width 8 height 4
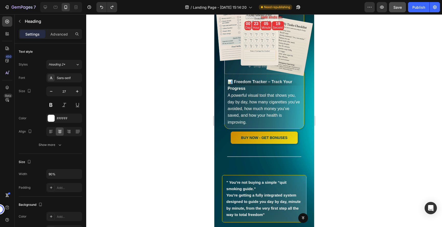
scroll to position [2331, 0]
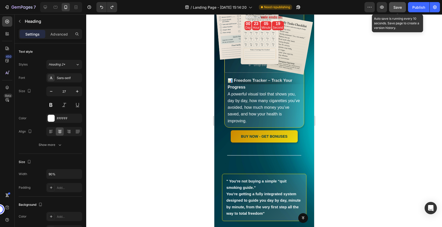
click at [393, 5] on div "Save" at bounding box center [397, 7] width 8 height 5
click at [393, 5] on button "button" at bounding box center [397, 7] width 17 height 10
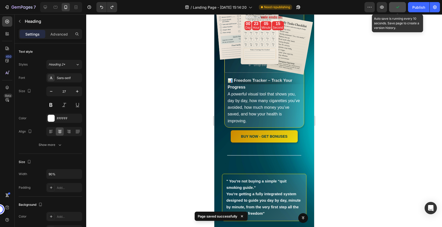
click at [393, 5] on button "button" at bounding box center [397, 7] width 17 height 10
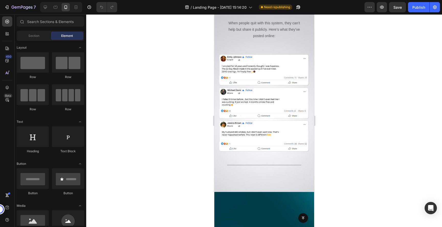
scroll to position [2399, 0]
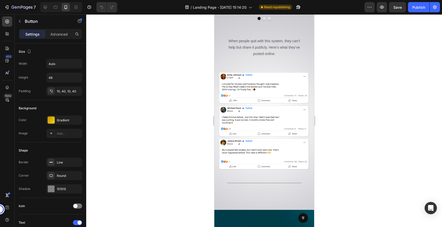
click at [337, 89] on div at bounding box center [264, 120] width 356 height 213
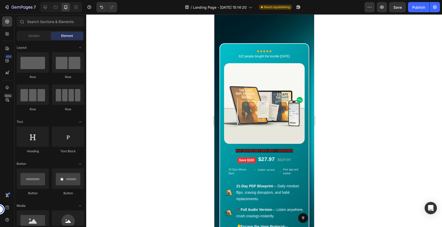
scroll to position [3344, 0]
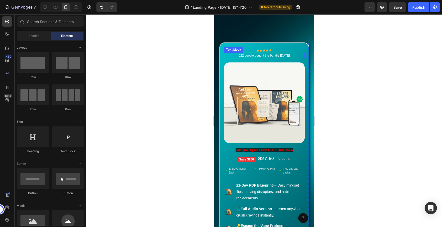
click at [242, 55] on p "622 people bought the bundle [DATE]" at bounding box center [264, 55] width 80 height 5
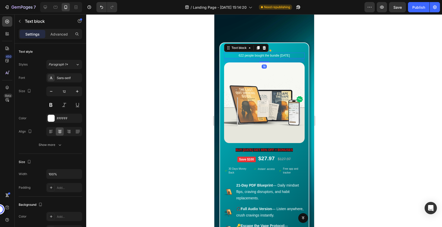
click at [242, 56] on p "622 people bought the bundle [DATE]" at bounding box center [264, 55] width 80 height 5
click at [349, 71] on div at bounding box center [264, 120] width 356 height 213
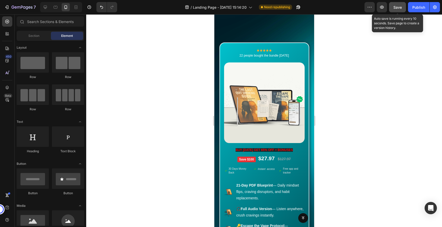
click at [395, 8] on span "Save" at bounding box center [397, 7] width 8 height 4
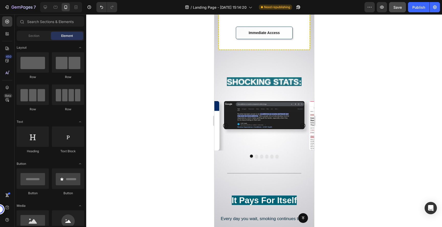
scroll to position [3939, 0]
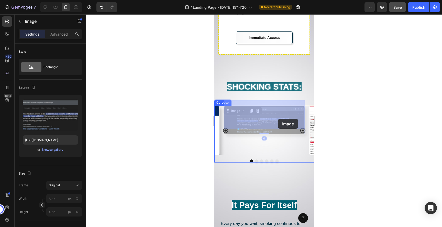
drag, startPoint x: 281, startPoint y: 119, endPoint x: 278, endPoint y: 119, distance: 3.3
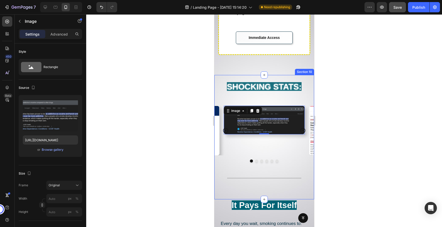
click at [276, 75] on div "SHOCKING STATS: Heading Image 0 Image Image Image Image Image Carousel Title Li…" at bounding box center [264, 137] width 100 height 124
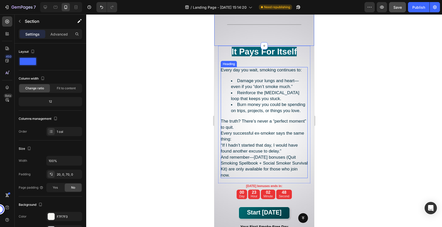
scroll to position [4089, 0]
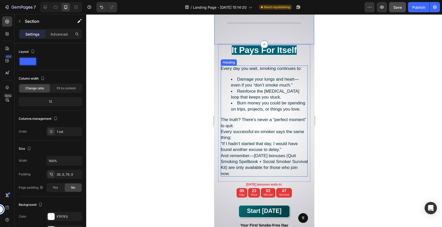
click at [255, 92] on span "Reinforce the [MEDICAL_DATA] loop that keeps you stuck." at bounding box center [265, 94] width 68 height 11
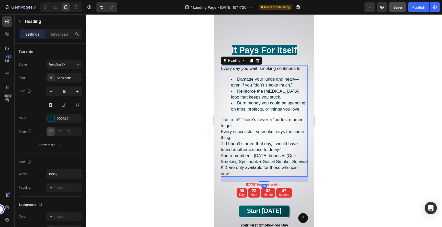
click at [255, 92] on span "Reinforce the [MEDICAL_DATA] loop that keeps you stuck." at bounding box center [265, 94] width 68 height 11
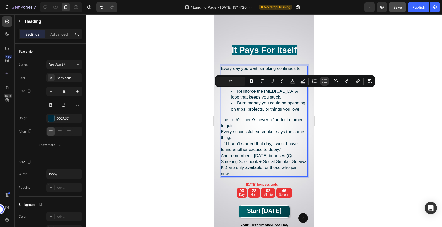
click at [255, 126] on p "The truth? There’s never a “perfect moment” to quit. Every successful ex-smoker…" at bounding box center [264, 147] width 87 height 60
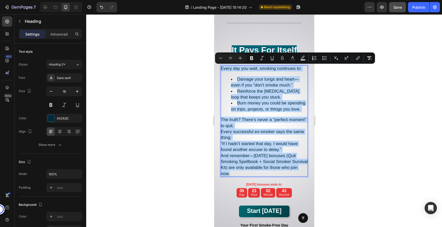
drag, startPoint x: 307, startPoint y: 170, endPoint x: 223, endPoint y: 65, distance: 134.0
click at [223, 65] on h2 "Every day you wait, smoking continues to: Damage your lungs and heart—even if y…" at bounding box center [264, 120] width 87 height 111
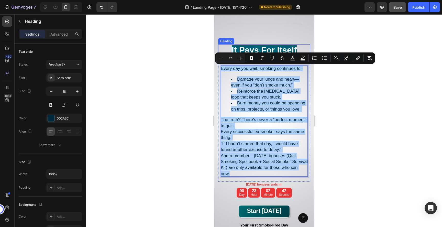
click at [371, 34] on div at bounding box center [264, 120] width 356 height 213
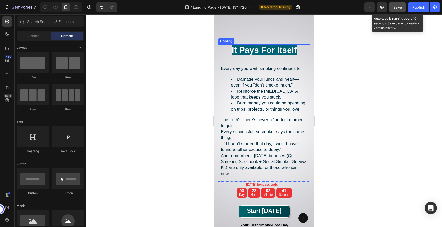
click at [396, 7] on span "Save" at bounding box center [397, 7] width 8 height 4
click at [399, 6] on span "Save" at bounding box center [397, 7] width 8 height 4
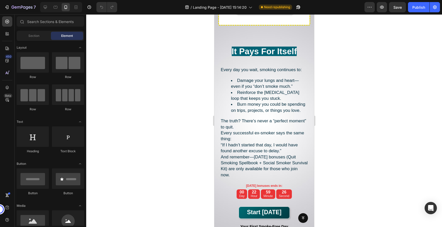
scroll to position [3973, 0]
click at [277, 148] on span "“If I hadn’t started that day, I would have found another excuse to delay.”" at bounding box center [259, 148] width 77 height 11
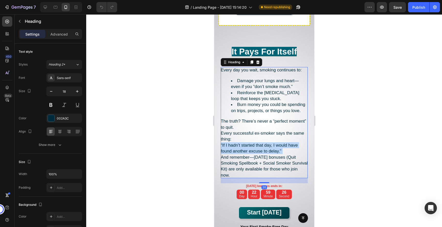
click at [277, 148] on span "“If I hadn’t started that day, I would have found another excuse to delay.”" at bounding box center [259, 148] width 77 height 11
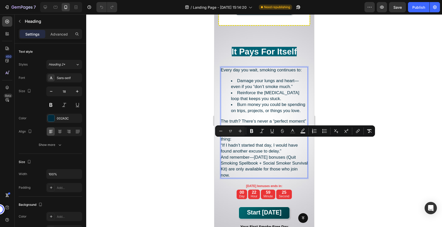
click at [290, 159] on span "And remember—[DATE] bonuses (Quit Smoking Spellbook + Social Smoker Survival Ki…" at bounding box center [264, 166] width 87 height 23
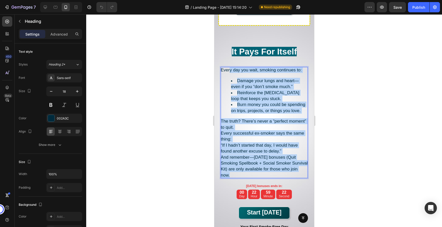
drag, startPoint x: 307, startPoint y: 167, endPoint x: 229, endPoint y: 65, distance: 128.2
click at [229, 67] on h2 "Every day you wait, smoking continues to: Damage your lungs and heart—even if y…" at bounding box center [264, 122] width 87 height 111
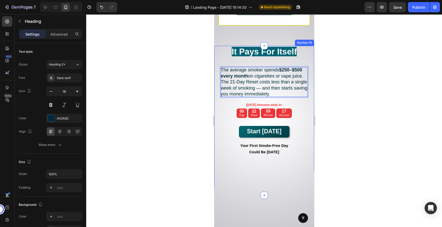
click at [352, 90] on div at bounding box center [264, 120] width 356 height 213
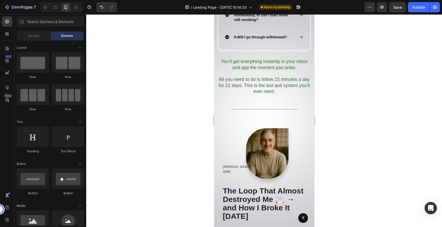
scroll to position [3732, 0]
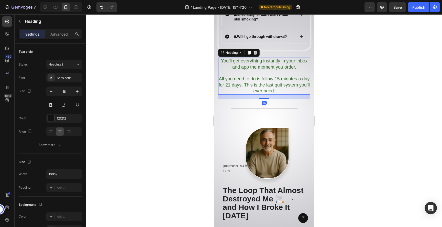
click at [269, 70] on h2 "You’ll get everything instantly in your inbox and app the moment you order. All…" at bounding box center [264, 76] width 92 height 37
click at [257, 51] on icon at bounding box center [255, 53] width 4 height 4
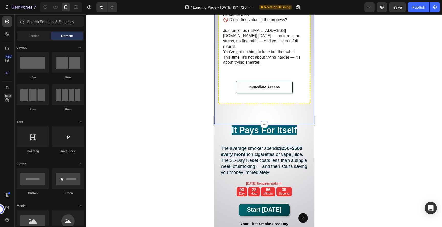
scroll to position [3331, 0]
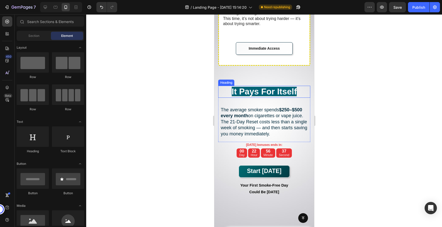
click at [282, 87] on span "It Pays For Itself" at bounding box center [264, 91] width 65 height 9
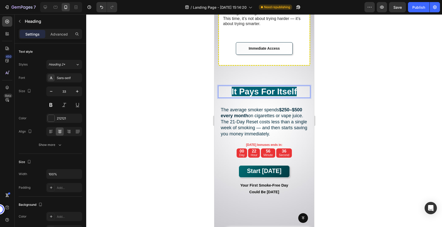
click at [282, 88] on span "It Pays For Itself" at bounding box center [264, 91] width 65 height 9
click at [288, 126] on h2 "The average smoker spends $250–$500 every month on cigarettes or vape juice. Th…" at bounding box center [264, 122] width 87 height 30
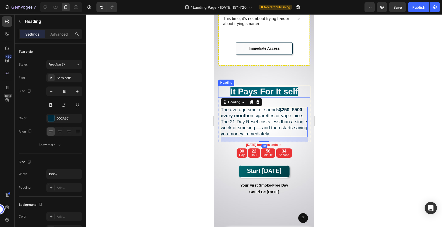
click at [285, 90] on span "It Pays For It self" at bounding box center [264, 91] width 68 height 9
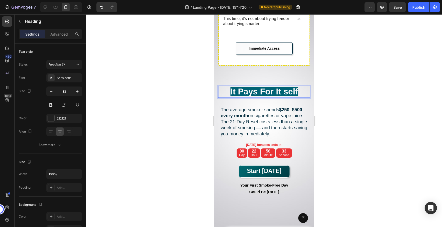
click at [284, 88] on span "It Pays For It self" at bounding box center [264, 91] width 68 height 9
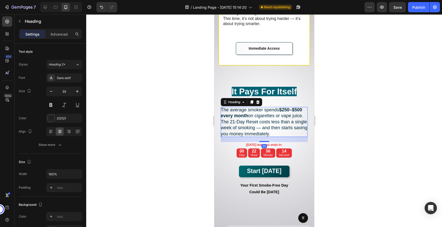
click at [288, 128] on h2 "The average smoker spends $250–$500 every month on cigarettes or vape juice. Th…" at bounding box center [264, 122] width 87 height 30
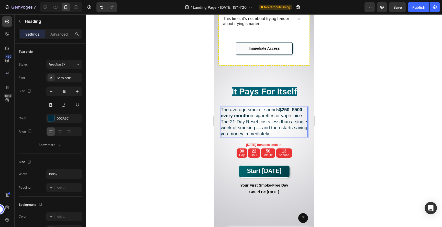
click at [288, 129] on h2 "The average smoker spends $250–$500 every month on cigarettes or vape juice. Th…" at bounding box center [264, 122] width 87 height 30
click at [300, 86] on p "⁠⁠⁠⁠⁠⁠⁠ It Pays For Itself" at bounding box center [263, 91] width 91 height 11
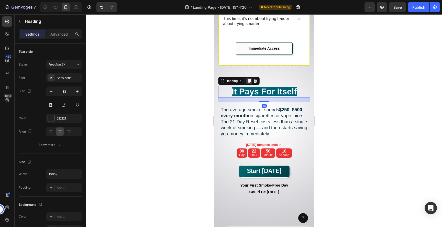
click at [248, 79] on icon at bounding box center [249, 81] width 4 height 4
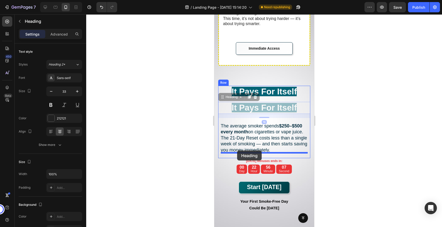
drag, startPoint x: 234, startPoint y: 93, endPoint x: 237, endPoint y: 150, distance: 57.9
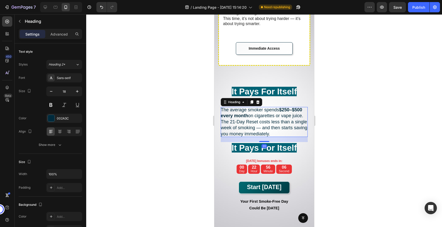
click at [267, 108] on p "The average smoker spends $250–$500 every month on cigarettes or vape juice. Th…" at bounding box center [264, 122] width 87 height 30
click at [252, 100] on icon at bounding box center [251, 102] width 3 height 4
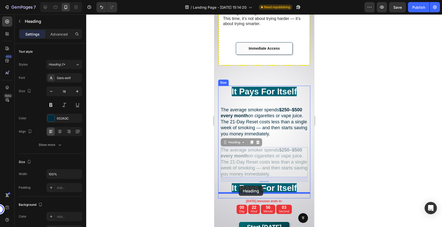
drag, startPoint x: 237, startPoint y: 136, endPoint x: 238, endPoint y: 186, distance: 49.6
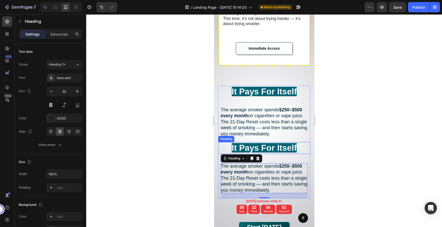
click at [272, 143] on span "It Pays For Itself" at bounding box center [264, 147] width 65 height 9
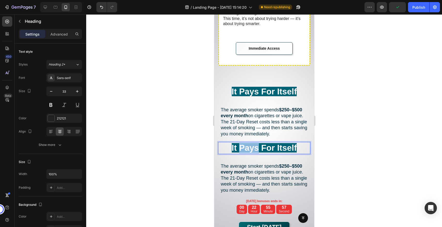
click at [253, 143] on span "It Pays For Itself" at bounding box center [264, 147] width 65 height 9
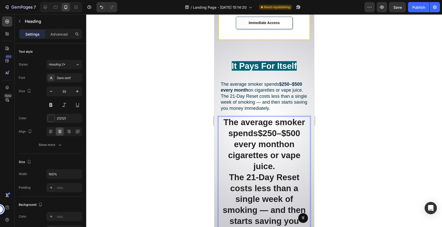
scroll to position [3366, 0]
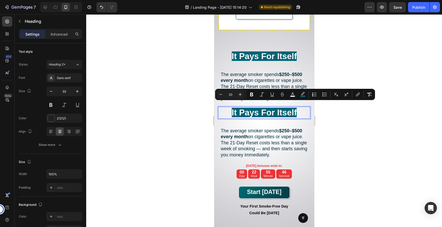
click at [242, 109] on span "It Pays For Itself" at bounding box center [264, 112] width 65 height 9
click at [256, 109] on span "It Pays For Itself" at bounding box center [264, 112] width 65 height 9
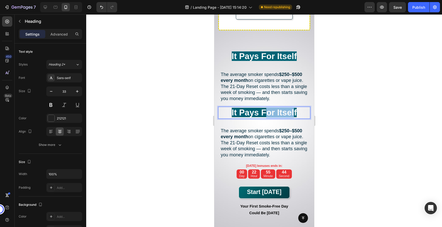
drag, startPoint x: 294, startPoint y: 107, endPoint x: 268, endPoint y: 107, distance: 25.3
click at [268, 108] on span "It Pays For Itself" at bounding box center [264, 112] width 65 height 9
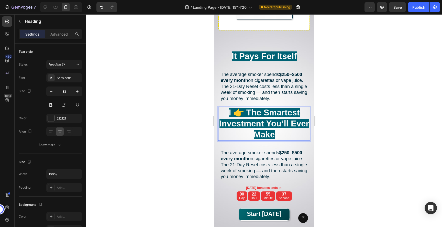
click at [246, 109] on span "I 👉 The Smartest Investment You’ll Ever Make" at bounding box center [264, 123] width 90 height 31
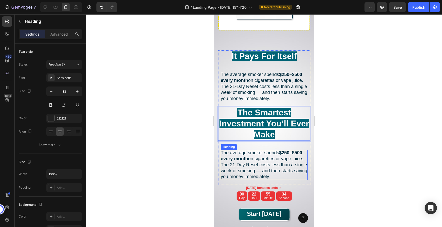
click at [280, 164] on h2 "The average smoker spends $250–$500 every month on cigarettes or vape juice. Th…" at bounding box center [264, 165] width 87 height 30
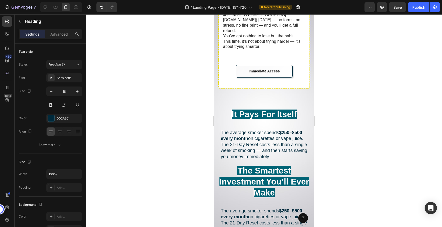
scroll to position [3310, 0]
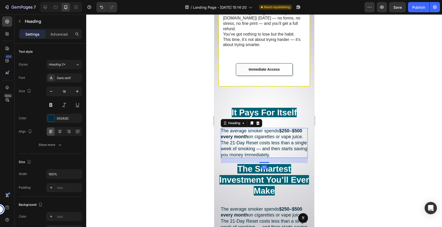
click at [279, 139] on h2 "The average smoker spends $250–$500 every month on cigarettes or vape juice. Th…" at bounding box center [264, 143] width 87 height 30
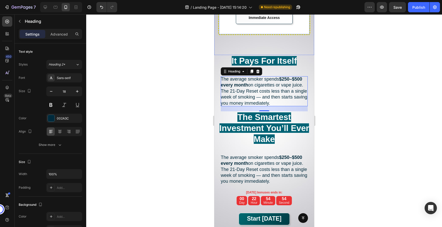
scroll to position [3369, 0]
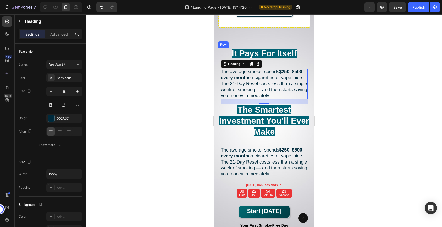
click at [257, 155] on h2 "The average smoker spends $250–$500 every month on cigarettes or vape juice. Th…" at bounding box center [264, 162] width 87 height 30
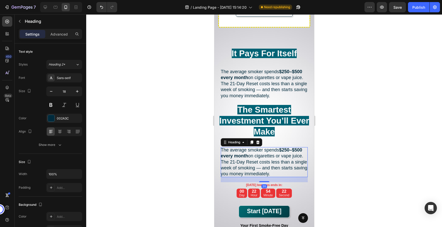
click at [257, 155] on h2 "The average smoker spends $250–$500 every month on cigarettes or vape juice. Th…" at bounding box center [264, 162] width 87 height 30
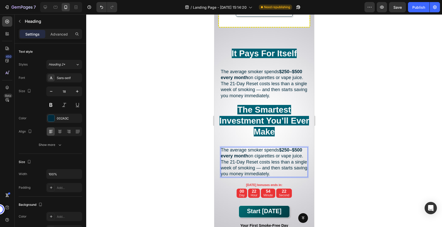
click at [257, 155] on p "The average smoker spends $250–$500 every month on cigarettes or vape juice. Th…" at bounding box center [264, 162] width 87 height 30
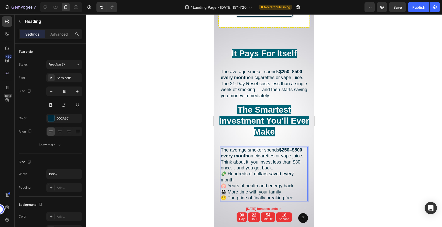
click at [248, 171] on p "💸 Hundreds of dollars saved every month" at bounding box center [264, 177] width 87 height 12
click at [254, 157] on p "The average smoker spends $250–$500 every month on cigarettes or vape juice. Th…" at bounding box center [264, 159] width 87 height 24
click at [245, 156] on p "The average smoker spends $250–$500 every month on cigarettes or vape juice. Th…" at bounding box center [264, 159] width 87 height 24
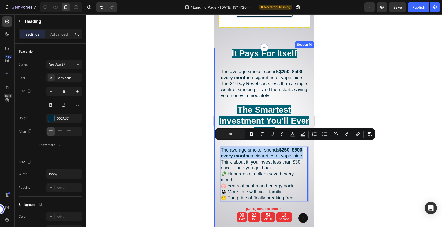
drag, startPoint x: 304, startPoint y: 151, endPoint x: 215, endPoint y: 147, distance: 88.6
click at [215, 147] on div "It Pays For Itself Heading The average smoker spends $250–$500 every month on c…" at bounding box center [264, 173] width 100 height 251
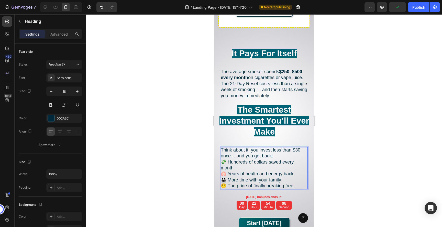
click at [281, 152] on p "Think about it: you invest less than $30 once… and you get back:" at bounding box center [264, 153] width 87 height 12
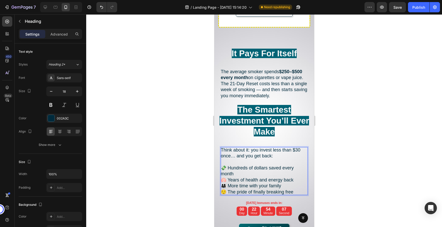
click at [379, 160] on div at bounding box center [264, 120] width 356 height 213
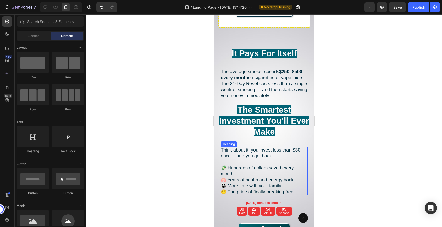
click at [276, 160] on p "Think about it: you invest less than $30 once… and you get back: 💸 Hundreds of …" at bounding box center [264, 171] width 87 height 48
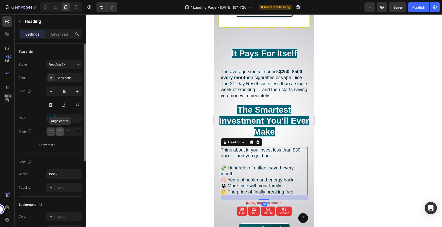
click at [60, 131] on icon at bounding box center [59, 131] width 5 height 5
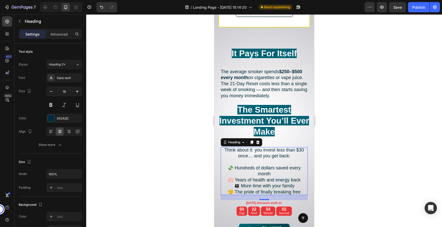
click at [361, 169] on div at bounding box center [264, 120] width 356 height 213
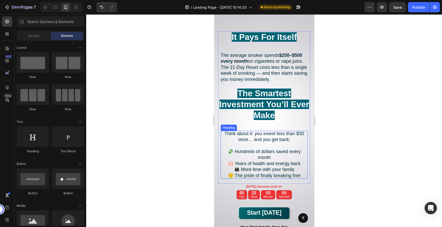
scroll to position [3388, 0]
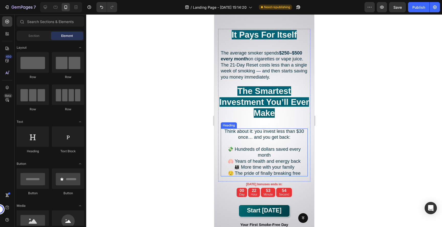
click at [301, 157] on p "Think about it: you invest less than $30 once… and you get back: 💸 Hundreds of …" at bounding box center [264, 152] width 87 height 48
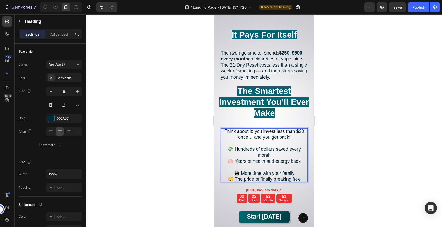
click at [297, 168] on p "Think about it: you invest less than $30 once… and you get back: 💸 Hundreds of …" at bounding box center [264, 155] width 87 height 54
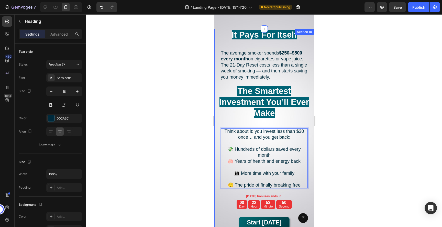
click at [365, 151] on div at bounding box center [264, 120] width 356 height 213
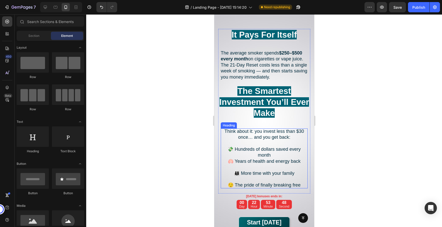
scroll to position [3371, 0]
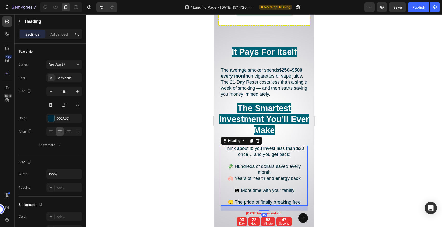
click at [275, 168] on p "Think about it: you invest less than $30 once… and you get back: 💸 Hundreds of …" at bounding box center [264, 176] width 87 height 60
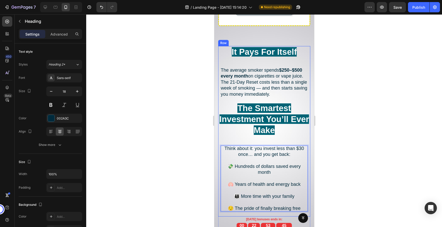
click at [339, 134] on div at bounding box center [264, 120] width 356 height 213
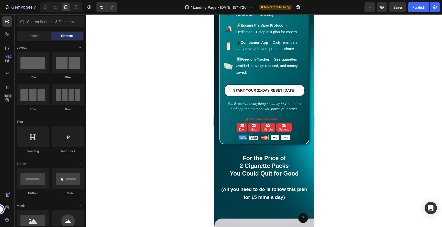
scroll to position [2941, 0]
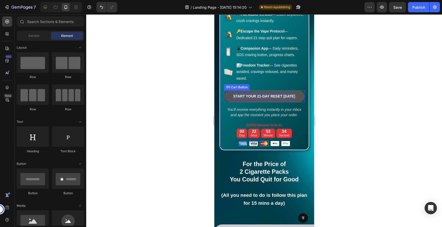
click at [279, 95] on div "START YOUR 21-DAY RESET [DATE]" at bounding box center [264, 96] width 62 height 5
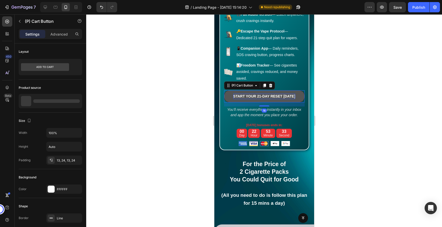
click at [279, 95] on div "START YOUR 21-DAY RESET [DATE]" at bounding box center [264, 96] width 62 height 5
click at [279, 95] on p "START YOUR 21-DAY RESET [DATE]" at bounding box center [264, 96] width 62 height 5
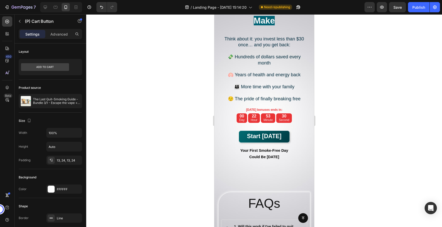
scroll to position [3482, 0]
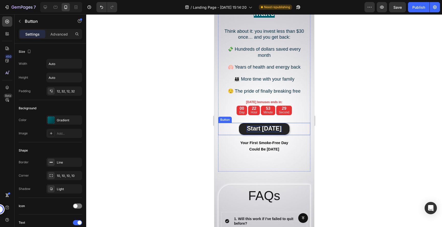
click at [270, 130] on strong "Start Today" at bounding box center [264, 128] width 35 height 7
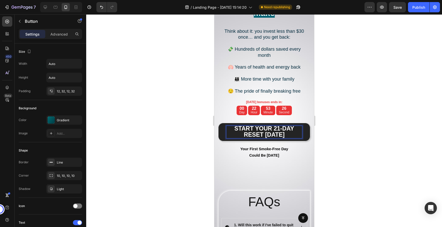
click at [342, 140] on div at bounding box center [264, 120] width 356 height 213
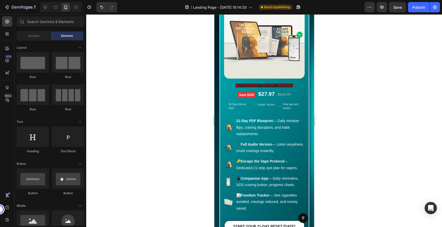
scroll to position [2803, 0]
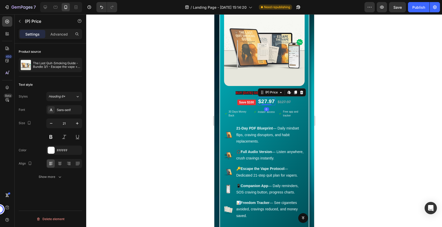
click at [267, 100] on div "$27.97" at bounding box center [266, 101] width 17 height 8
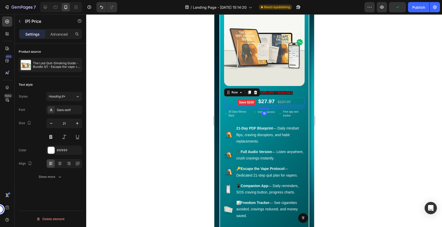
click at [234, 100] on div "$127.97 (P) Price (P) Price $27.97 (P) Price (P) Price Save $100 Product Badge …" at bounding box center [264, 101] width 81 height 8
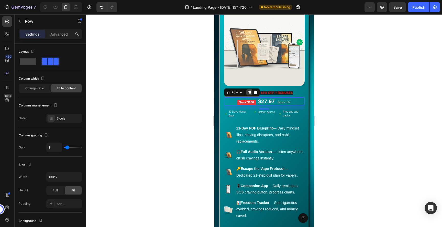
click at [247, 93] on icon at bounding box center [249, 92] width 4 height 4
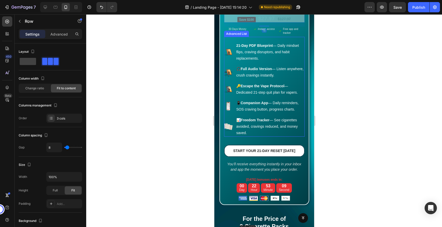
scroll to position [2944, 0]
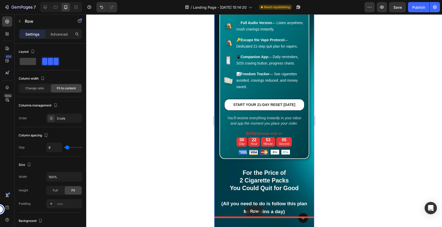
drag, startPoint x: 235, startPoint y: 105, endPoint x: 246, endPoint y: 206, distance: 102.2
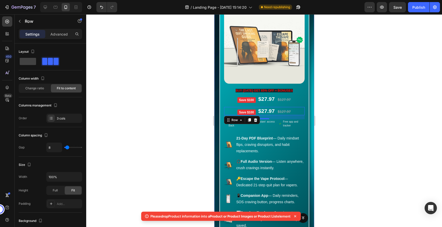
scroll to position [2805, 0]
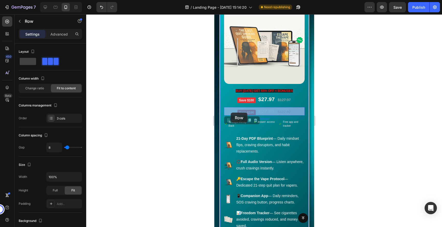
drag, startPoint x: 233, startPoint y: 120, endPoint x: 230, endPoint y: 113, distance: 7.8
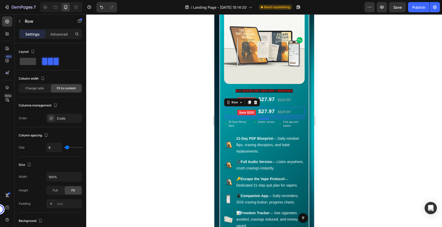
click at [372, 114] on div at bounding box center [264, 120] width 356 height 213
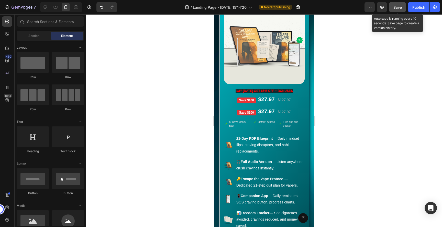
click at [399, 6] on span "Save" at bounding box center [397, 7] width 8 height 4
click at [399, 6] on icon "button" at bounding box center [397, 7] width 5 height 5
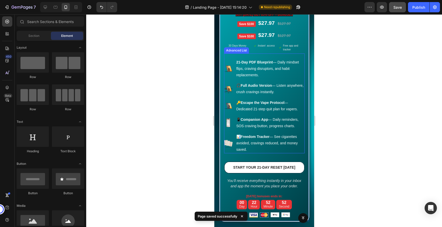
scroll to position [2887, 0]
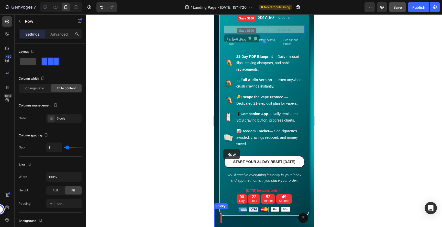
drag, startPoint x: 227, startPoint y: 35, endPoint x: 222, endPoint y: 89, distance: 53.5
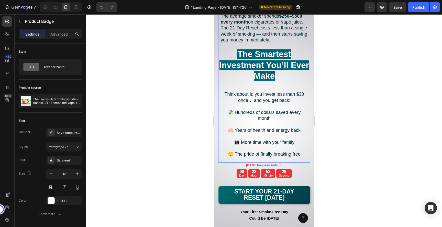
scroll to position [4103, 0]
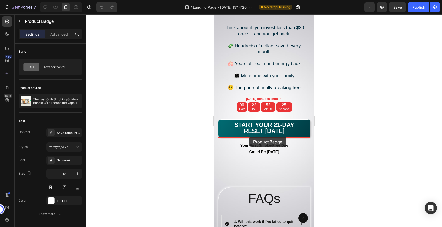
drag, startPoint x: 244, startPoint y: 84, endPoint x: 249, endPoint y: 137, distance: 52.7
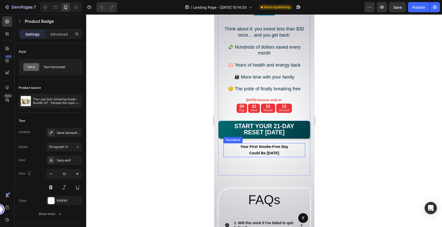
scroll to position [4101, 0]
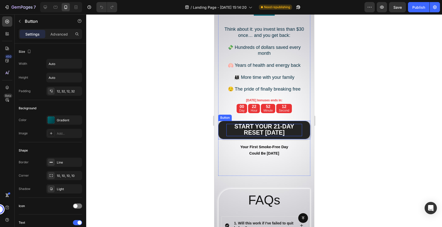
click at [286, 132] on p "START YOUR 21-DAY RESET [DATE]" at bounding box center [264, 130] width 76 height 12
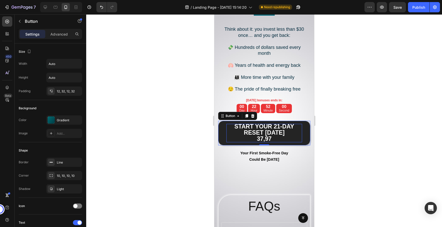
click at [368, 157] on div at bounding box center [264, 120] width 356 height 213
click at [274, 140] on p "START YOUR 21-DAY RESET [DATE] 37,97" at bounding box center [264, 133] width 76 height 18
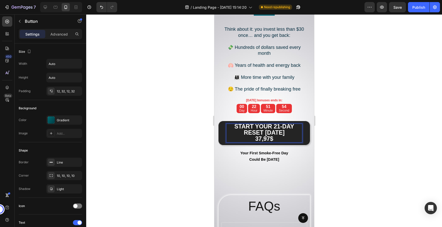
click at [338, 130] on div at bounding box center [264, 120] width 356 height 213
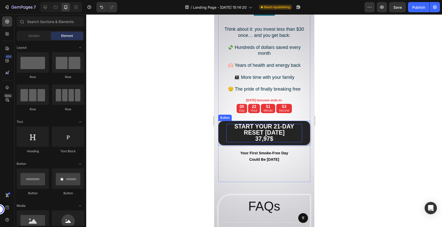
click at [265, 138] on strong "37,97$" at bounding box center [264, 138] width 18 height 7
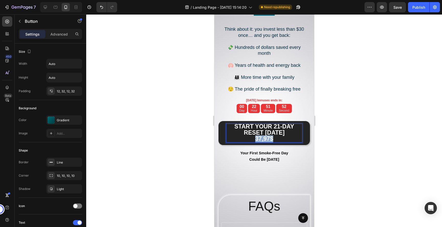
click at [265, 138] on strong "37,97$" at bounding box center [264, 138] width 18 height 7
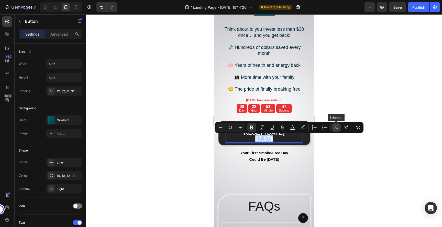
click at [337, 129] on icon "Editor contextual toolbar" at bounding box center [336, 128] width 4 height 4
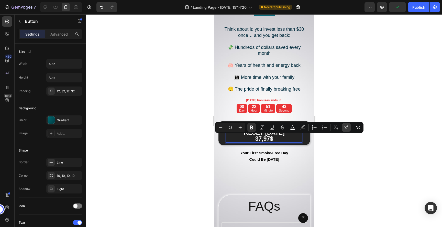
click at [344, 128] on icon "Editor contextual toolbar" at bounding box center [346, 127] width 5 height 5
click at [340, 128] on button "Subscript" at bounding box center [336, 127] width 9 height 9
click at [331, 164] on div at bounding box center [264, 120] width 356 height 213
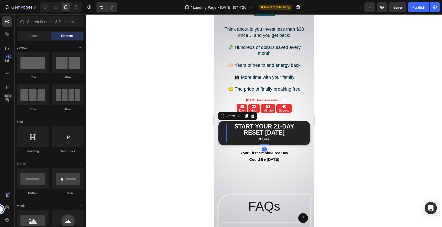
click at [266, 140] on sup "37,97$" at bounding box center [264, 139] width 10 height 4
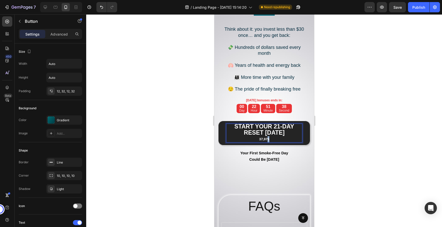
click at [266, 138] on sup "37,97$" at bounding box center [264, 139] width 10 height 4
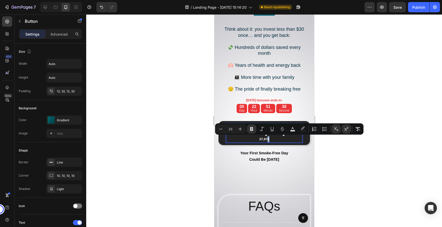
click at [274, 138] on p "START YOUR 21-DAY RESET [DATE] 37,97$" at bounding box center [264, 133] width 76 height 18
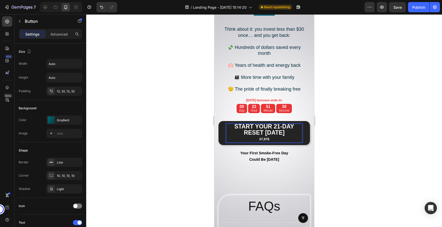
click at [274, 138] on p "START YOUR 21-DAY RESET [DATE] 37,97$" at bounding box center [264, 133] width 76 height 18
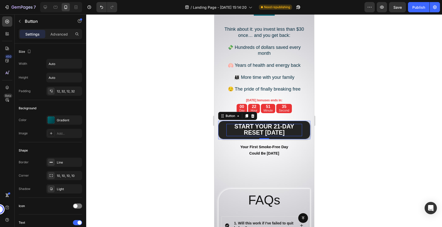
click at [338, 141] on div at bounding box center [264, 120] width 356 height 213
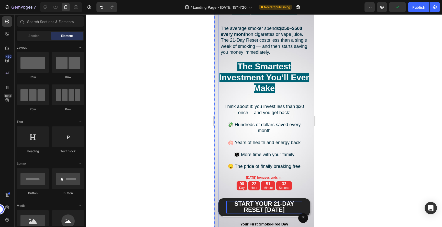
scroll to position [4023, 0]
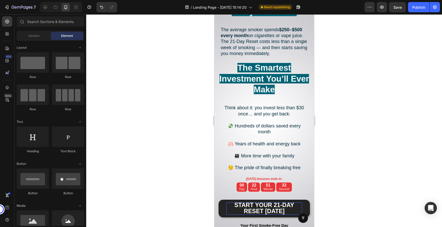
click at [372, 119] on div at bounding box center [264, 120] width 356 height 213
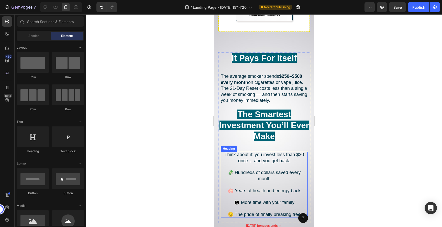
scroll to position [3987, 0]
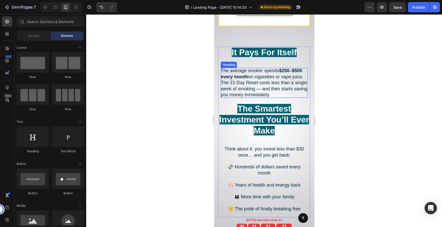
click at [265, 74] on h2 "The average smoker spends $250–$500 every month on cigarettes or vape juice. Th…" at bounding box center [264, 83] width 87 height 30
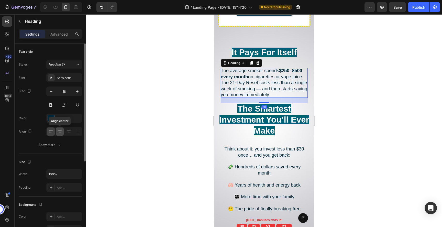
click at [61, 132] on icon at bounding box center [60, 132] width 4 height 1
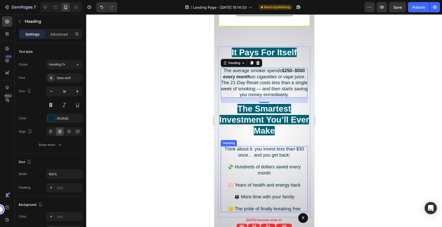
click at [359, 151] on div at bounding box center [264, 120] width 356 height 213
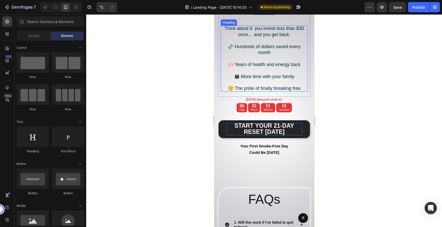
scroll to position [4101, 0]
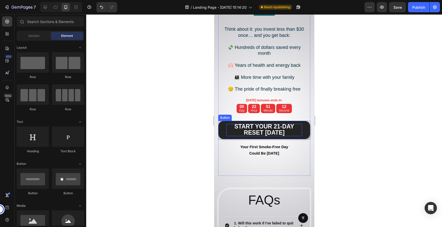
click at [289, 132] on p "START YOUR 21-DAY RESET [DATE]" at bounding box center [264, 130] width 76 height 12
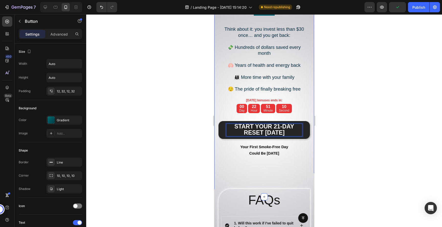
click at [356, 139] on div at bounding box center [264, 120] width 356 height 213
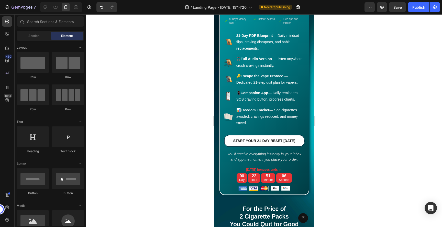
scroll to position [3513, 0]
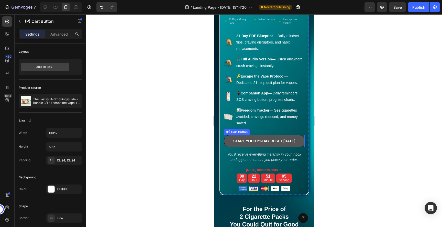
click at [280, 137] on button "START YOUR 21-DAY RESET [DATE]" at bounding box center [264, 141] width 81 height 12
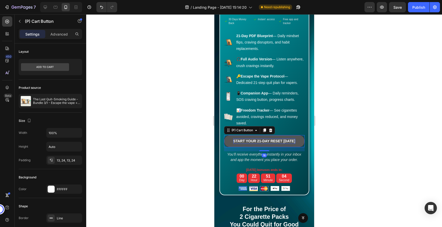
click at [278, 142] on div "START YOUR 21-DAY RESET [DATE]" at bounding box center [264, 140] width 62 height 5
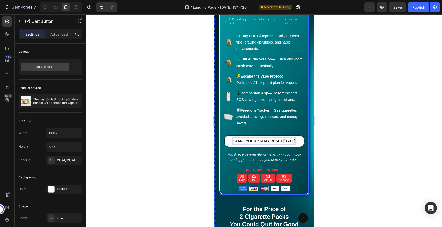
click at [235, 152] on icon "You’ll receive everything instantly in your inbox and app the moment you place …" at bounding box center [264, 156] width 74 height 9
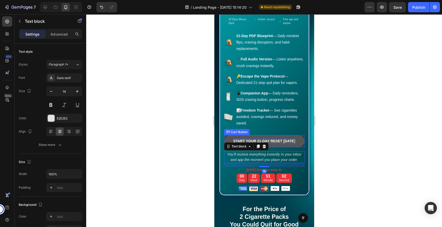
click at [251, 139] on p "START YOUR 21-DAY RESET [DATE]" at bounding box center [264, 140] width 62 height 5
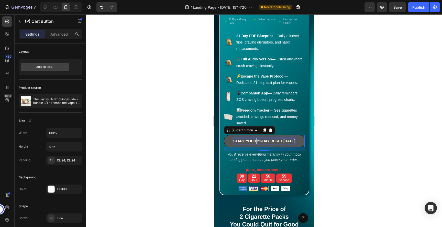
click at [255, 141] on p "START YOUR 21-DAY RESET [DATE]" at bounding box center [264, 140] width 62 height 5
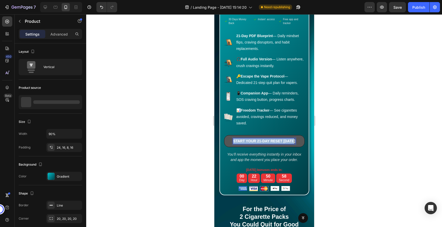
click at [254, 147] on div "START YOUR 21-DAY RESET [DATE] (P) Cart Button 16" at bounding box center [264, 143] width 81 height 16
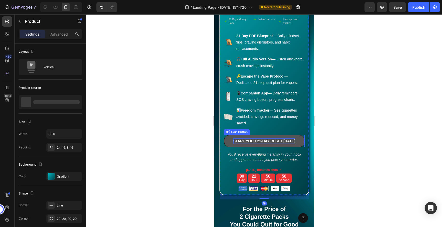
click at [256, 142] on p "START YOUR 21-DAY RESET [DATE]" at bounding box center [264, 140] width 62 height 5
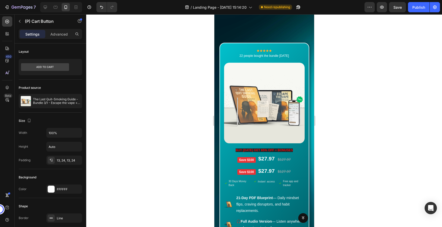
scroll to position [3314, 0]
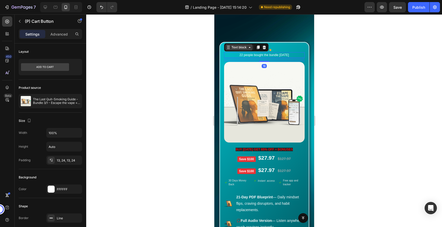
click at [228, 50] on div "Text block" at bounding box center [238, 47] width 27 height 6
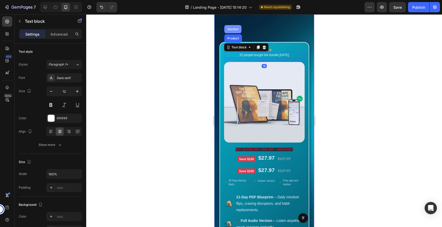
click at [234, 27] on div "Section" at bounding box center [232, 29] width 17 height 8
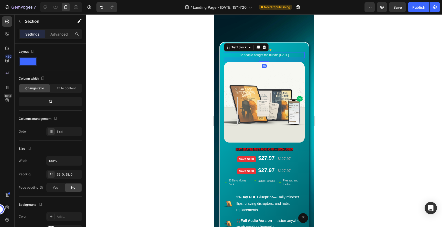
click at [231, 53] on p "22 people bought the bundle [DATE]" at bounding box center [264, 55] width 80 height 5
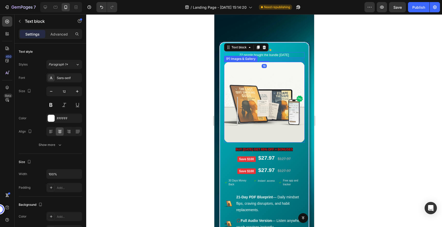
click at [230, 71] on img at bounding box center [264, 102] width 81 height 81
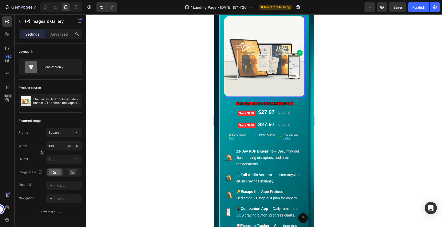
scroll to position [3361, 0]
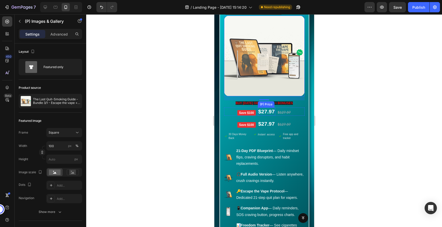
click at [268, 112] on div "$27.97" at bounding box center [266, 111] width 17 height 8
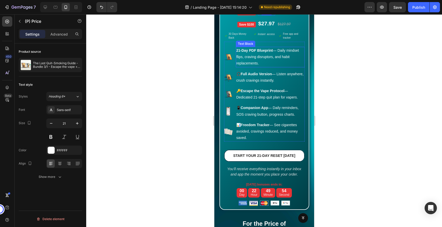
scroll to position [3461, 0]
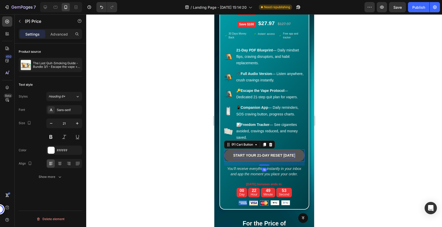
click at [254, 153] on div "START YOUR 21-DAY RESET [DATE]" at bounding box center [264, 155] width 62 height 5
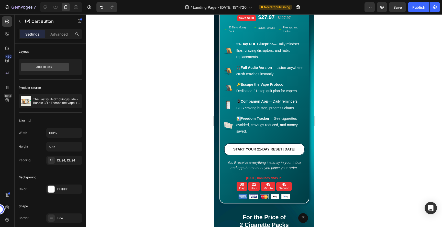
scroll to position [3465, 0]
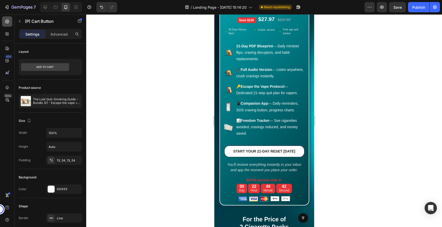
click at [9, 21] on icon at bounding box center [7, 21] width 5 height 5
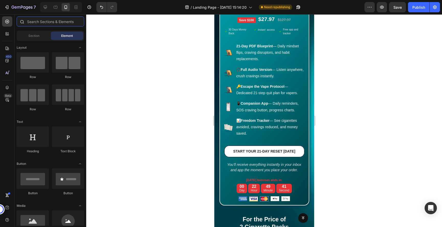
click at [45, 24] on input "text" at bounding box center [51, 21] width 68 height 10
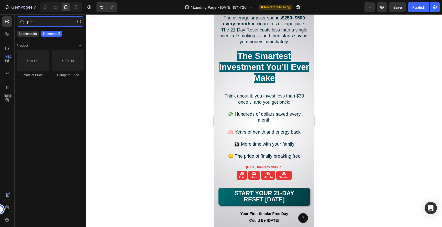
scroll to position [4077, 0]
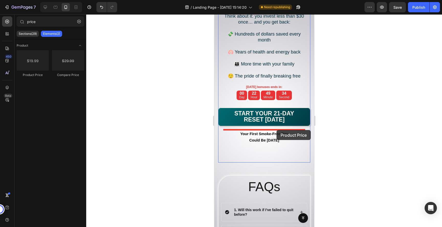
drag, startPoint x: 250, startPoint y: 77, endPoint x: 276, endPoint y: 130, distance: 59.3
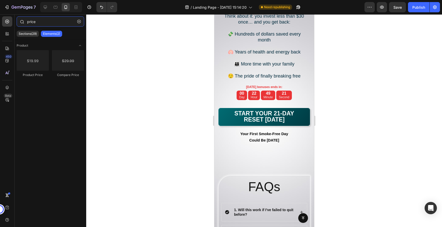
click at [49, 23] on input "price" at bounding box center [51, 21] width 68 height 10
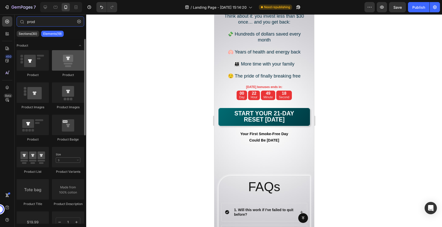
type input "prod"
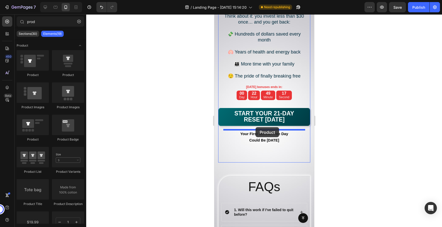
drag, startPoint x: 285, startPoint y: 79, endPoint x: 255, endPoint y: 127, distance: 56.4
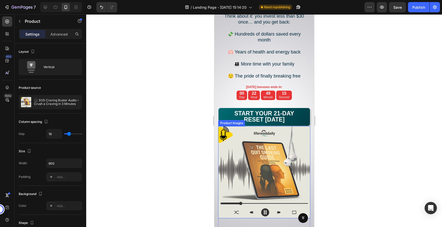
click at [273, 155] on img at bounding box center [264, 172] width 92 height 92
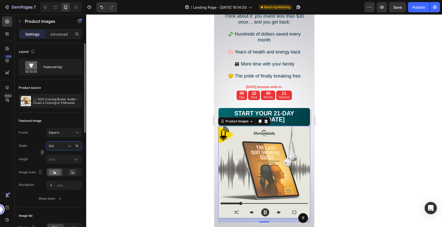
click at [55, 147] on input "100" at bounding box center [64, 145] width 36 height 9
click at [53, 147] on input "100" at bounding box center [64, 145] width 36 height 9
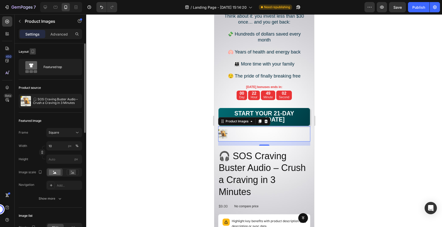
click at [34, 51] on icon "button" at bounding box center [32, 51] width 5 height 5
click at [54, 52] on div "Layout" at bounding box center [50, 52] width 63 height 8
click at [79, 67] on icon at bounding box center [77, 66] width 5 height 5
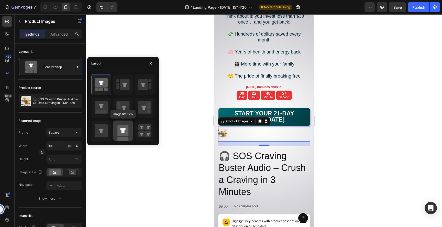
click at [123, 126] on rect at bounding box center [122, 130] width 11 height 11
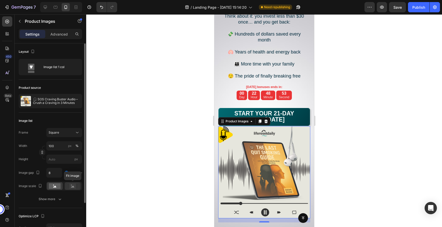
click at [76, 185] on rect at bounding box center [72, 185] width 7 height 5
click at [57, 187] on rect at bounding box center [55, 186] width 12 height 6
click at [60, 131] on div "Square" at bounding box center [61, 132] width 25 height 5
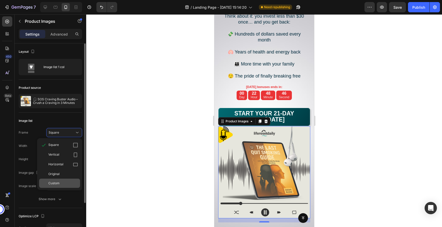
click at [62, 184] on div "Custom" at bounding box center [63, 183] width 30 height 5
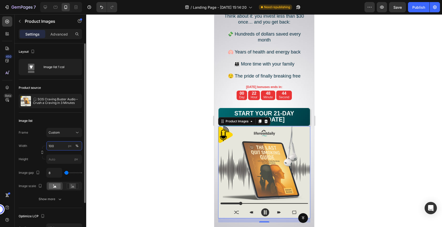
click at [63, 147] on input "100" at bounding box center [64, 145] width 36 height 9
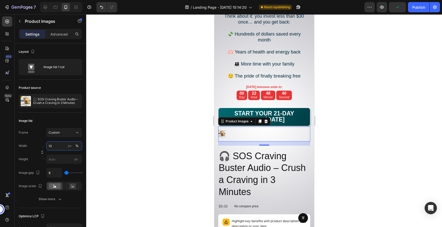
type input "1"
click at [247, 159] on h2 "🎧 SOS Craving Buster Audio – Crush a Craving in 3 Minutes" at bounding box center [264, 174] width 92 height 49
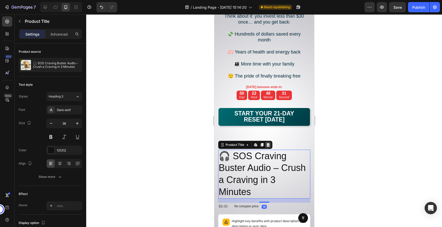
click at [267, 145] on icon at bounding box center [268, 145] width 4 height 4
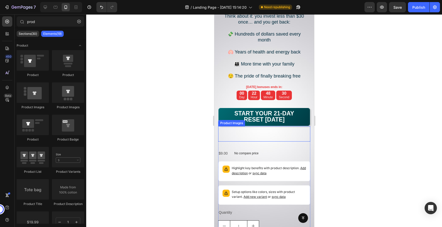
click at [246, 129] on div at bounding box center [264, 133] width 92 height 15
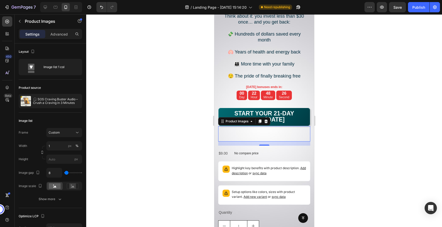
click at [251, 135] on div at bounding box center [264, 133] width 92 height 15
click at [74, 100] on div at bounding box center [75, 101] width 14 height 14
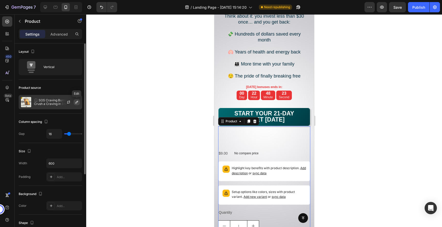
click at [75, 102] on icon "button" at bounding box center [77, 102] width 4 height 4
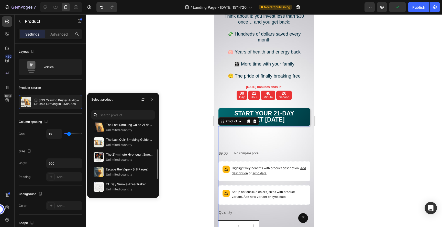
scroll to position [63, 0]
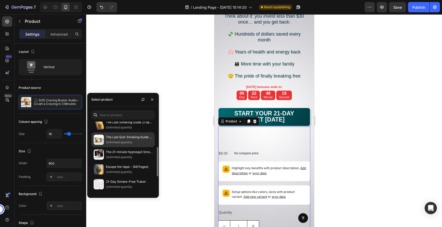
click at [124, 144] on p "Unlimited quantity" at bounding box center [129, 142] width 47 height 5
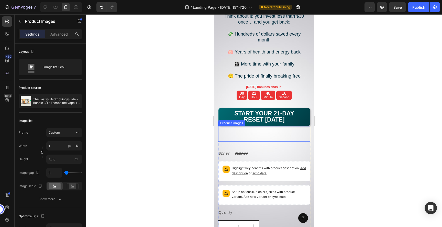
click at [229, 134] on div at bounding box center [264, 133] width 92 height 15
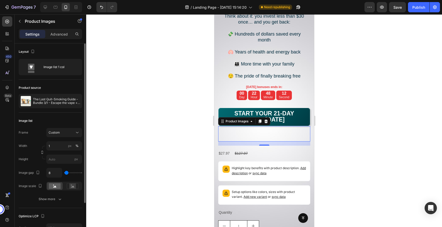
type input "0"
drag, startPoint x: 66, startPoint y: 173, endPoint x: 59, endPoint y: 173, distance: 6.9
type input "0"
click at [64, 173] on input "range" at bounding box center [73, 172] width 18 height 1
click at [235, 134] on div at bounding box center [264, 133] width 92 height 15
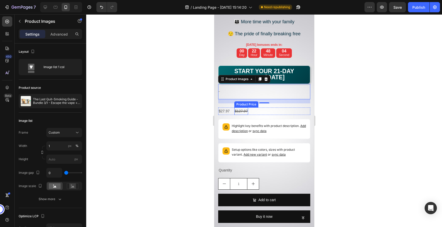
scroll to position [4128, 0]
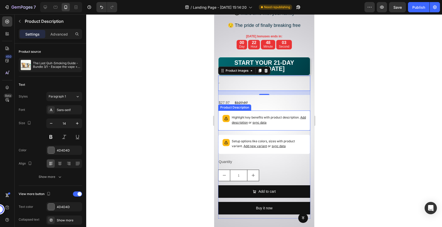
click at [269, 111] on div "Highlight key benefits with product description. Add description or sync data" at bounding box center [264, 121] width 92 height 20
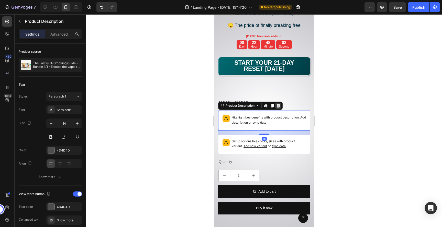
click at [277, 107] on div at bounding box center [278, 106] width 6 height 6
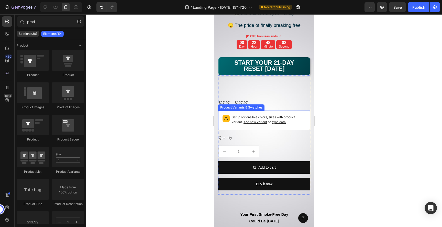
click at [275, 113] on div "Setup options like colors, sizes with product variant. Add new variant or sync …" at bounding box center [263, 120] width 87 height 15
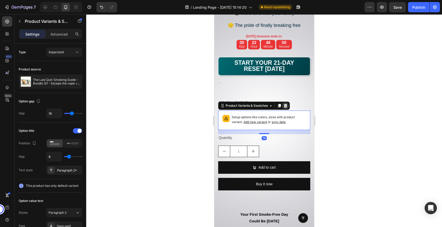
click at [287, 104] on icon at bounding box center [285, 106] width 3 height 4
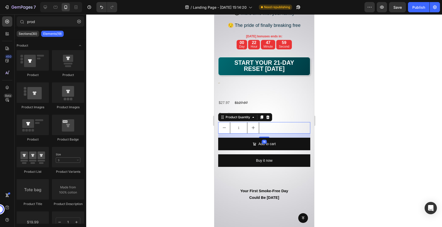
click at [272, 125] on div "1" at bounding box center [264, 128] width 92 height 12
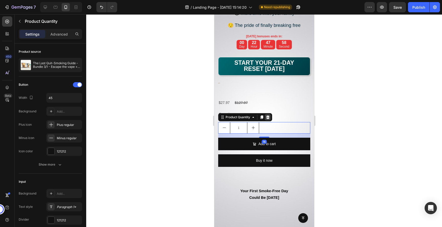
click at [266, 116] on icon at bounding box center [268, 117] width 4 height 4
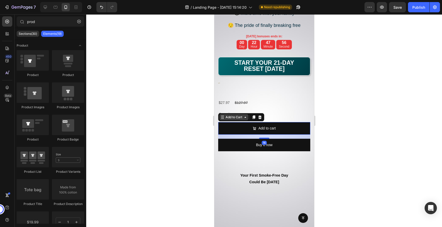
click at [232, 120] on div "Add to Cart" at bounding box center [241, 117] width 46 height 8
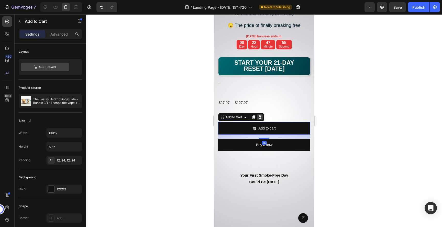
click at [260, 118] on icon at bounding box center [260, 117] width 4 height 4
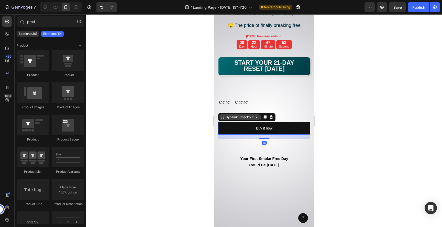
click at [237, 120] on div "Dynamic Checkout" at bounding box center [246, 117] width 57 height 8
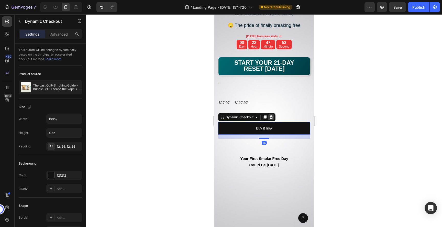
click at [271, 117] on icon at bounding box center [270, 117] width 3 height 4
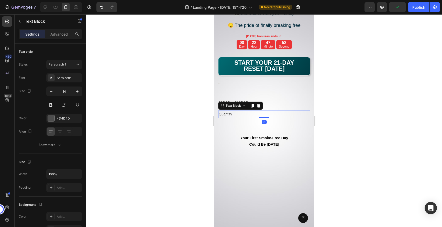
click at [228, 115] on div "Quantity" at bounding box center [264, 114] width 92 height 7
click at [258, 106] on icon at bounding box center [258, 106] width 4 height 4
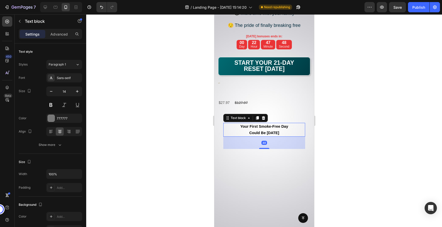
click at [251, 125] on strong "Your First Smoke-Free Day" at bounding box center [264, 126] width 48 height 4
click at [262, 119] on icon at bounding box center [263, 118] width 3 height 4
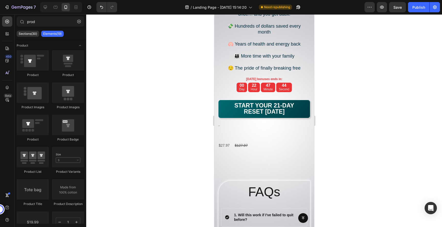
scroll to position [4080, 0]
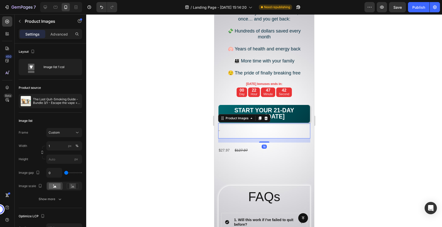
click at [232, 131] on div at bounding box center [264, 130] width 92 height 15
click at [229, 145] on div "Product Images 16 $27.97 Product Price Product Price $127.97 Product Price Prod…" at bounding box center [264, 138] width 92 height 31
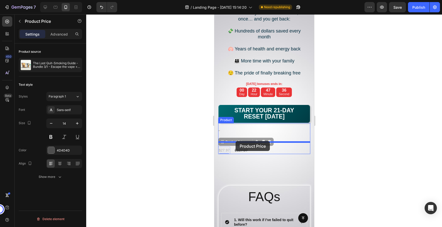
drag, startPoint x: 225, startPoint y: 144, endPoint x: 235, endPoint y: 141, distance: 10.8
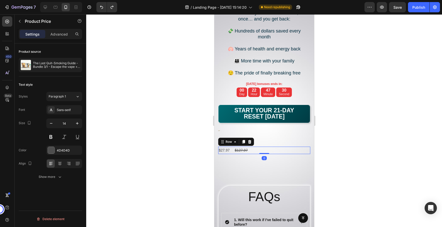
click at [234, 149] on div "$27.97 Product Price Product Price $127.97 Product Price Product Price Row 0" at bounding box center [264, 150] width 92 height 7
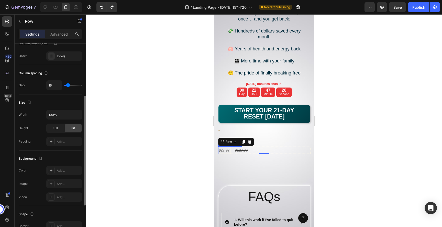
scroll to position [0, 0]
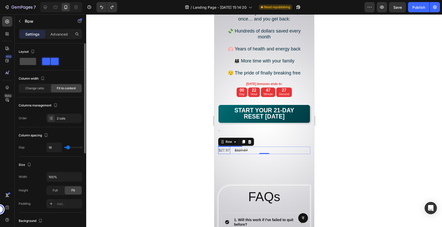
click at [27, 62] on span at bounding box center [28, 61] width 16 height 7
type input "0"
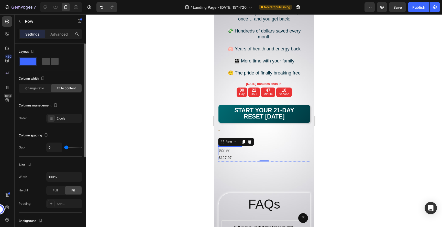
click at [51, 61] on span at bounding box center [55, 61] width 8 height 7
type input "16"
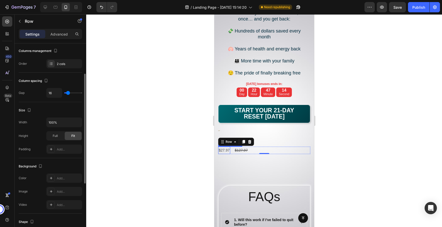
scroll to position [59, 0]
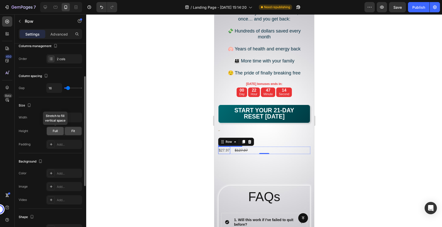
click at [58, 133] on span "Full" at bounding box center [55, 131] width 5 height 5
click at [68, 131] on div "Fit" at bounding box center [73, 131] width 17 height 8
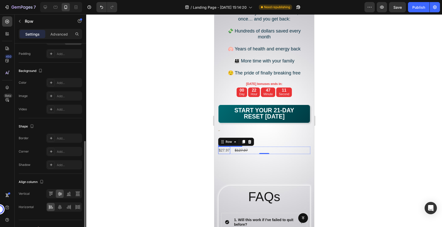
scroll to position [159, 0]
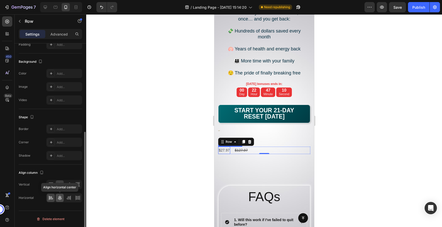
click at [61, 199] on icon at bounding box center [59, 197] width 5 height 5
click at [354, 150] on div at bounding box center [264, 120] width 356 height 213
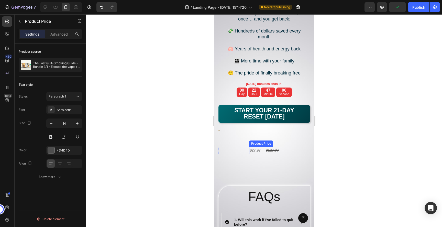
click at [260, 142] on div "Product Price" at bounding box center [261, 143] width 22 height 5
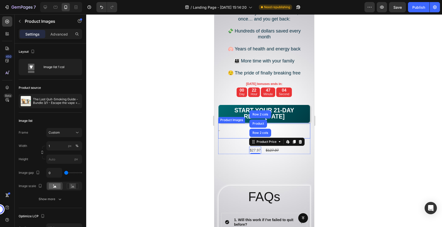
click at [235, 132] on div at bounding box center [264, 130] width 92 height 15
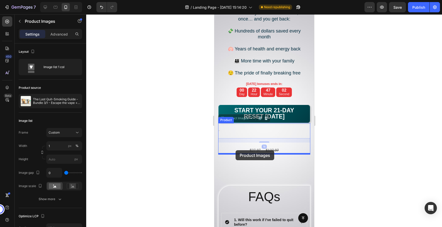
drag, startPoint x: 235, startPoint y: 132, endPoint x: 235, endPoint y: 150, distance: 17.9
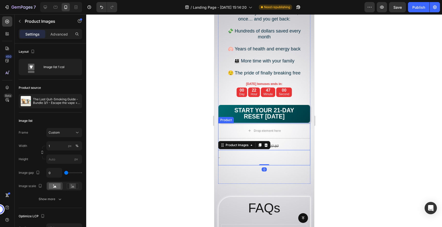
click at [368, 136] on div at bounding box center [264, 120] width 356 height 213
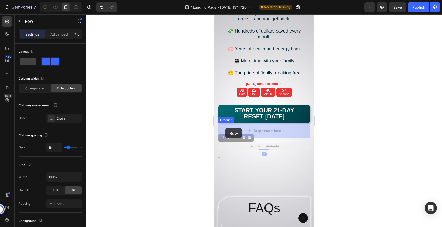
drag, startPoint x: 225, startPoint y: 140, endPoint x: 225, endPoint y: 128, distance: 11.5
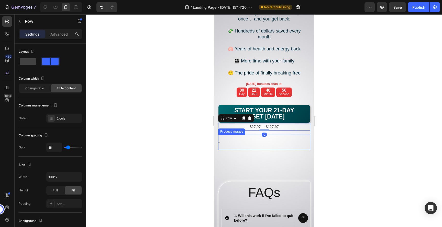
click at [255, 145] on div at bounding box center [264, 142] width 92 height 15
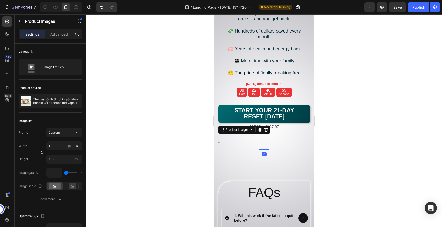
click at [347, 144] on div at bounding box center [264, 120] width 356 height 213
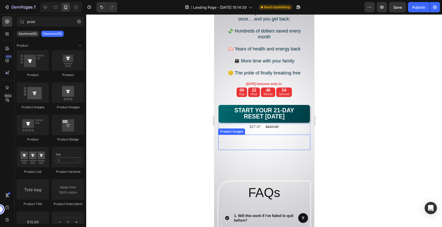
click at [250, 142] on div at bounding box center [264, 142] width 92 height 15
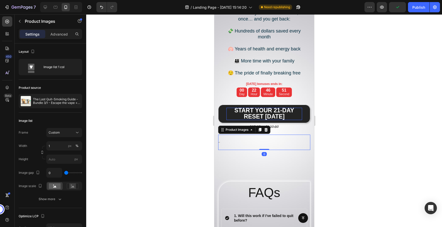
drag, startPoint x: 264, startPoint y: 149, endPoint x: 264, endPoint y: 116, distance: 33.0
click at [264, 116] on div "Today bonuses ends in: Text block 00 Day 22 Hour 46 Minute 51 Second Countdown …" at bounding box center [264, 124] width 92 height 87
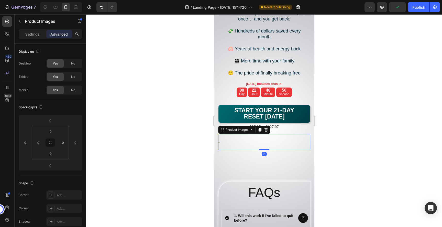
click at [250, 145] on div at bounding box center [264, 142] width 92 height 15
click at [74, 142] on input "0" at bounding box center [76, 143] width 8 height 8
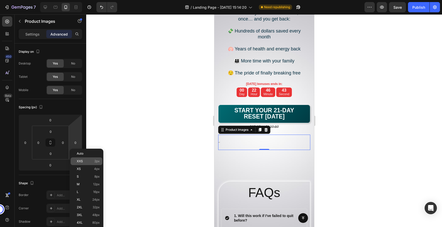
click at [80, 160] on span "XXS" at bounding box center [80, 161] width 6 height 4
type input "2"
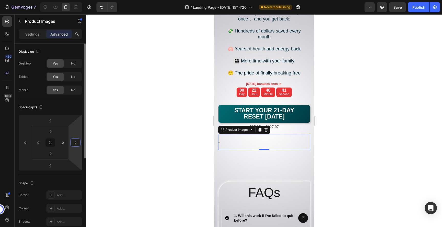
click at [76, 144] on input "2" at bounding box center [76, 143] width 8 height 8
type input "-1"
click at [97, 146] on div at bounding box center [264, 120] width 356 height 213
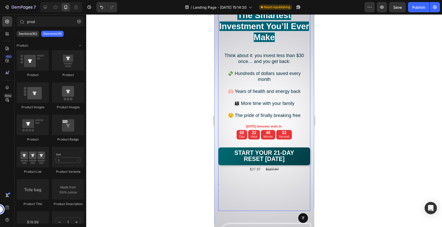
scroll to position [4034, 0]
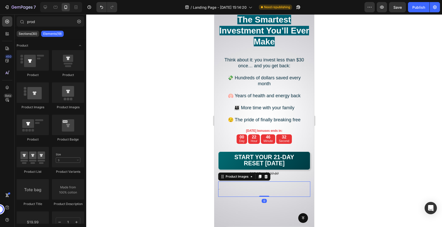
click at [251, 182] on div at bounding box center [264, 188] width 92 height 15
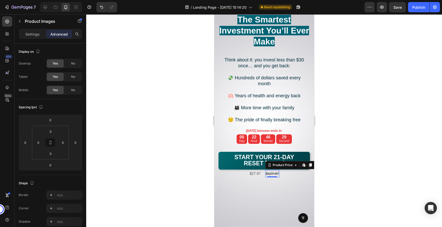
click at [275, 173] on div "$127.97" at bounding box center [272, 173] width 14 height 7
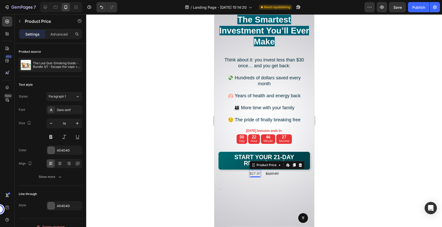
scroll to position [0, 0]
click at [256, 173] on div "$27.97" at bounding box center [255, 173] width 12 height 7
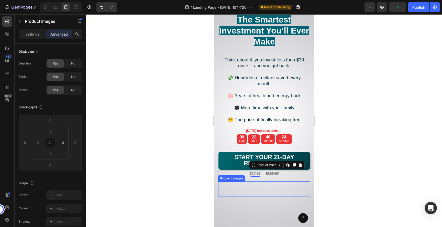
click at [256, 182] on div at bounding box center [264, 188] width 92 height 15
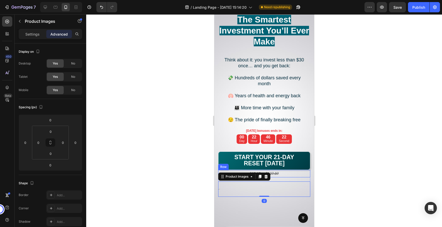
click at [244, 171] on div "$27.97 Product Price Product Price $127.97 Product Price Product Price Row" at bounding box center [264, 173] width 92 height 7
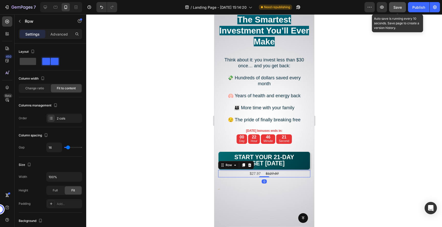
click at [398, 11] on button "Save" at bounding box center [397, 7] width 17 height 10
click at [398, 10] on button "button" at bounding box center [397, 7] width 17 height 10
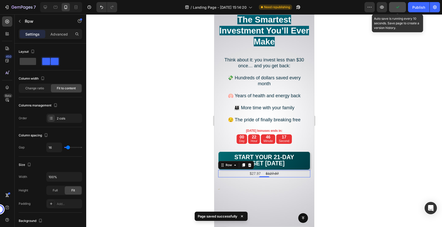
click at [398, 10] on button "button" at bounding box center [397, 7] width 17 height 10
click at [398, 10] on button "Save" at bounding box center [397, 7] width 17 height 10
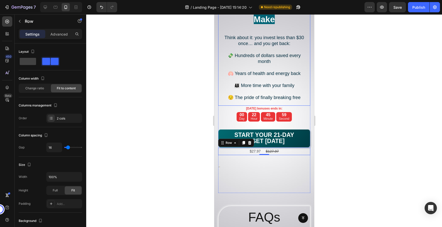
scroll to position [4059, 0]
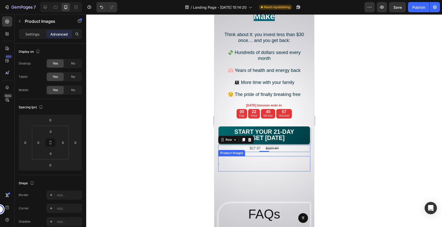
click at [242, 160] on div at bounding box center [264, 163] width 92 height 15
click at [349, 103] on div at bounding box center [264, 120] width 356 height 213
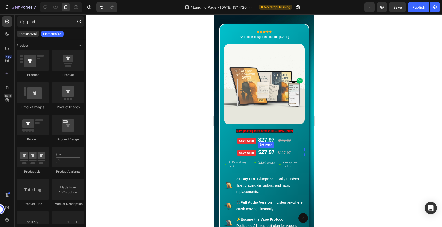
scroll to position [3333, 0]
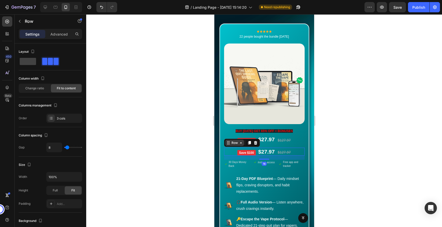
click at [229, 145] on div "Row" at bounding box center [234, 143] width 19 height 6
click at [254, 143] on icon at bounding box center [255, 143] width 3 height 4
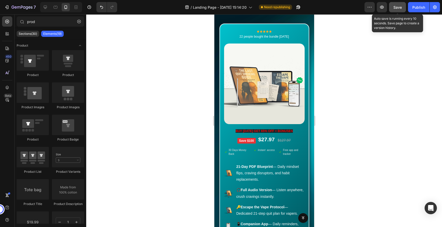
click at [394, 9] on span "Save" at bounding box center [397, 7] width 8 height 4
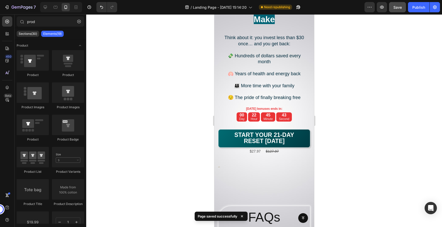
scroll to position [4043, 0]
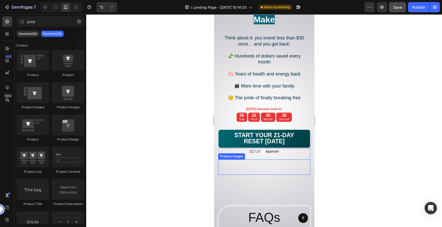
click at [249, 169] on div at bounding box center [264, 166] width 92 height 15
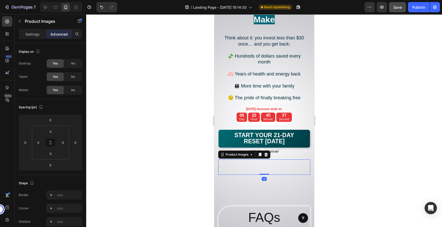
click at [250, 173] on div at bounding box center [264, 166] width 92 height 15
click at [249, 166] on div at bounding box center [264, 166] width 92 height 15
click at [361, 144] on div at bounding box center [264, 120] width 356 height 213
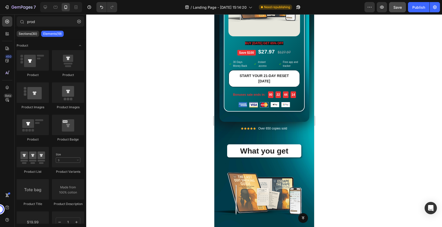
scroll to position [1464, 0]
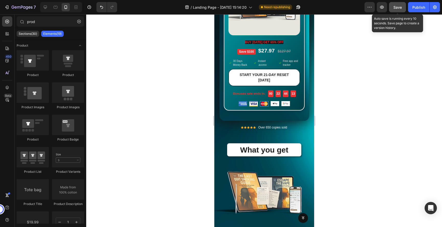
click at [396, 9] on span "Save" at bounding box center [397, 7] width 8 height 4
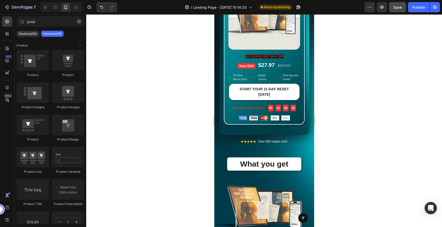
scroll to position [1611, 0]
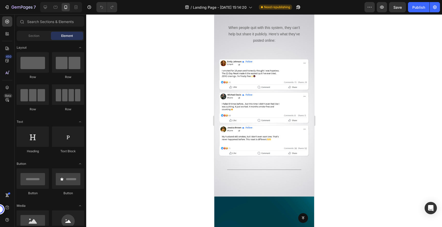
scroll to position [2707, 0]
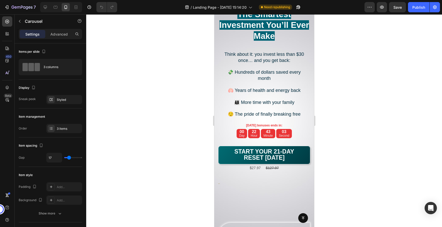
scroll to position [3750, 0]
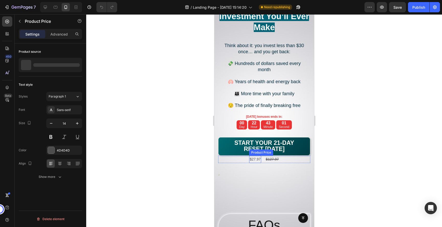
click at [255, 158] on div "$27.97" at bounding box center [255, 159] width 12 height 7
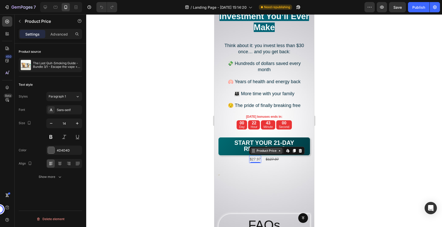
click at [264, 150] on div "Product Price" at bounding box center [266, 150] width 22 height 5
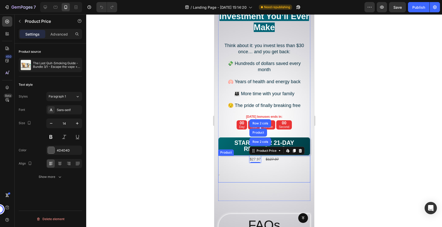
click at [256, 173] on div at bounding box center [264, 174] width 92 height 15
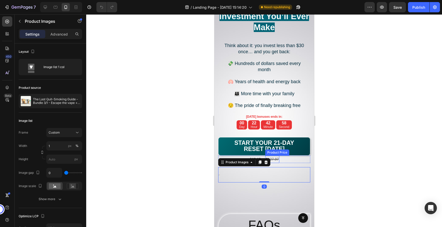
click at [275, 158] on div "$127.97" at bounding box center [272, 159] width 14 height 7
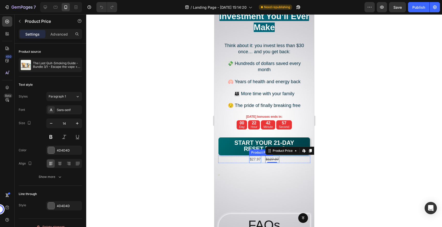
click at [255, 159] on div "$27.97" at bounding box center [255, 159] width 12 height 7
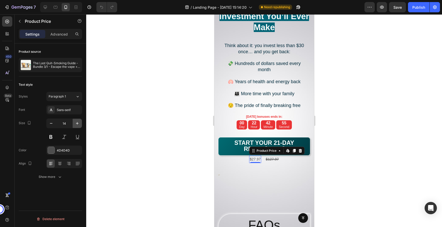
click at [75, 123] on icon "button" at bounding box center [77, 123] width 5 height 5
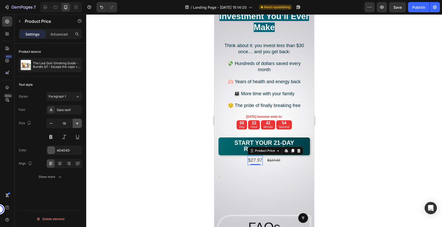
click at [75, 123] on icon "button" at bounding box center [77, 123] width 5 height 5
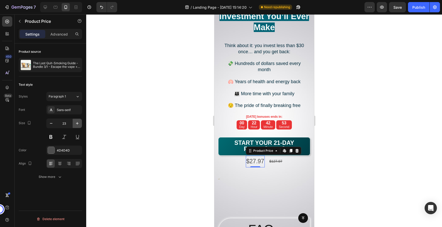
type input "24"
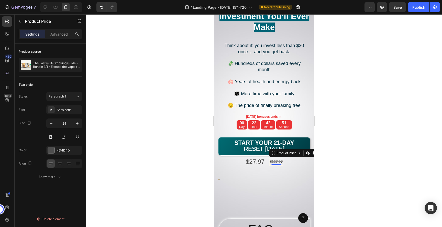
click at [278, 160] on div "$127.97" at bounding box center [276, 161] width 14 height 7
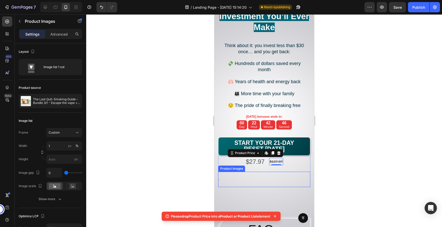
click at [279, 184] on div at bounding box center [264, 179] width 92 height 15
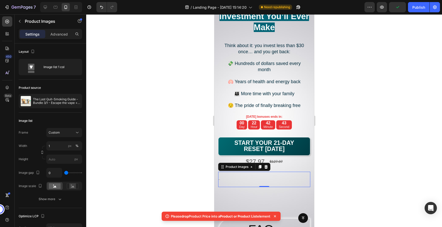
click at [397, 173] on div at bounding box center [264, 120] width 356 height 213
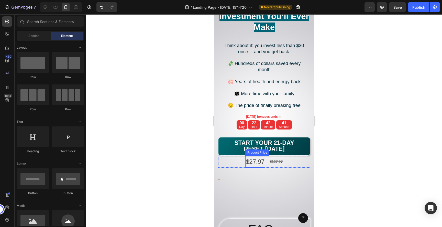
click at [248, 163] on div "$27.97" at bounding box center [255, 162] width 20 height 12
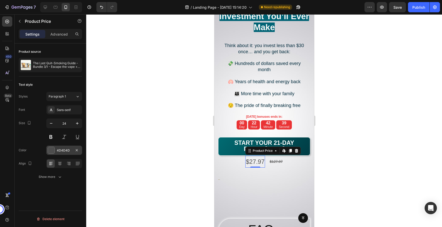
click at [57, 151] on div "4D4D4D" at bounding box center [64, 150] width 15 height 5
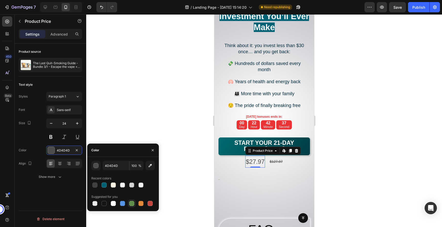
click at [130, 203] on div at bounding box center [131, 203] width 5 height 5
type input "5E8E49"
click at [281, 186] on div at bounding box center [264, 179] width 92 height 15
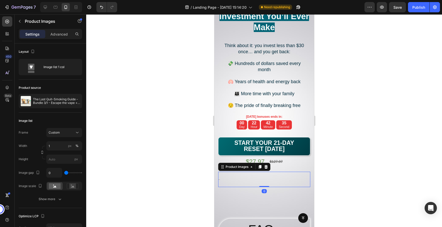
click at [359, 136] on div at bounding box center [264, 120] width 356 height 213
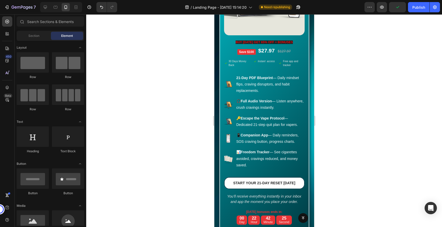
scroll to position [3136, 0]
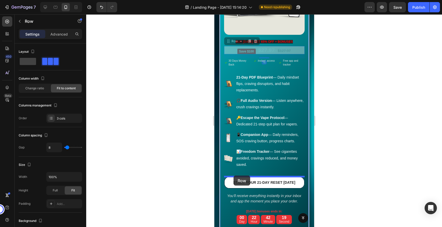
drag, startPoint x: 229, startPoint y: 44, endPoint x: 233, endPoint y: 175, distance: 131.3
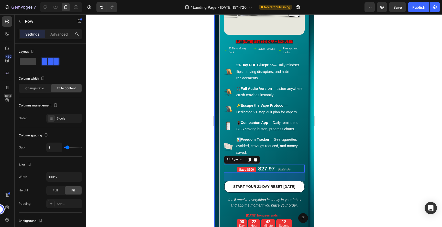
click at [348, 158] on div at bounding box center [264, 120] width 356 height 213
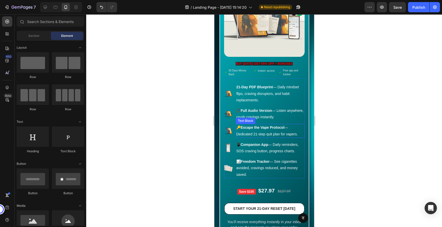
scroll to position [3116, 0]
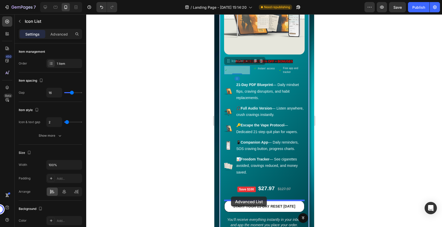
drag, startPoint x: 226, startPoint y: 63, endPoint x: 231, endPoint y: 196, distance: 133.6
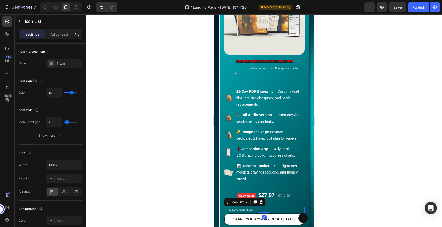
click at [341, 152] on div at bounding box center [264, 120] width 356 height 213
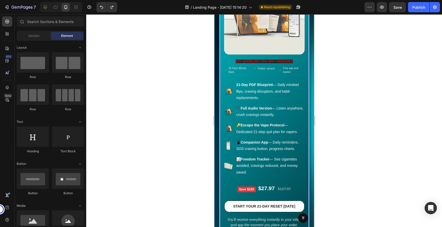
scroll to position [3095, 0]
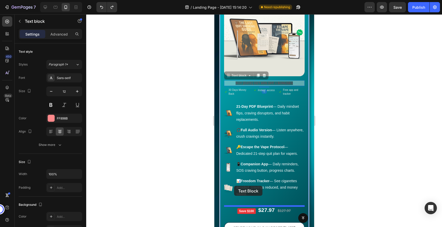
drag, startPoint x: 229, startPoint y: 77, endPoint x: 234, endPoint y: 186, distance: 109.1
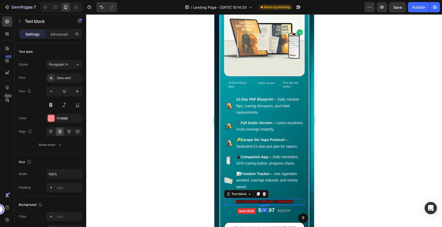
click at [361, 158] on div at bounding box center [264, 120] width 356 height 213
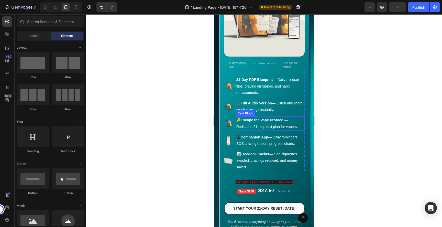
scroll to position [3110, 0]
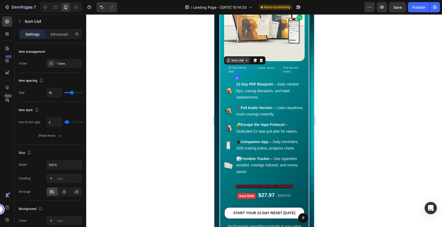
click at [230, 62] on div "Icon List" at bounding box center [237, 60] width 14 height 5
click at [232, 54] on div "Row 3 cols" at bounding box center [235, 51] width 22 height 8
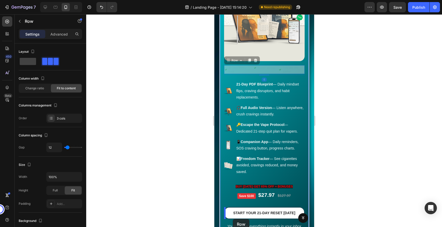
scroll to position [3143, 0]
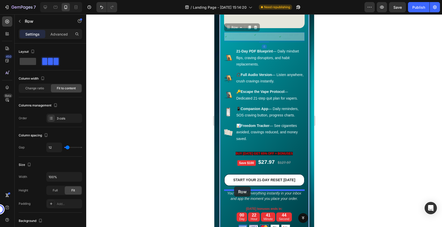
drag, startPoint x: 231, startPoint y: 61, endPoint x: 234, endPoint y: 186, distance: 125.9
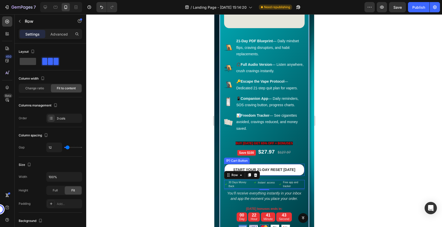
click at [352, 156] on div at bounding box center [264, 120] width 356 height 213
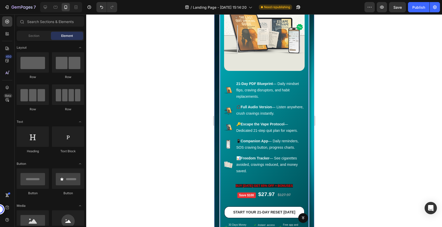
scroll to position [2737, 0]
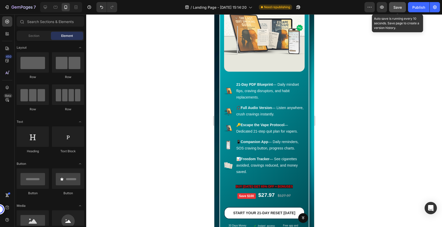
click at [400, 5] on span "Save" at bounding box center [397, 7] width 8 height 4
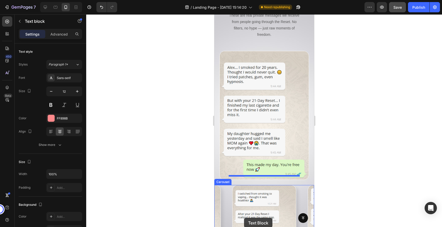
scroll to position [2571, 0]
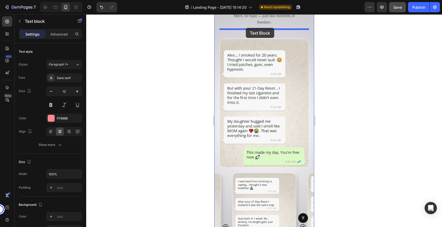
drag, startPoint x: 232, startPoint y: 122, endPoint x: 246, endPoint y: 30, distance: 93.1
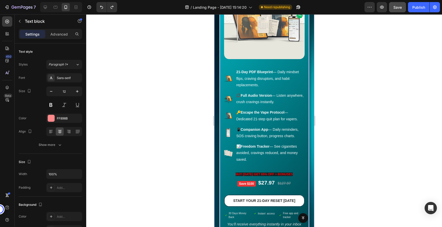
scroll to position [3111, 0]
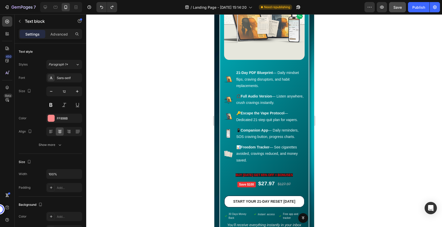
click at [240, 175] on span "buy [DATE] get 65% off + bonuses" at bounding box center [263, 175] width 57 height 4
click at [225, 168] on div "Icon Icon Icon Icon Icon Icon List Hoz 22 people bought the bundle today Text b…" at bounding box center [264, 114] width 81 height 297
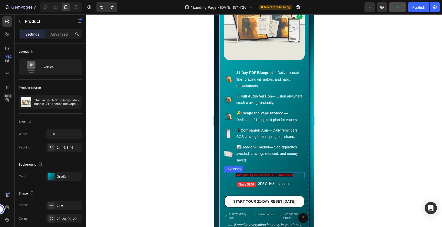
click at [233, 176] on p "buy [DATE] get 65% off + bonuses" at bounding box center [264, 175] width 80 height 5
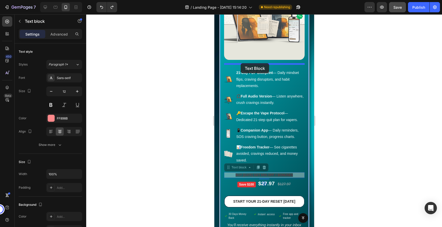
drag, startPoint x: 233, startPoint y: 167, endPoint x: 240, endPoint y: 63, distance: 104.4
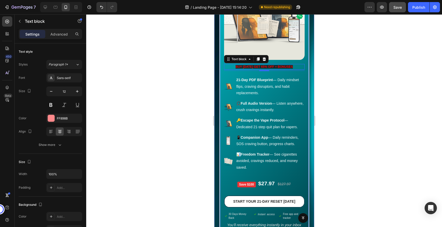
click at [348, 91] on div at bounding box center [264, 120] width 356 height 213
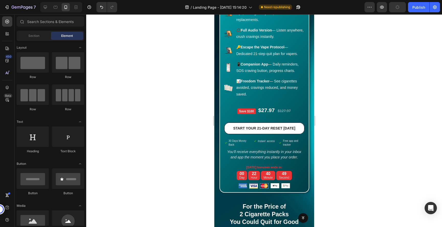
scroll to position [3184, 0]
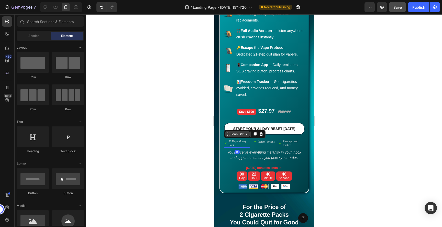
click at [227, 136] on div "Icon List" at bounding box center [237, 134] width 24 height 6
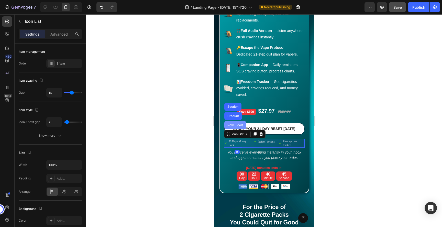
click at [232, 124] on div "Row 3 cols" at bounding box center [235, 125] width 18 height 3
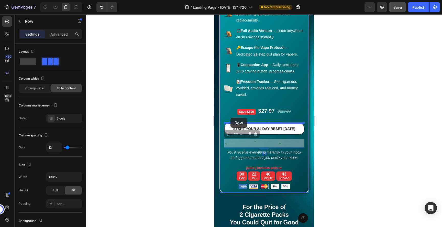
drag, startPoint x: 229, startPoint y: 135, endPoint x: 230, endPoint y: 118, distance: 16.9
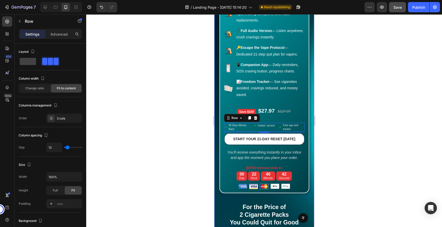
click at [347, 123] on div at bounding box center [264, 120] width 356 height 213
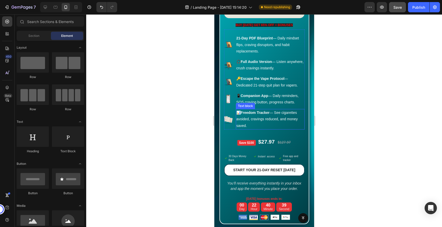
scroll to position [3148, 0]
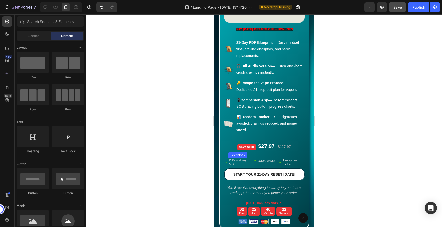
click at [230, 155] on div "Text block" at bounding box center [237, 155] width 17 height 5
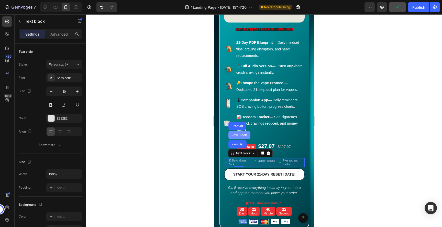
click at [234, 136] on div "Row 3 cols" at bounding box center [239, 135] width 18 height 3
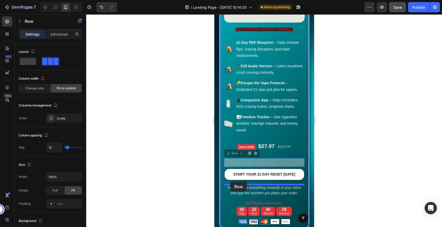
drag, startPoint x: 228, startPoint y: 153, endPoint x: 230, endPoint y: 181, distance: 28.7
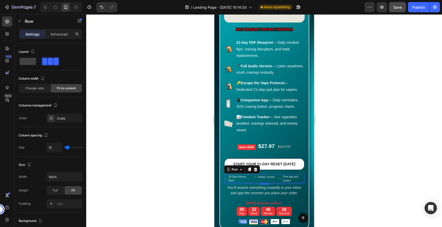
click at [345, 145] on div at bounding box center [264, 120] width 356 height 213
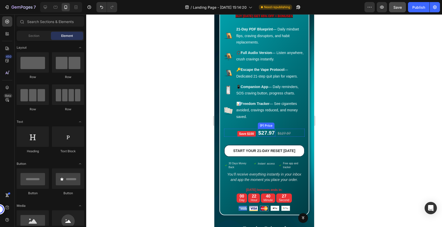
scroll to position [3164, 0]
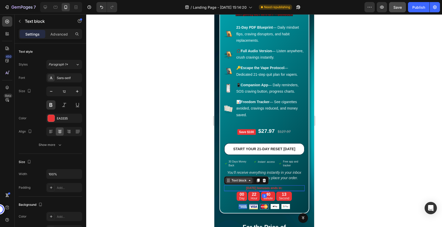
click at [237, 182] on div "Text block" at bounding box center [238, 180] width 27 height 6
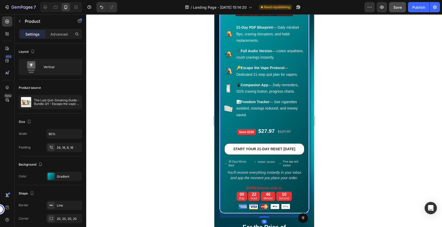
click at [233, 197] on div "Icon Icon Icon Icon Icon Icon List Hoz 22 people bought the bundle today Text b…" at bounding box center [264, 62] width 81 height 297
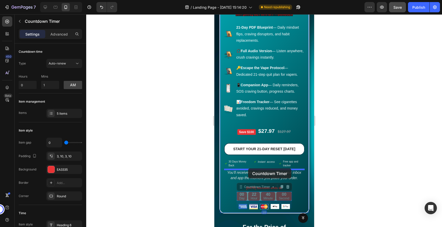
drag, startPoint x: 245, startPoint y: 189, endPoint x: 248, endPoint y: 168, distance: 21.0
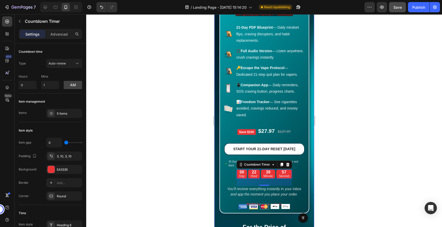
click at [345, 170] on div at bounding box center [264, 120] width 356 height 213
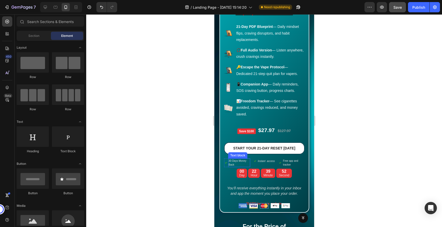
scroll to position [3165, 0]
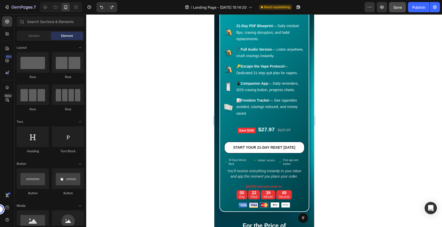
click at [392, 136] on div at bounding box center [264, 120] width 356 height 213
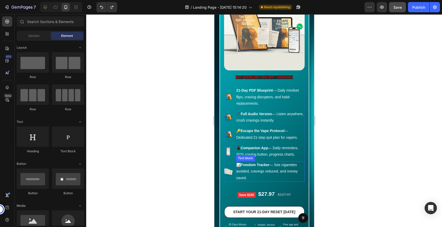
scroll to position [3099, 0]
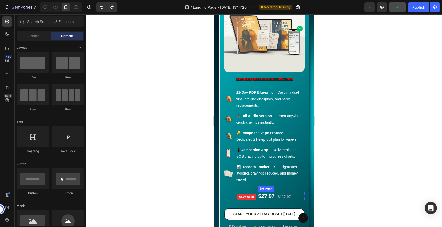
click at [266, 197] on div "$27.97" at bounding box center [266, 196] width 17 height 8
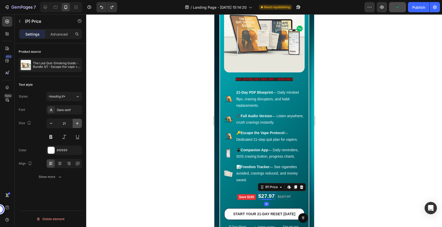
click at [78, 124] on icon "button" at bounding box center [77, 123] width 5 height 5
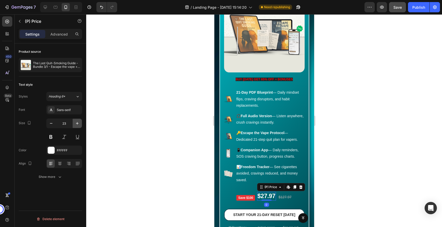
click at [78, 124] on icon "button" at bounding box center [77, 123] width 5 height 5
type input "25"
click at [350, 158] on div at bounding box center [264, 120] width 356 height 213
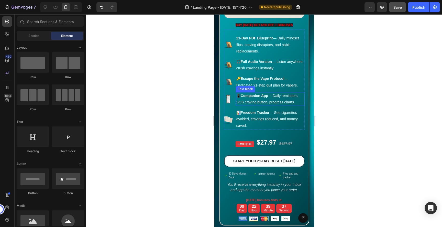
scroll to position [3156, 0]
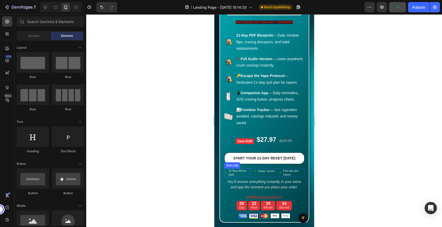
click at [230, 165] on div "Icon List" at bounding box center [232, 165] width 14 height 5
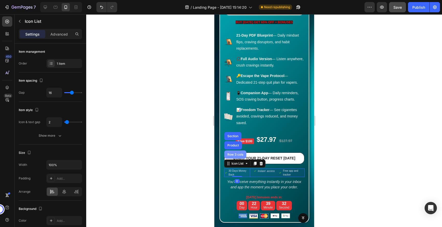
click at [235, 153] on div "Row 3 cols" at bounding box center [235, 154] width 22 height 8
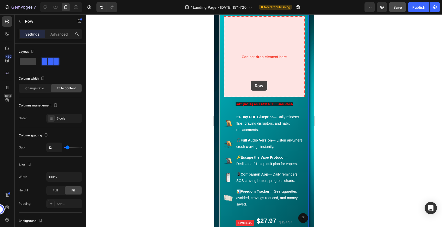
scroll to position [2710, 0]
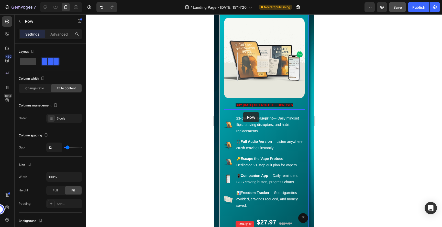
drag, startPoint x: 233, startPoint y: 164, endPoint x: 243, endPoint y: 112, distance: 53.2
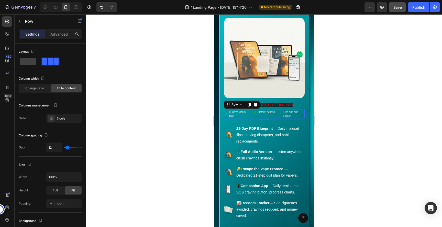
click at [368, 130] on div at bounding box center [264, 120] width 356 height 213
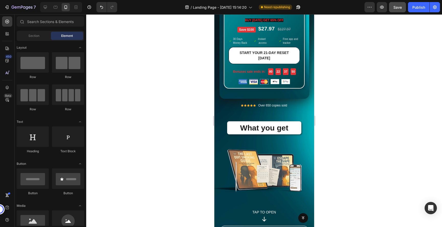
scroll to position [1481, 0]
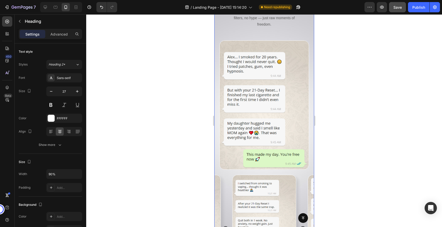
scroll to position [2667, 0]
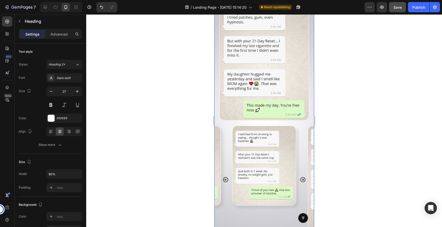
drag, startPoint x: 238, startPoint y: 98, endPoint x: 247, endPoint y: 245, distance: 146.6
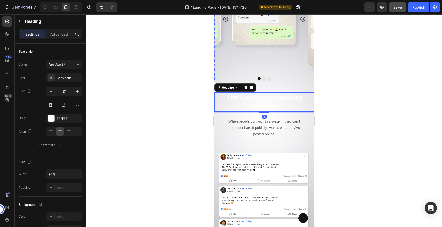
scroll to position [2828, 0]
drag, startPoint x: 226, startPoint y: 78, endPoint x: 256, endPoint y: 245, distance: 169.8
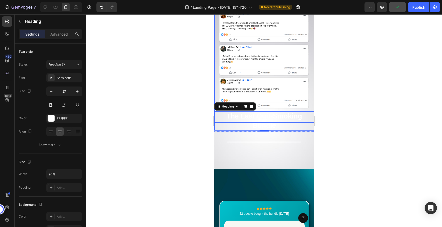
scroll to position [2950, 0]
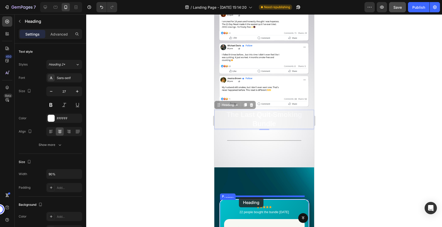
drag, startPoint x: 222, startPoint y: 95, endPoint x: 239, endPoint y: 197, distance: 103.5
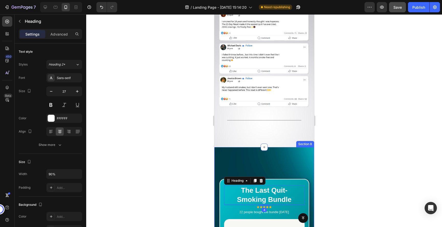
click at [359, 145] on div at bounding box center [264, 120] width 356 height 213
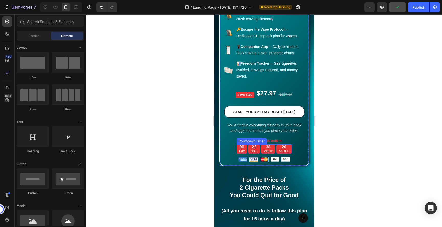
scroll to position [3276, 0]
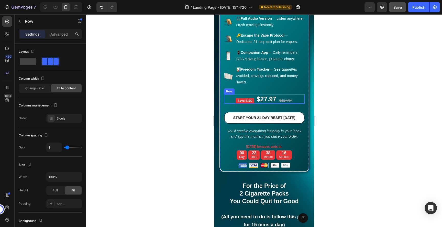
click at [229, 91] on div "Row" at bounding box center [229, 91] width 8 height 5
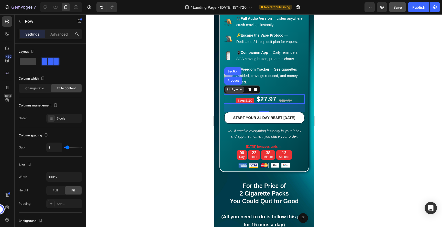
click at [230, 90] on div "Row" at bounding box center [234, 89] width 8 height 5
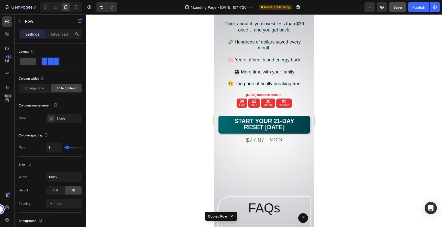
scroll to position [3841, 0]
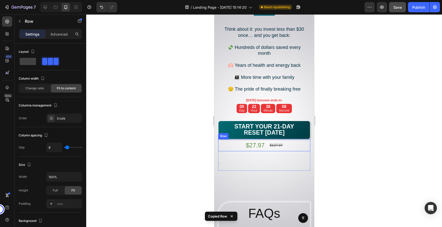
click at [234, 146] on div "$27.97 Product Price Product Price $127.97 Product Price Product Price Row" at bounding box center [264, 145] width 92 height 12
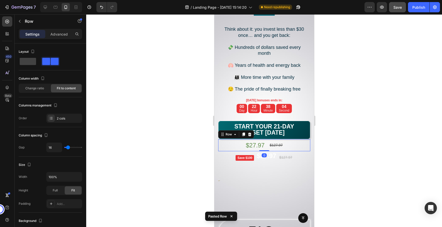
click at [300, 143] on div "$27.97 Product Price Product Price $127.97 Product Price Product Price Row 0" at bounding box center [264, 145] width 92 height 12
click at [250, 134] on icon at bounding box center [249, 135] width 3 height 4
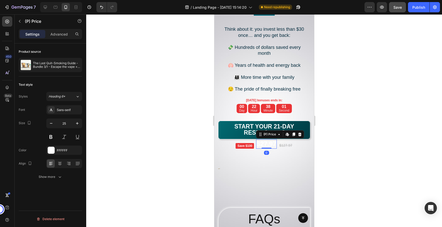
click at [267, 145] on div "$27.97" at bounding box center [266, 143] width 20 height 9
click at [53, 151] on div at bounding box center [51, 150] width 7 height 7
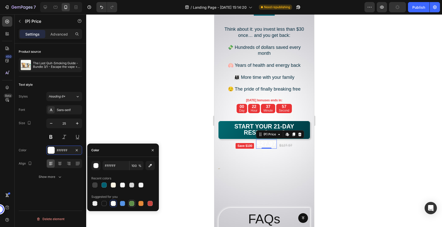
click at [131, 203] on div at bounding box center [131, 203] width 5 height 5
click at [119, 205] on div at bounding box center [122, 203] width 6 height 6
click at [114, 205] on div at bounding box center [113, 203] width 5 height 5
click at [104, 205] on div at bounding box center [104, 203] width 5 height 5
type input "151515"
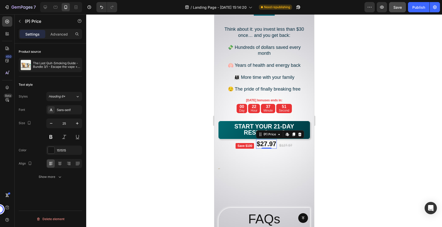
click at [356, 161] on div at bounding box center [264, 120] width 356 height 213
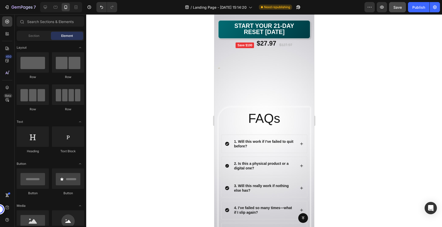
scroll to position [3942, 0]
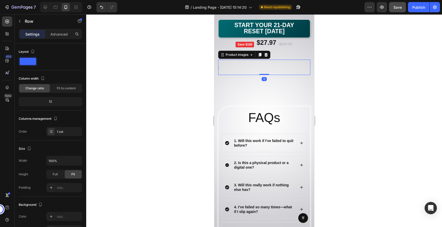
click at [259, 60] on div at bounding box center [264, 67] width 92 height 15
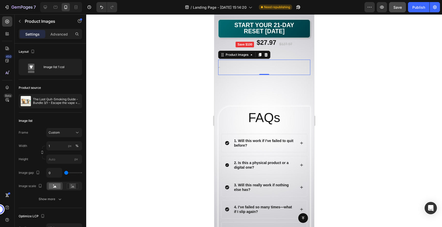
click at [272, 63] on div at bounding box center [264, 67] width 92 height 15
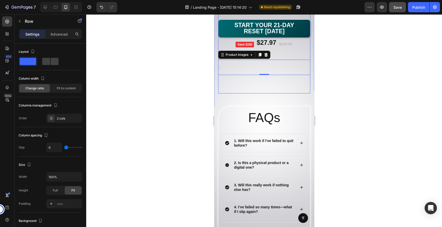
click at [286, 83] on div "Today bonuses ends in: Text block 00 Day 22 Hour 37 Minute 37 Second Countdown …" at bounding box center [264, 44] width 92 height 97
click at [59, 34] on p "Advanced" at bounding box center [58, 33] width 17 height 5
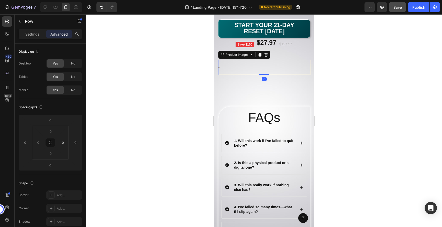
click at [233, 69] on div at bounding box center [264, 67] width 92 height 15
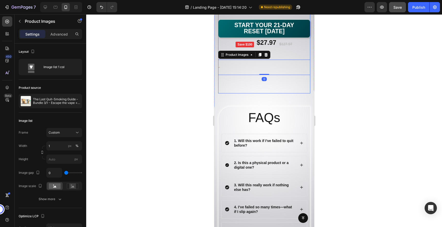
click at [242, 80] on div "Today bonuses ends in: Text block 00 Day 22 Hour 37 Minute 28 Second Countdown …" at bounding box center [264, 44] width 92 height 97
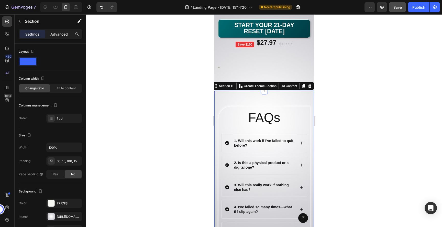
click at [61, 35] on p "Advanced" at bounding box center [58, 33] width 17 height 5
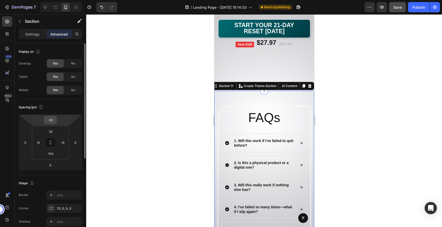
click at [54, 120] on input "-92" at bounding box center [50, 120] width 10 height 8
type input "0"
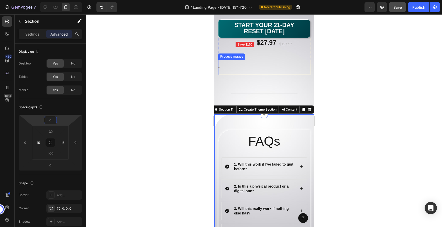
click at [258, 65] on div at bounding box center [264, 67] width 92 height 15
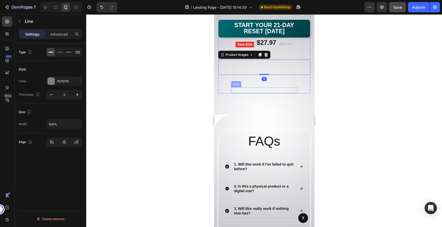
click at [254, 91] on div "Title Line" at bounding box center [264, 90] width 67 height 6
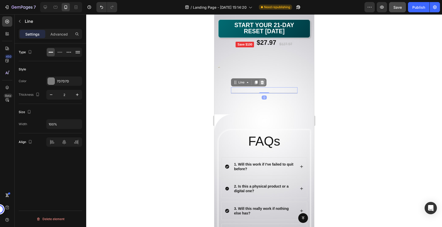
click at [263, 82] on icon at bounding box center [261, 83] width 3 height 4
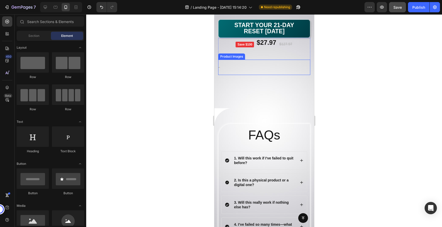
click at [266, 62] on div at bounding box center [264, 67] width 92 height 15
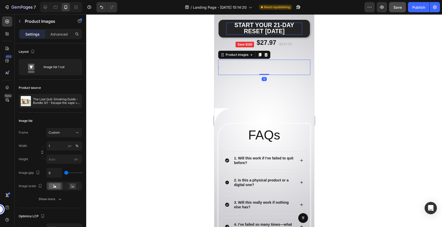
drag, startPoint x: 263, startPoint y: 74, endPoint x: 272, endPoint y: 29, distance: 45.7
click at [272, 29] on div "Today bonuses ends in: Text block 00 Day 22 Hour 37 Minute 07 Second Countdown …" at bounding box center [264, 41] width 92 height 91
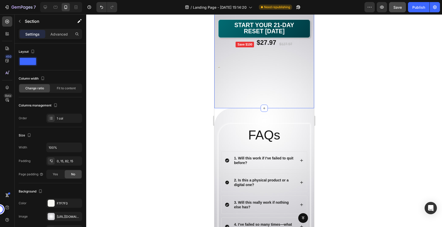
click at [59, 34] on p "Advanced" at bounding box center [58, 33] width 17 height 5
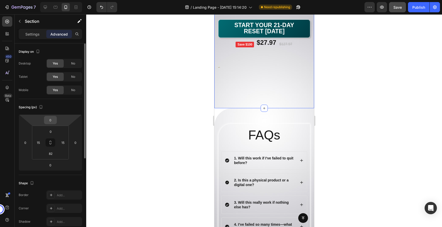
click at [51, 123] on input "0" at bounding box center [50, 120] width 10 height 8
click at [64, 0] on html "7 Version history / Landing Page - Aug 8, 15:14:20 Need republishing Preview Sa…" at bounding box center [221, 0] width 442 height 0
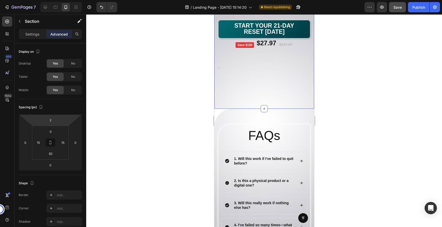
type input "0"
click at [63, 0] on html "7 Version history / Landing Page - Aug 8, 15:14:20 Need republishing Preview Sa…" at bounding box center [221, 0] width 442 height 0
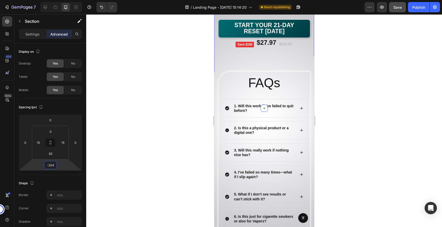
type input "-202"
drag, startPoint x: 60, startPoint y: 164, endPoint x: 65, endPoint y: 190, distance: 26.2
click at [65, 0] on html "7 Version history / Landing Page - Aug 8, 15:14:20 Need republishing Preview Sa…" at bounding box center [221, 0] width 442 height 0
click at [438, 128] on div at bounding box center [264, 120] width 356 height 213
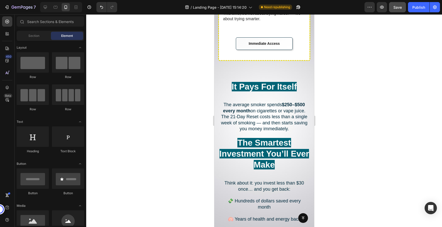
scroll to position [3685, 0]
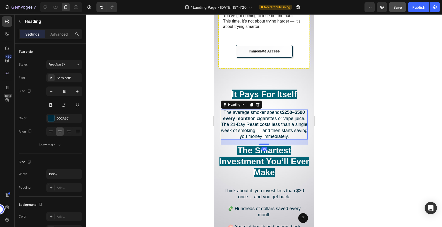
click at [264, 114] on h2 "The average smoker spends $250–$500 every month on cigarettes or vape juice. Th…" at bounding box center [264, 124] width 87 height 30
click at [266, 125] on h2 "The average smoker spends $250–$500 every month on cigarettes or vape juice. Th…" at bounding box center [264, 124] width 87 height 30
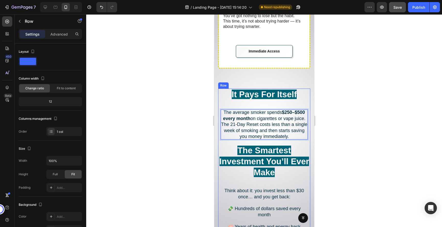
click at [222, 97] on div "It Pays For Itself Heading The average smoker spends $250–$500 every month on c…" at bounding box center [264, 174] width 92 height 170
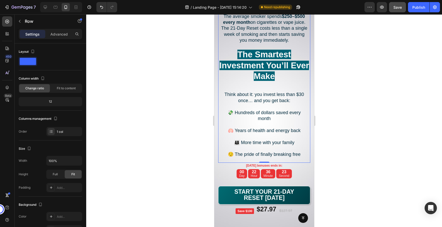
scroll to position [3786, 0]
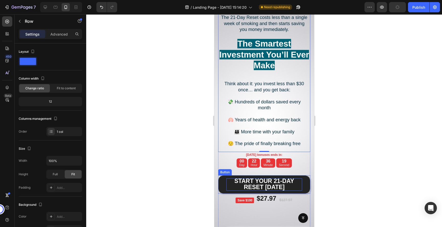
click at [299, 184] on p "START YOUR 21-DAY RESET [DATE]" at bounding box center [264, 184] width 76 height 12
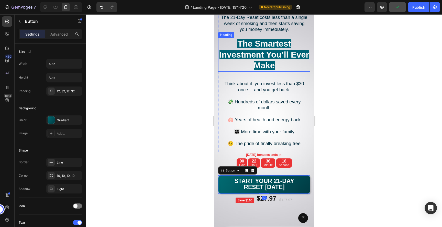
click at [259, 49] on h2 "The Smartest Investment You’ll Ever Make" at bounding box center [264, 55] width 92 height 34
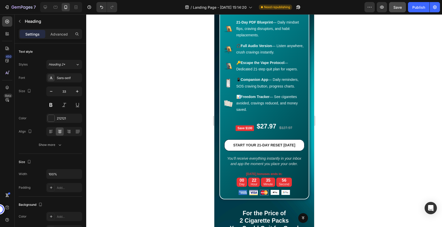
scroll to position [3230, 0]
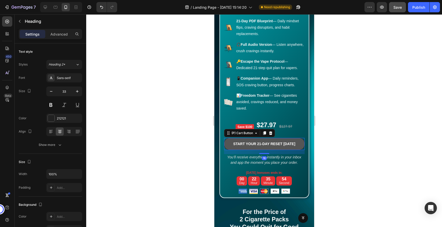
click at [228, 145] on button "START YOUR 21-DAY RESET [DATE]" at bounding box center [264, 144] width 81 height 12
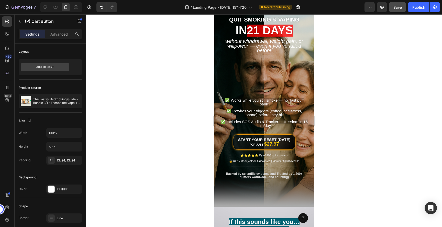
scroll to position [0, 0]
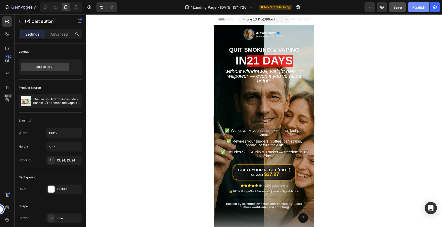
click at [415, 7] on div "Publish" at bounding box center [418, 7] width 13 height 5
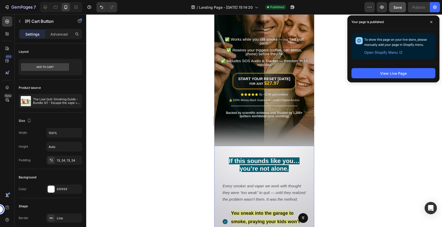
scroll to position [99, 0]
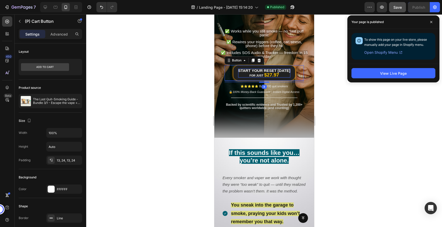
click at [267, 70] on strong "Start Your Reset [DATE]" at bounding box center [264, 70] width 52 height 4
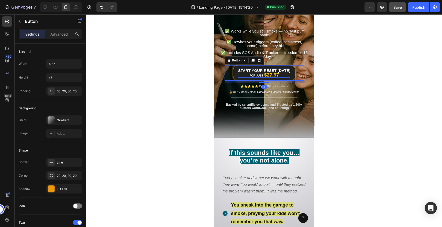
click at [267, 70] on strong "Start Your Reset [DATE]" at bounding box center [264, 70] width 52 height 4
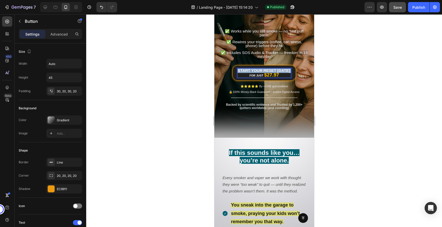
click at [267, 70] on strong "Start Your Reset [DATE]" at bounding box center [263, 70] width 52 height 4
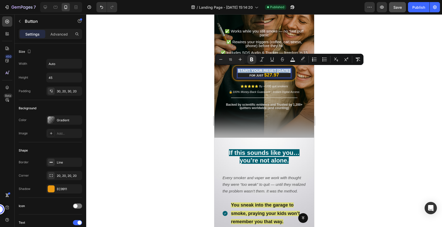
copy p "Start Your Reset [DATE]"
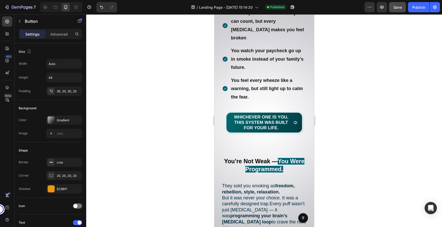
scroll to position [388, 0]
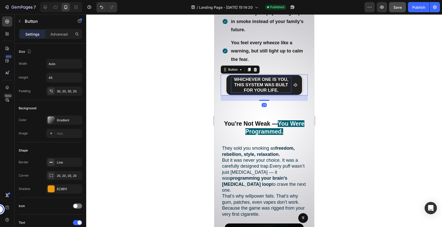
click at [268, 79] on strong "Whichever one is you, this system was built for your life." at bounding box center [261, 85] width 54 height 16
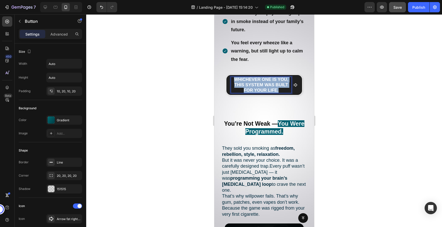
click at [268, 79] on strong "Whichever one is you, this system was built for your life." at bounding box center [261, 85] width 54 height 16
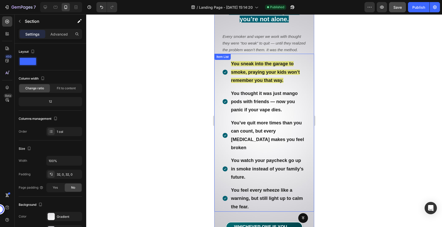
scroll to position [239, 0]
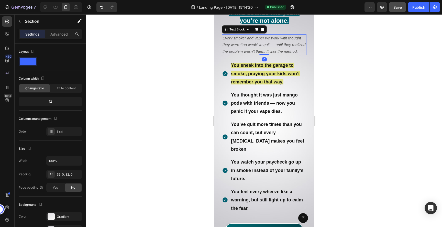
click at [258, 46] on span "Every smoker and vaper we work with thought they were “too weak” to quit — unti…" at bounding box center [263, 45] width 83 height 18
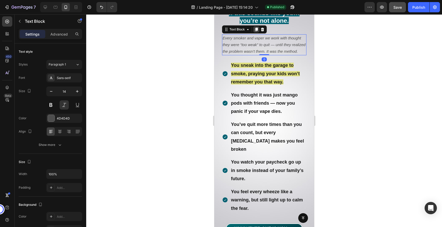
click at [254, 29] on icon at bounding box center [256, 29] width 4 height 4
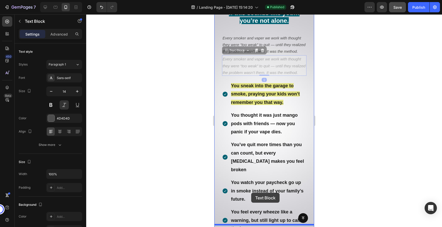
drag, startPoint x: 242, startPoint y: 51, endPoint x: 251, endPoint y: 195, distance: 144.6
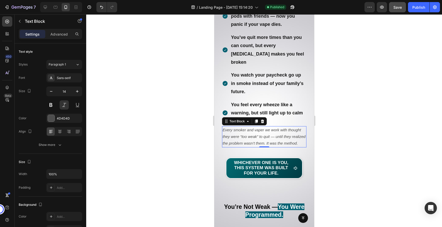
scroll to position [326, 0]
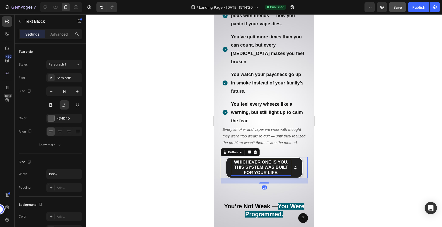
click at [257, 160] on strong "Whichever one is you, this system was built for your life." at bounding box center [261, 168] width 54 height 16
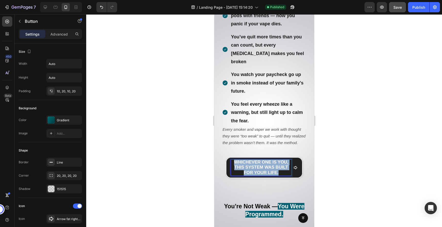
click at [257, 160] on strong "Whichever one is you, this system was built for your life." at bounding box center [261, 168] width 54 height 16
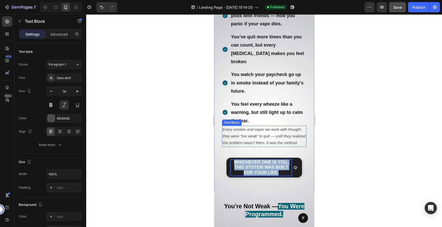
click at [257, 127] on span "Every smoker and vaper we work with thought they were “too weak” to quit — unti…" at bounding box center [263, 136] width 83 height 18
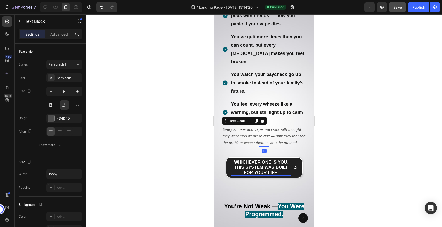
click at [257, 127] on span "Every smoker and vaper we work with thought they were “too weak” to quit — unti…" at bounding box center [263, 136] width 83 height 18
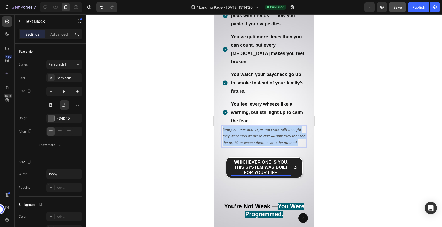
click at [257, 127] on span "Every smoker and vaper we work with thought they were “too weak” to quit — unti…" at bounding box center [263, 136] width 83 height 18
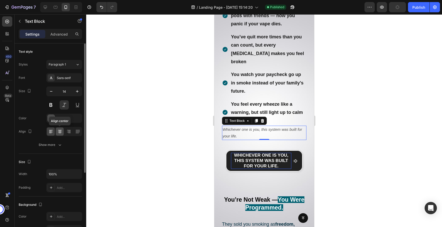
click at [58, 133] on icon at bounding box center [59, 131] width 5 height 5
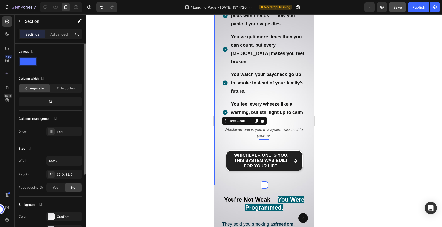
click at [268, 140] on div "Whichever one is you, this system was built for your life. Button" at bounding box center [264, 158] width 100 height 37
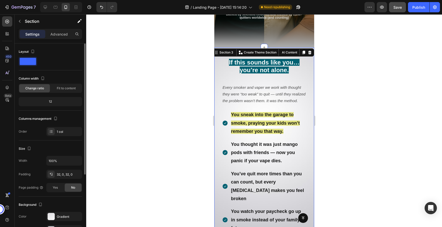
scroll to position [131, 0]
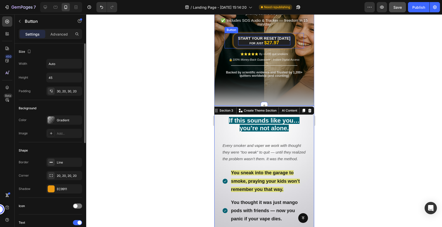
click at [259, 37] on strong "Start Your Reset [DATE]" at bounding box center [264, 38] width 52 height 4
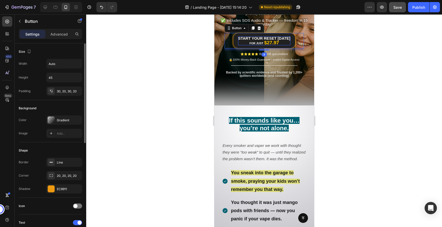
click at [259, 37] on strong "Start Your Reset [DATE]" at bounding box center [264, 38] width 52 height 4
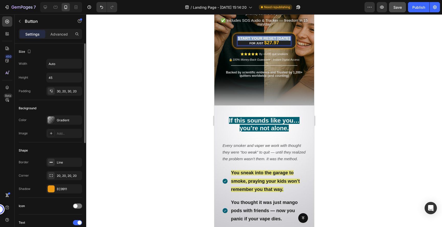
click at [259, 37] on strong "Start Your Reset [DATE]" at bounding box center [263, 38] width 52 height 4
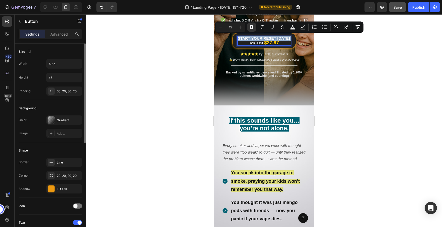
copy p "Start Your Reset [DATE]"
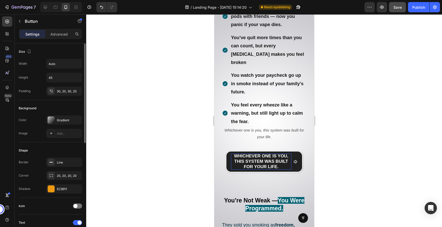
scroll to position [335, 0]
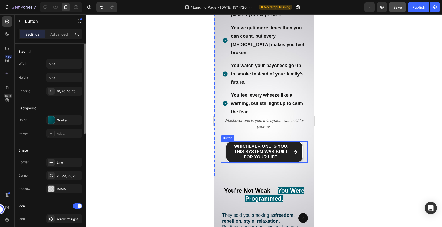
click at [259, 144] on strong "Whichever one is you, this system was built for your life." at bounding box center [261, 152] width 54 height 16
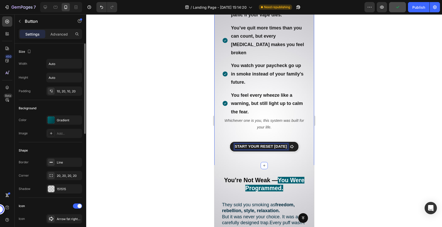
click at [386, 134] on div at bounding box center [264, 120] width 356 height 213
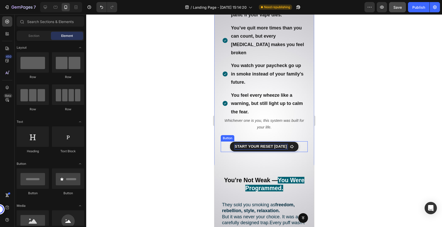
click at [291, 141] on link "Start Your Reset [DATE]" at bounding box center [263, 146] width 69 height 11
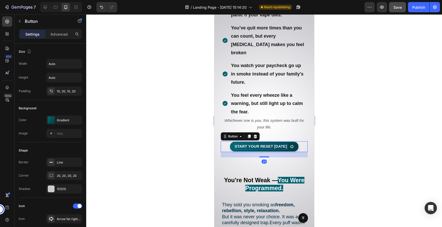
click at [395, 87] on div at bounding box center [264, 120] width 356 height 213
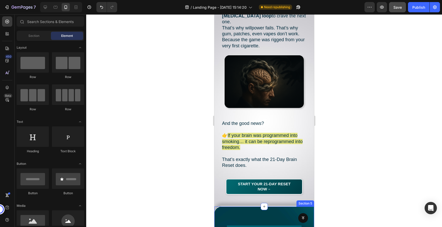
scroll to position [551, 0]
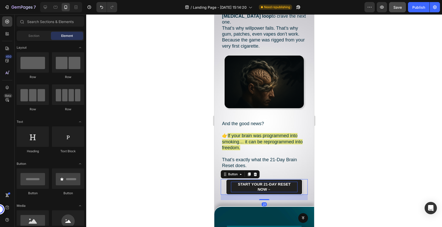
click at [270, 182] on p "Start Your 21-Day Reset Now →" at bounding box center [264, 187] width 67 height 11
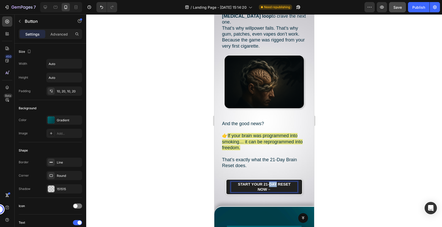
click at [270, 182] on p "Start Your 21-Day Reset Now →" at bounding box center [264, 187] width 67 height 11
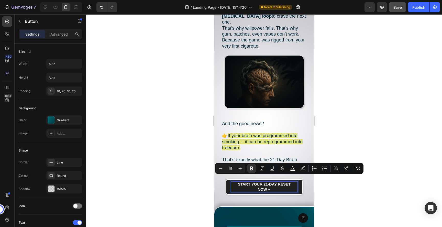
click at [267, 184] on p "Start Your 21-Day Reset Now →" at bounding box center [264, 187] width 67 height 11
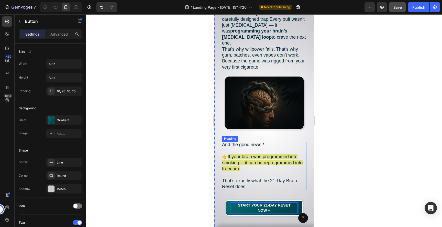
scroll to position [533, 0]
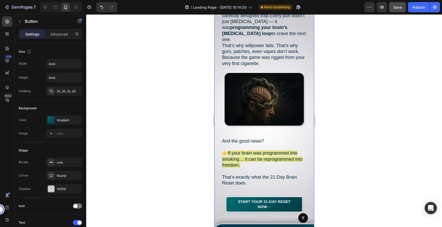
click at [259, 187] on div "Start Your 21-Day Reset Now → Button" at bounding box center [264, 201] width 100 height 31
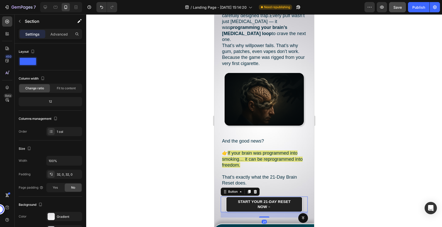
click at [227, 200] on link "Start Your 21-Day Reset Now →" at bounding box center [264, 204] width 77 height 16
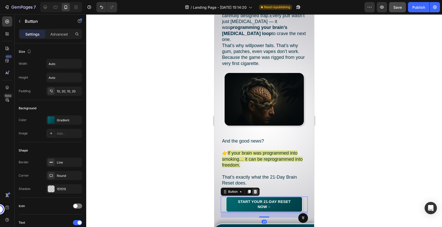
click at [254, 190] on icon at bounding box center [255, 192] width 3 height 4
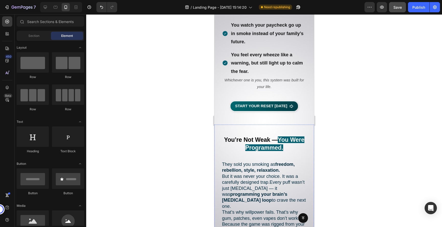
scroll to position [368, 0]
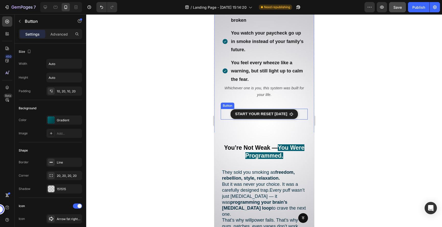
click at [283, 109] on link "Start Your Reset [DATE]" at bounding box center [264, 114] width 69 height 11
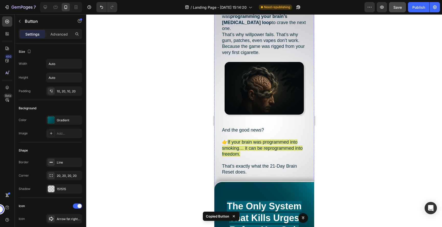
scroll to position [548, 0]
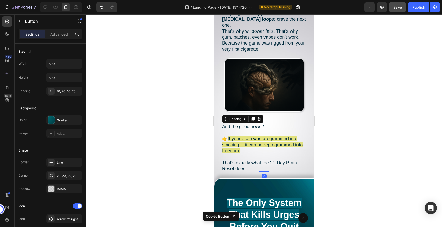
click at [265, 162] on h2 "And the good news? 👉 If your brain was programmed into smoking… it can be repro…" at bounding box center [264, 148] width 84 height 48
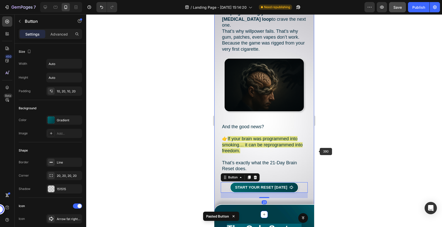
click at [340, 151] on div at bounding box center [264, 120] width 356 height 213
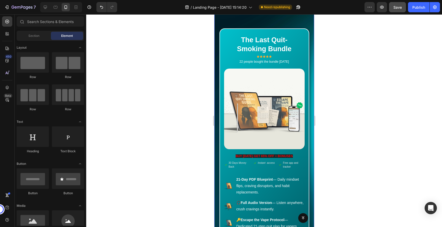
scroll to position [3115, 0]
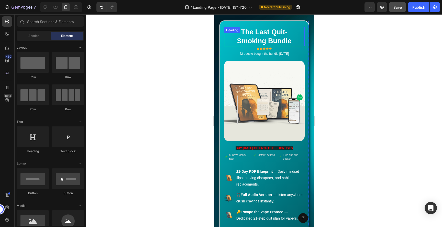
click at [281, 37] on h2 "The Last Quit-Smoking Bundle" at bounding box center [264, 36] width 73 height 19
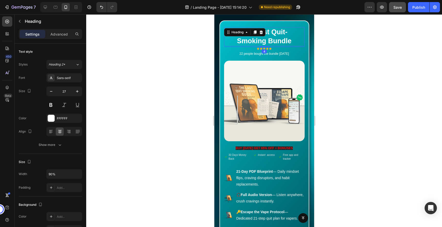
click at [281, 37] on h2 "The Last Quit-Smoking Bundle" at bounding box center [264, 36] width 73 height 19
click at [281, 37] on p "The Last Quit-Smoking Bundle" at bounding box center [264, 37] width 72 height 18
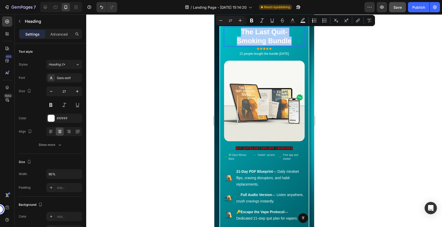
click at [375, 47] on div at bounding box center [264, 120] width 356 height 213
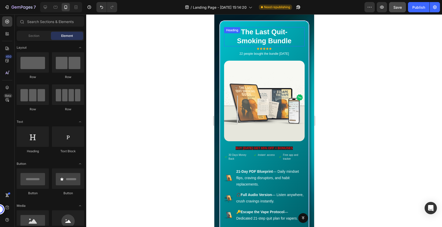
click at [267, 36] on p "The Last Quit-Smoking Bundle" at bounding box center [264, 37] width 72 height 18
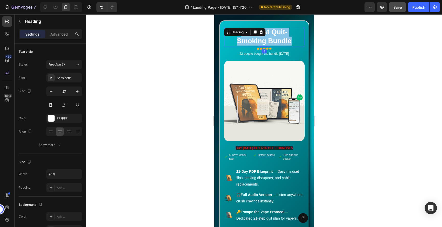
click at [267, 36] on p "The Last Quit-Smoking Bundle" at bounding box center [264, 37] width 72 height 18
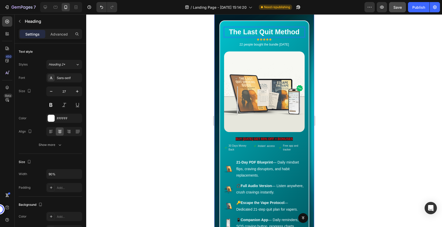
click at [339, 74] on div at bounding box center [264, 120] width 356 height 213
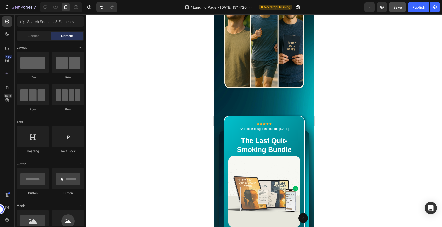
scroll to position [1485, 0]
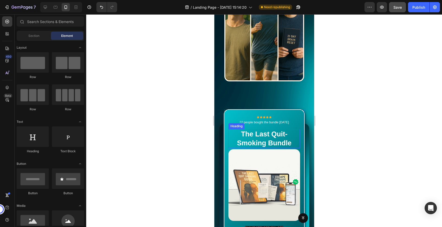
click at [260, 129] on h2 "The Last Quit-Smoking Bundle" at bounding box center [264, 138] width 64 height 19
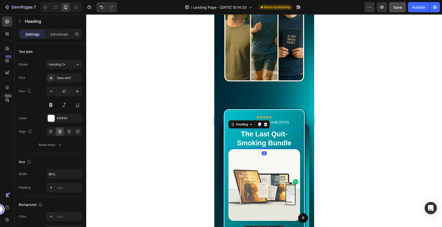
click at [260, 129] on h2 "The Last Quit-Smoking Bundle" at bounding box center [264, 138] width 64 height 19
click at [260, 130] on p "The Last Quit-Smoking Bundle" at bounding box center [263, 139] width 63 height 18
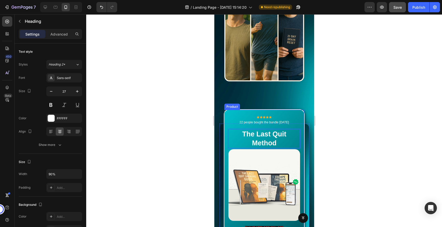
click at [294, 109] on div "Icon Icon Icon Icon Icon Icon List Hoz 22 people bought the bundle today Text b…" at bounding box center [264, 202] width 81 height 187
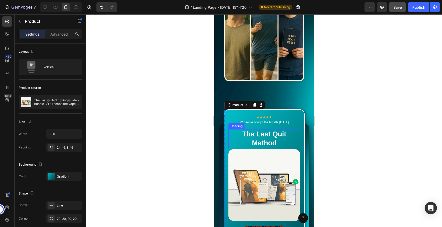
click at [272, 130] on strong "The Last Quit Method" at bounding box center [264, 138] width 44 height 17
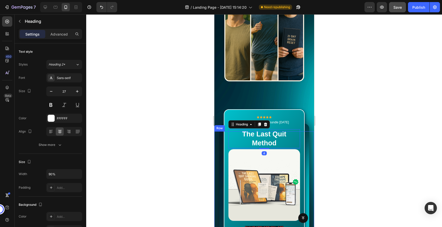
click at [334, 107] on div at bounding box center [264, 120] width 356 height 213
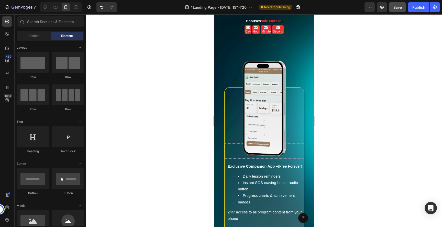
scroll to position [2035, 0]
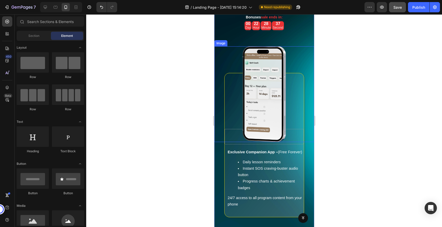
click at [273, 102] on img at bounding box center [263, 94] width 43 height 96
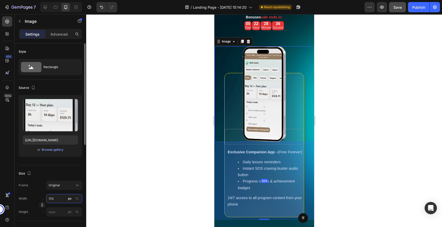
click at [53, 201] on input "170" at bounding box center [64, 198] width 36 height 9
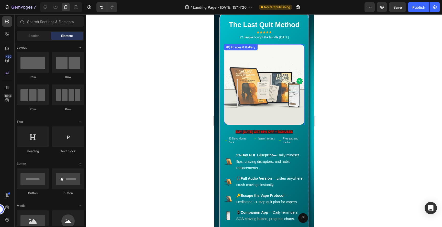
scroll to position [3108, 0]
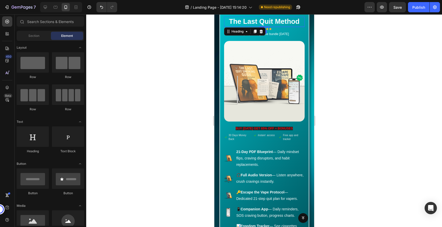
click at [283, 20] on strong "The Last Quit Method" at bounding box center [264, 22] width 71 height 8
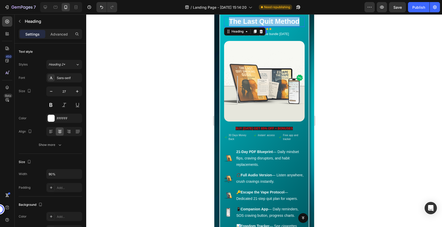
click at [283, 20] on strong "The Last Quit Method" at bounding box center [264, 22] width 71 height 8
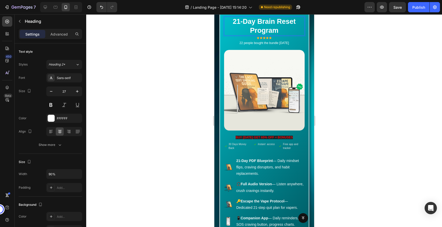
click at [429, 83] on div at bounding box center [264, 120] width 356 height 213
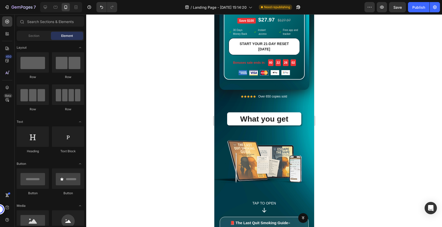
scroll to position [1505, 0]
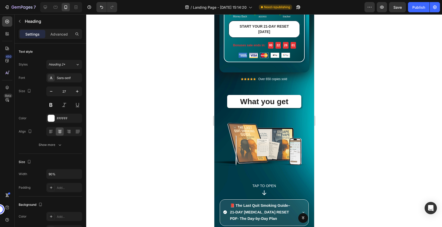
click at [338, 101] on div at bounding box center [264, 120] width 356 height 213
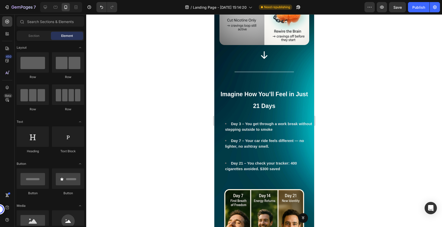
scroll to position [1238, 0]
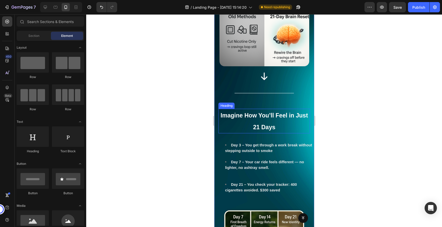
click at [262, 109] on h2 "Imagine How You’ll Feel in Just 21 Days" at bounding box center [264, 121] width 92 height 25
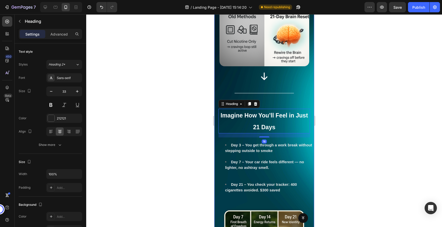
click at [335, 112] on div at bounding box center [264, 120] width 356 height 213
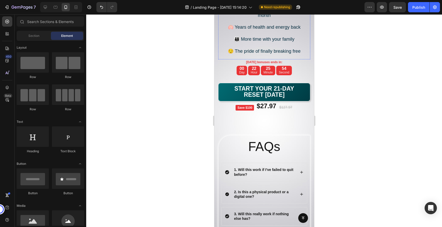
scroll to position [3531, 0]
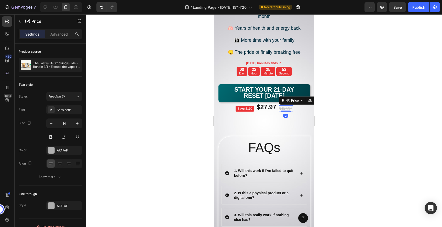
click at [284, 106] on div "$127.97" at bounding box center [286, 108] width 14 height 6
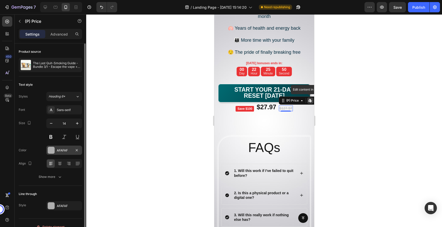
click at [52, 149] on div at bounding box center [51, 150] width 7 height 7
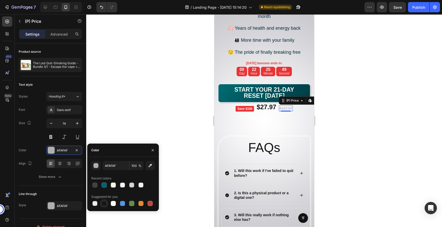
click at [105, 204] on div at bounding box center [104, 203] width 5 height 5
type input "151515"
click at [353, 118] on div at bounding box center [264, 120] width 356 height 213
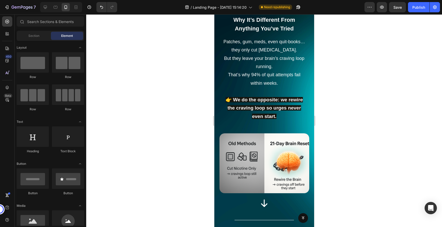
scroll to position [1114, 0]
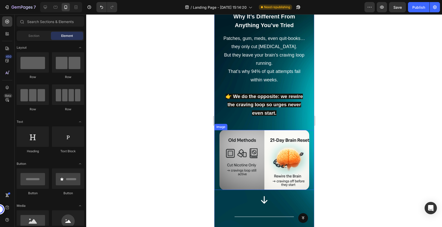
click at [253, 134] on img at bounding box center [264, 160] width 90 height 60
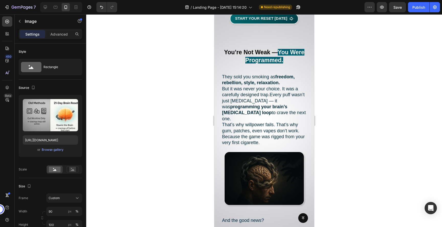
scroll to position [448, 0]
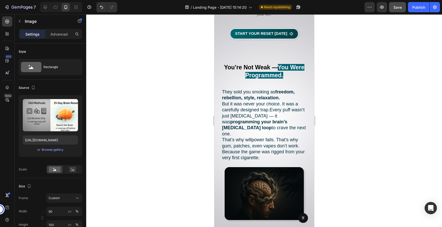
click at [400, 10] on button "Save" at bounding box center [397, 7] width 17 height 10
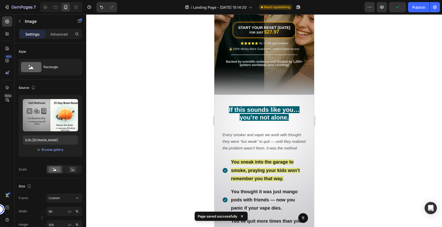
scroll to position [104, 0]
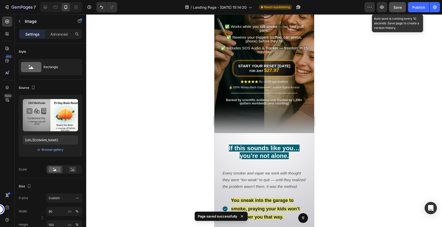
click at [398, 8] on span "Save" at bounding box center [397, 7] width 8 height 4
click at [398, 8] on icon "button" at bounding box center [397, 7] width 5 height 5
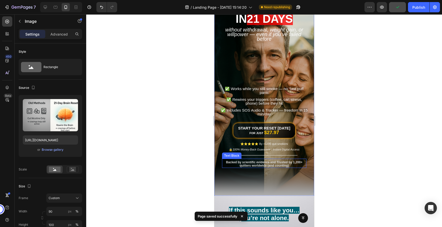
scroll to position [0, 0]
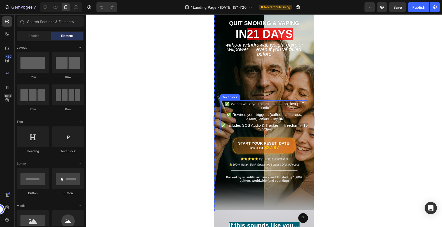
scroll to position [36, 0]
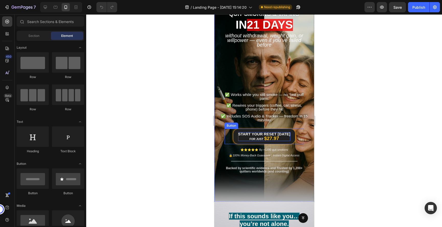
click at [275, 137] on strong "$27.97" at bounding box center [271, 138] width 15 height 5
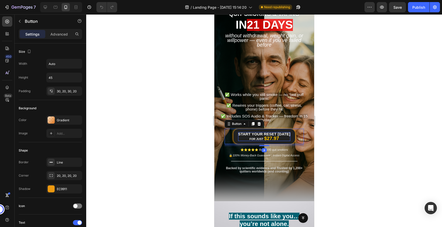
click at [275, 137] on strong "$27.97" at bounding box center [271, 138] width 15 height 5
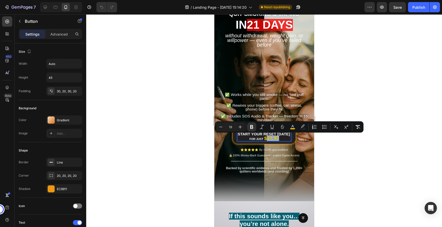
click at [275, 137] on strong "$27.97" at bounding box center [271, 138] width 15 height 5
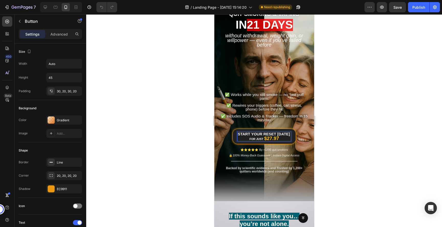
click at [275, 138] on strong "$27.97" at bounding box center [271, 138] width 15 height 5
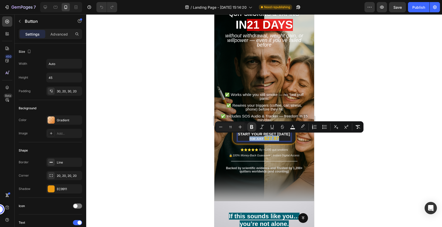
click at [276, 138] on strong "$27.97" at bounding box center [271, 138] width 15 height 5
drag, startPoint x: 280, startPoint y: 138, endPoint x: 265, endPoint y: 139, distance: 15.6
click at [265, 139] on p "Start Your Reset [DATE] for Just $27.97" at bounding box center [263, 136] width 53 height 9
click at [275, 138] on strong "$27.97" at bounding box center [271, 138] width 15 height 5
drag, startPoint x: 282, startPoint y: 137, endPoint x: 272, endPoint y: 137, distance: 10.2
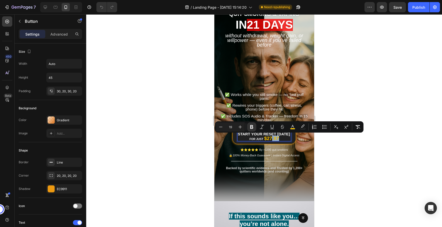
click at [272, 137] on p "Start Your Reset [DATE] for Just $27.97" at bounding box center [263, 136] width 53 height 9
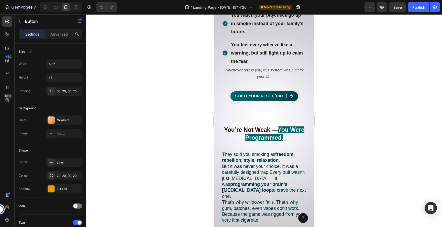
scroll to position [469, 0]
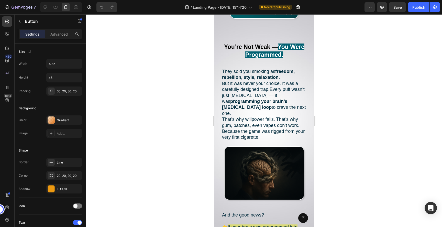
click at [397, 13] on div "7 Version history / Landing Page - [DATE] 15:14:20 Need republishing Preview Sa…" at bounding box center [221, 7] width 442 height 15
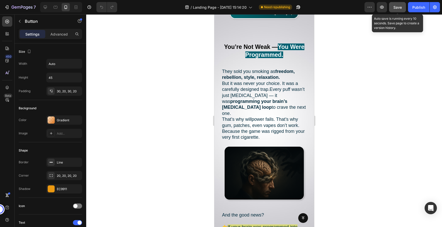
click at [398, 6] on span "Save" at bounding box center [397, 7] width 8 height 4
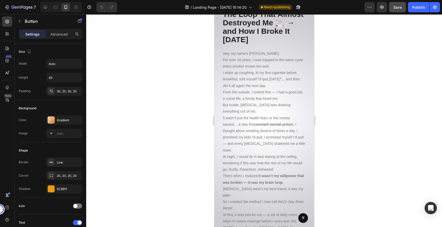
scroll to position [4345, 0]
click at [273, 82] on p "I woke up coughing, lit my first cigarette before breakfast, told myself “I’ll …" at bounding box center [264, 78] width 83 height 19
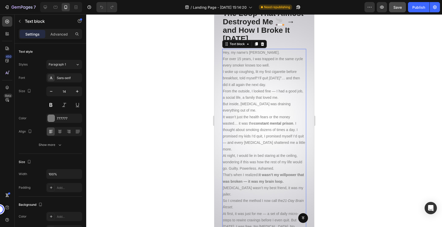
click at [273, 82] on p "I woke up coughing, lit my first cigarette before breakfast, told myself “I’ll …" at bounding box center [264, 78] width 83 height 19
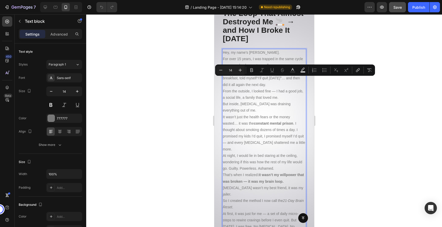
click at [225, 49] on p "Hey, my name’s [PERSON_NAME]. For over 15 years, I was trapped in the same cycl…" at bounding box center [264, 58] width 83 height 19
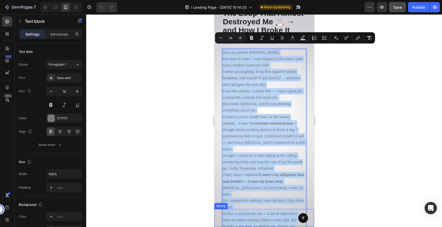
drag, startPoint x: 224, startPoint y: 47, endPoint x: 270, endPoint y: 223, distance: 181.7
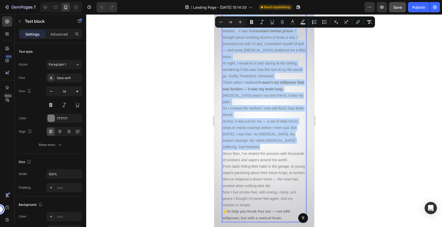
scroll to position [4442, 0]
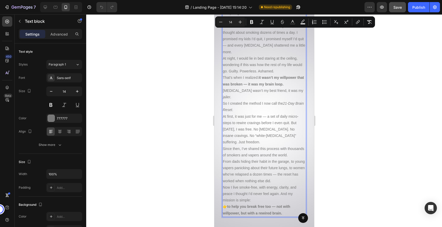
click at [283, 184] on p "Now I live smoke-free, with energy, clarity, and peace I thought I’d never feel…" at bounding box center [264, 200] width 83 height 32
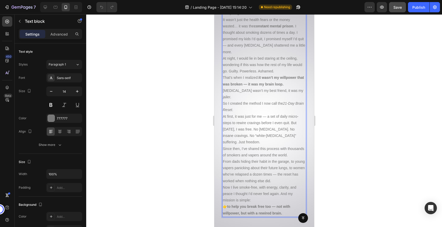
click at [282, 196] on p "Now I live smoke-free, with energy, clarity, and peace I thought I’d never feel…" at bounding box center [264, 200] width 83 height 32
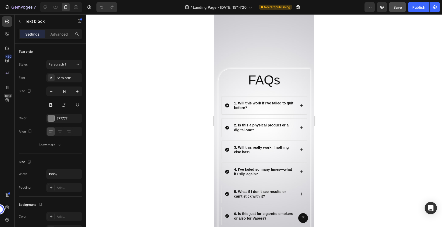
scroll to position [3901, 0]
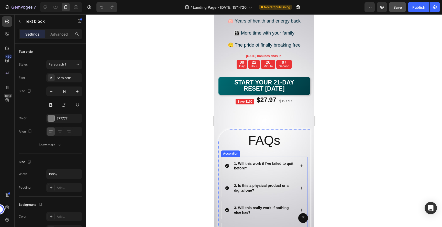
drag, startPoint x: 282, startPoint y: 196, endPoint x: 240, endPoint y: 195, distance: 42.5
copy div "Lor, ip dolo’s Amet Consec. Adi elit 87 seddo, E tem incidid ut lab etdo magna …"
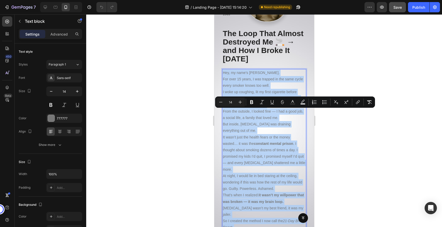
scroll to position [4339, 0]
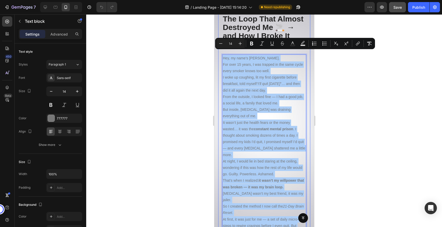
click at [341, 109] on div at bounding box center [264, 120] width 356 height 213
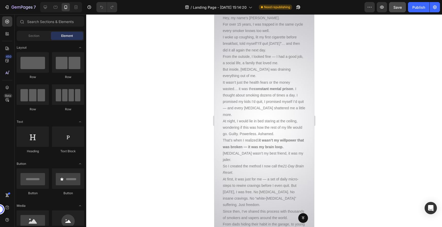
scroll to position [4384, 0]
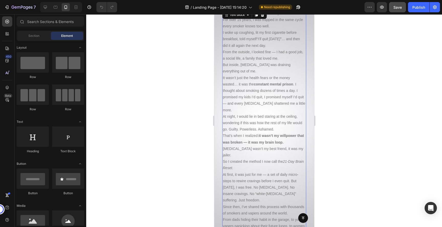
click at [256, 113] on p "At night, I would lie in bed staring at the ceiling, wondering if this was how …" at bounding box center [264, 122] width 83 height 19
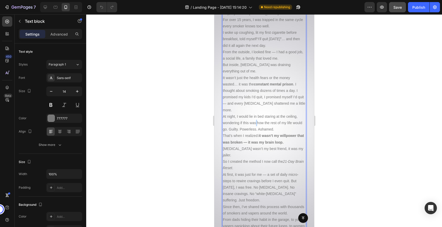
click at [256, 113] on p "At night, I would lie in bed staring at the ceiling, wondering if this was how …" at bounding box center [264, 122] width 83 height 19
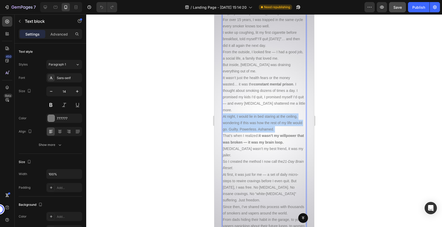
click at [256, 113] on p "At night, I would lie in bed staring at the ceiling, wondering if this was how …" at bounding box center [264, 122] width 83 height 19
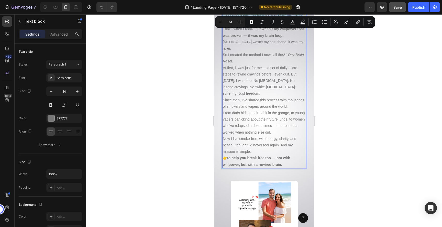
scroll to position [4495, 0]
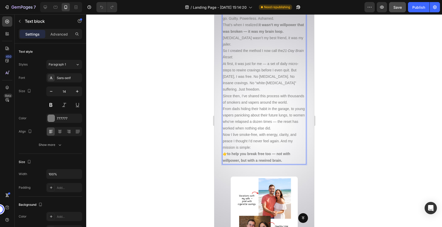
click at [279, 152] on strong "to help you break free too — not with willpower, but with a rewired brain." at bounding box center [257, 157] width 68 height 10
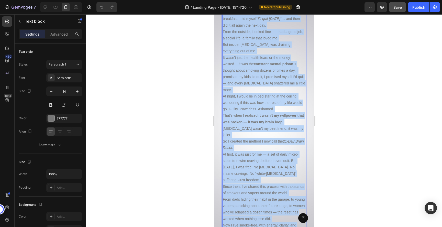
scroll to position [4368, 0]
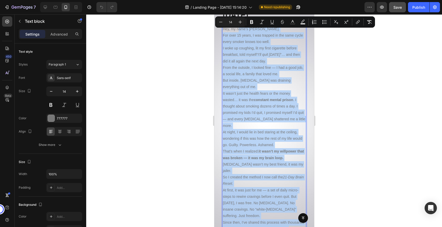
drag, startPoint x: 291, startPoint y: 142, endPoint x: 238, endPoint y: 27, distance: 126.8
click at [238, 27] on div "Hey, my name’s Alex Marten. For over 15 years, I was trapped in the same cycle …" at bounding box center [264, 157] width 84 height 265
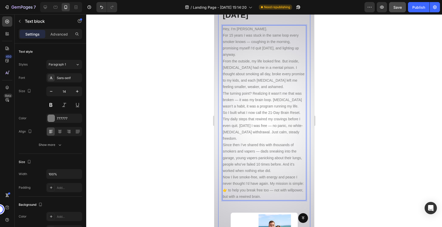
click at [404, 121] on div at bounding box center [264, 120] width 356 height 213
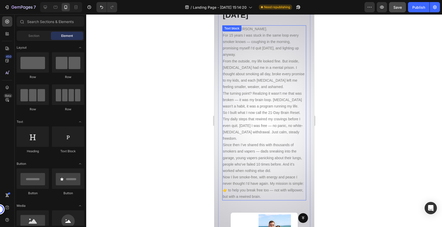
click at [239, 133] on p "So I built what I now call the 21-Day Brain Reset. Tiny daily steps that rewire…" at bounding box center [264, 125] width 83 height 32
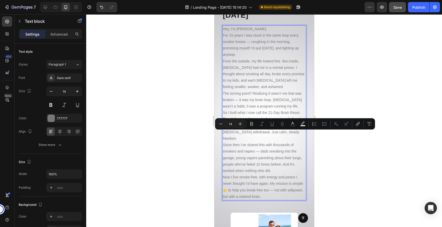
click at [239, 137] on p "So I built what I now call the 21-Day Brain Reset. Tiny daily steps that rewire…" at bounding box center [264, 125] width 83 height 32
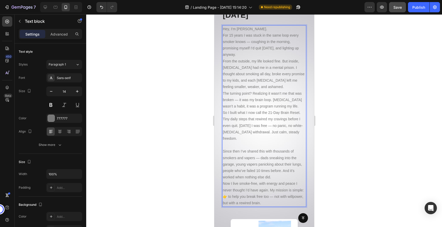
click at [254, 81] on p "From the outside, my life looked fine. But inside, nicotine had me in a mental …" at bounding box center [264, 74] width 83 height 32
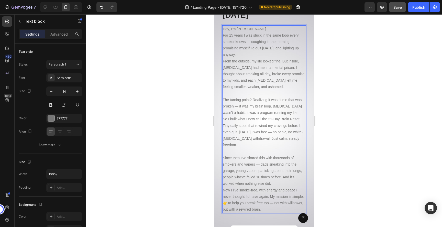
click at [245, 50] on p "Hey, I’m Alex Marten. For 15 years I was stuck in the same loop every smoker kn…" at bounding box center [264, 42] width 83 height 32
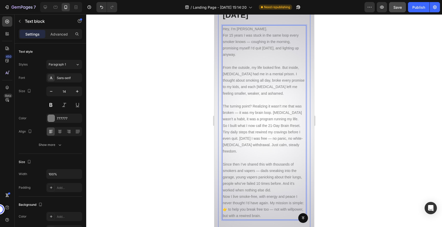
click at [361, 78] on div at bounding box center [264, 120] width 356 height 213
click at [275, 111] on p "The turning point? Realizing it wasn’t me that was broken — it was my brain loo…" at bounding box center [264, 112] width 83 height 19
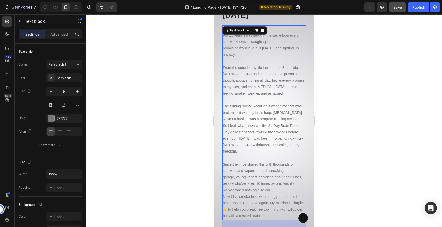
click at [182, 111] on div at bounding box center [264, 120] width 356 height 213
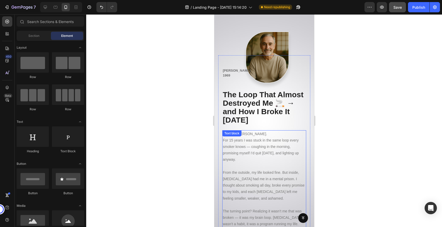
scroll to position [4263, 0]
click at [352, 120] on div at bounding box center [264, 120] width 356 height 213
click at [361, 116] on div at bounding box center [264, 120] width 356 height 213
click at [257, 170] on p "From the outside, my life looked fine. But inside, nicotine had me in a mental …" at bounding box center [264, 186] width 83 height 32
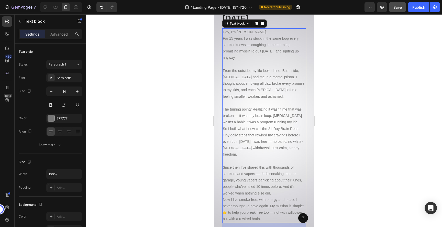
scroll to position [4370, 0]
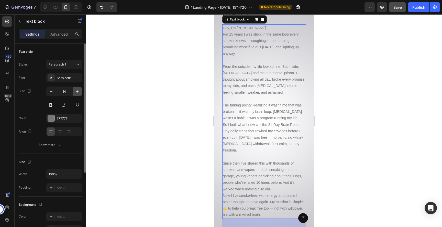
click at [80, 91] on button "button" at bounding box center [77, 91] width 9 height 9
type input "15"
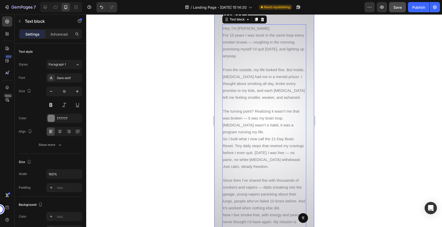
click at [358, 122] on div at bounding box center [264, 120] width 356 height 213
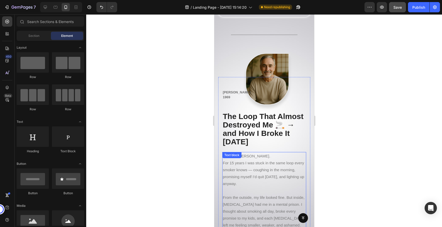
scroll to position [4240, 0]
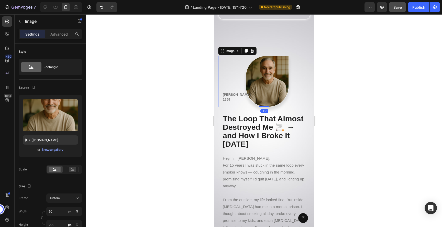
click at [282, 67] on img at bounding box center [267, 81] width 43 height 51
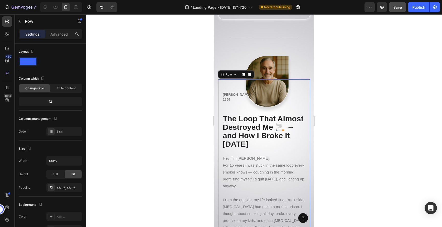
click at [270, 63] on img at bounding box center [267, 81] width 43 height 51
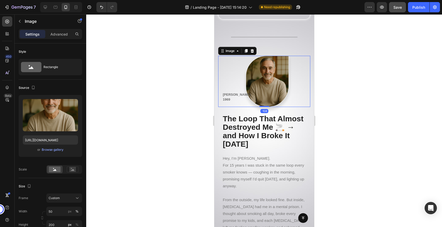
click at [270, 63] on img at bounding box center [267, 81] width 43 height 51
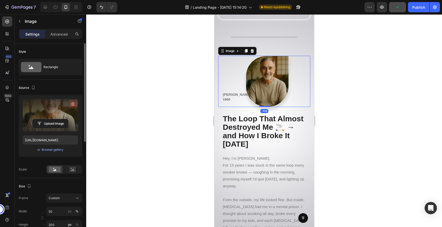
click at [72, 105] on icon "button" at bounding box center [72, 105] width 1 height 2
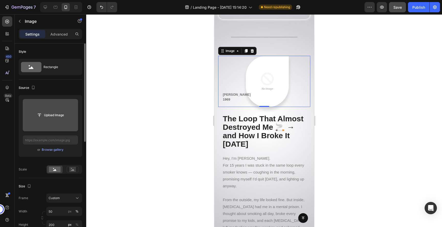
type input "https://cdn.shopify.com/s/files/1/0957/3122/0821/files/gempages_571944393670394…"
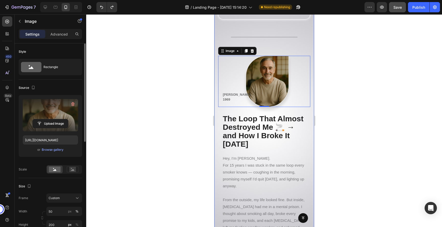
click at [350, 105] on div at bounding box center [264, 120] width 356 height 213
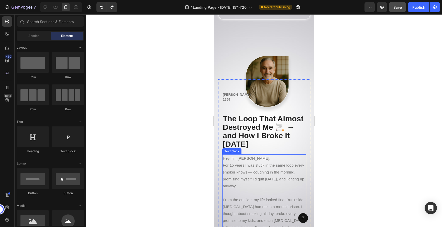
click at [266, 155] on p "Hey, I’m Alex Marten. For 15 years I was stuck in the same loop every smoker kn…" at bounding box center [264, 172] width 83 height 35
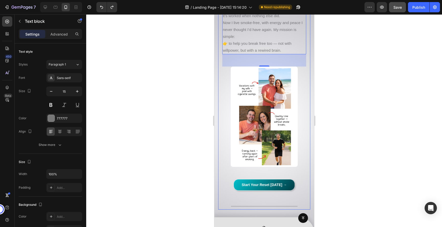
click at [271, 102] on img at bounding box center [263, 117] width 67 height 101
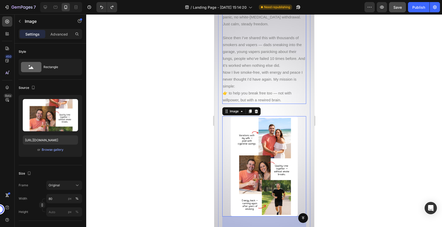
scroll to position [4429, 0]
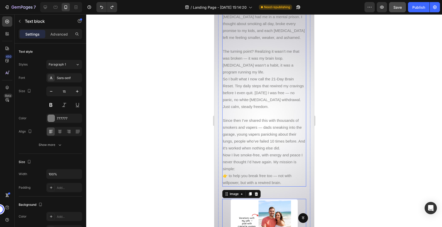
click at [230, 160] on p "Now I live smoke-free, with energy and peace I never thought I’d have again. My…" at bounding box center [264, 168] width 83 height 35
click at [225, 165] on p "Now I live smoke-free, with energy and peace I never thought I’d have again. My…" at bounding box center [264, 168] width 83 height 35
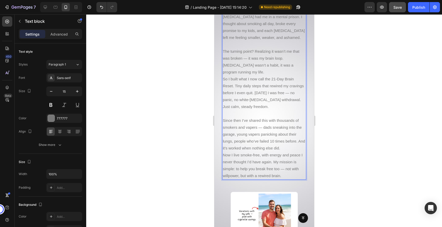
click at [238, 151] on p "Now I live smoke-free, with energy and peace I never thought I’d have again. My…" at bounding box center [264, 165] width 83 height 28
click at [274, 151] on p "Now I live smoke-free, with energy and peace I never thought I’d have again. My…" at bounding box center [264, 165] width 83 height 28
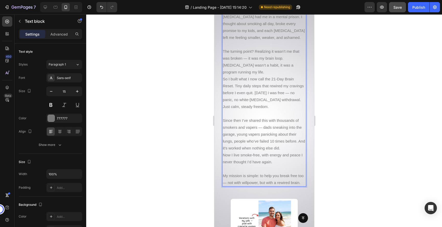
click at [285, 172] on p "My mission is simple: to help you break free too — not with willpower, but with…" at bounding box center [264, 179] width 83 height 14
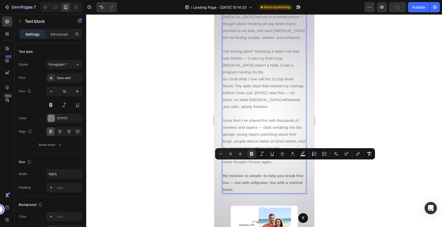
click at [333, 137] on div at bounding box center [264, 120] width 356 height 213
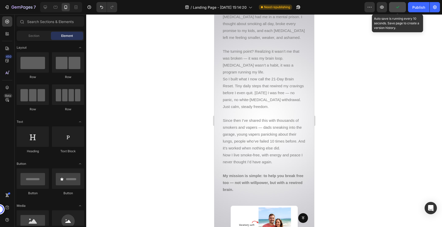
click at [400, 8] on icon "button" at bounding box center [397, 7] width 5 height 5
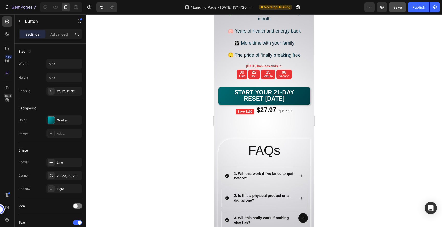
scroll to position [3893, 0]
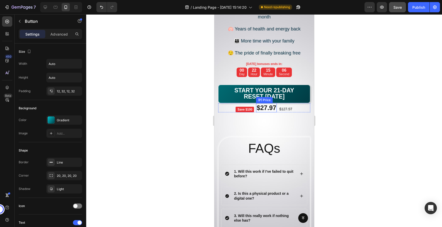
click at [270, 97] on div "(P) Price" at bounding box center [264, 100] width 17 height 6
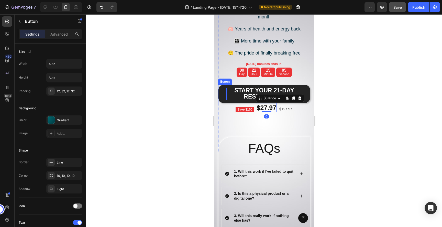
click at [271, 92] on strong "START YOUR 21-DAY RESET [DATE]" at bounding box center [264, 93] width 60 height 13
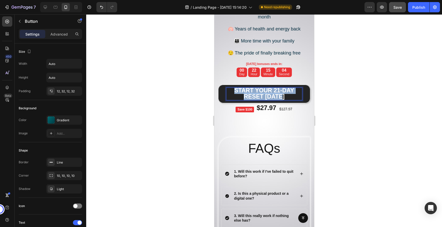
click at [271, 92] on strong "START YOUR 21-DAY RESET [DATE]" at bounding box center [264, 93] width 60 height 13
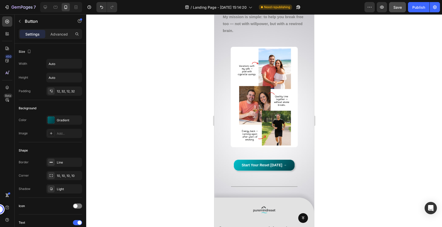
scroll to position [4609, 0]
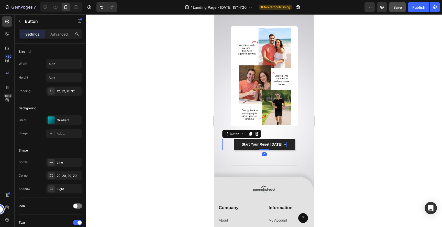
click at [266, 142] on p "Start Your Reset [DATE] →" at bounding box center [264, 144] width 45 height 5
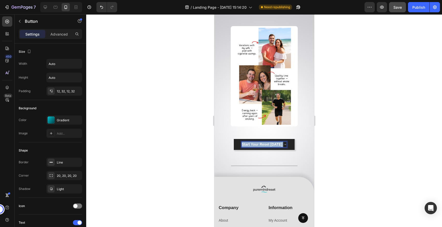
click at [266, 142] on p "Start Your Reset [DATE] →" at bounding box center [264, 144] width 45 height 5
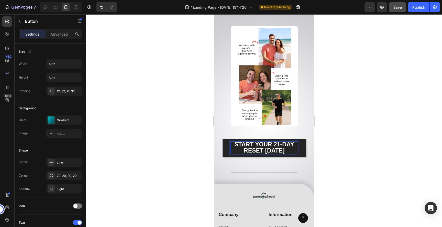
click at [385, 132] on div at bounding box center [264, 120] width 356 height 213
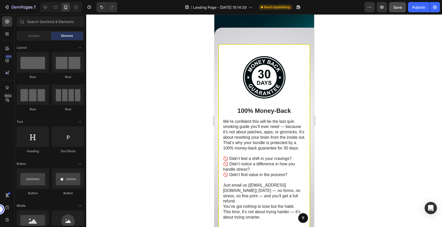
scroll to position [3610, 0]
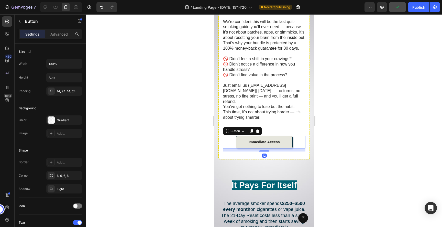
click at [283, 136] on link "Immediate Access" at bounding box center [264, 142] width 57 height 13
click at [257, 129] on icon at bounding box center [257, 131] width 3 height 4
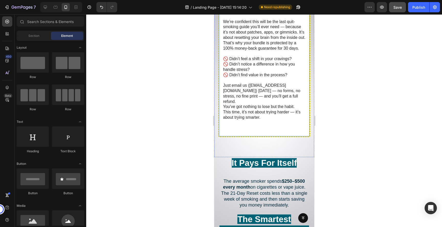
click at [375, 127] on div at bounding box center [264, 120] width 356 height 213
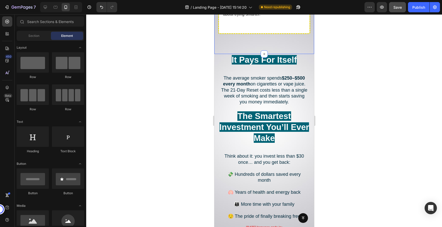
scroll to position [3751, 0]
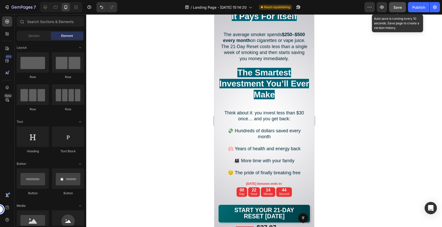
click at [398, 8] on span "Save" at bounding box center [397, 7] width 8 height 4
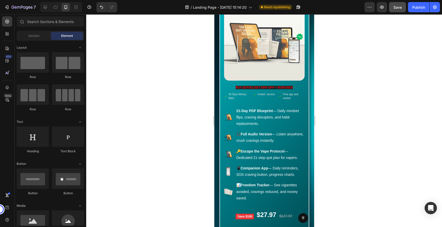
scroll to position [3176, 0]
click at [261, 111] on strong "21-Day PDF Blueprint" at bounding box center [254, 111] width 37 height 4
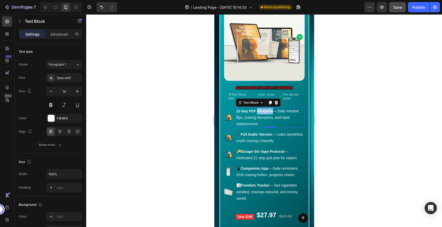
click at [261, 111] on strong "21-Day PDF Blueprint" at bounding box center [254, 111] width 37 height 4
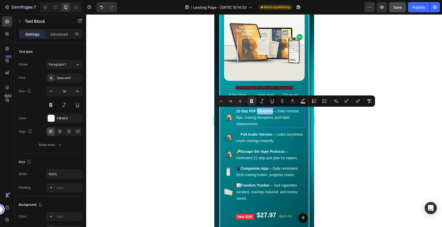
click at [263, 111] on strong "21-Day PDF Blueprint" at bounding box center [254, 111] width 37 height 4
drag, startPoint x: 272, startPoint y: 112, endPoint x: 237, endPoint y: 113, distance: 35.8
click at [237, 113] on p "21-Day PDF Blueprint — Daily mindset flips, craving disruptors, and habit repla…" at bounding box center [270, 117] width 68 height 19
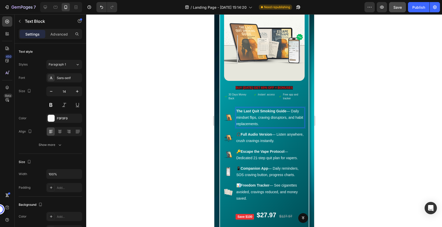
click at [345, 113] on div at bounding box center [264, 120] width 356 height 213
click at [292, 112] on p "The Last Quit Smoking Guide — Daily mindset flips, craving disruptors, and habi…" at bounding box center [270, 117] width 68 height 19
click at [292, 111] on p "The Last Quit Smoking Guide — Daily mindset flips, craving disruptors, and habi…" at bounding box center [270, 117] width 68 height 19
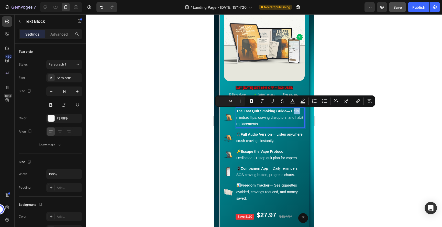
click at [292, 111] on p "The Last Quit Smoking Guide — Daily mindset flips, craving disruptors, and habi…" at bounding box center [270, 117] width 68 height 19
click at [291, 111] on p "The Last Quit Smoking Guide — Daily mindset flips, craving disruptors, and habi…" at bounding box center [270, 117] width 68 height 19
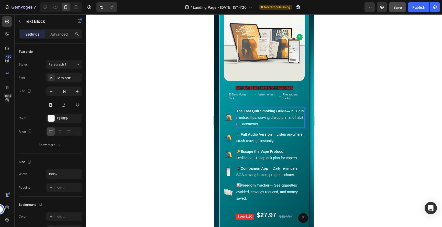
click at [282, 124] on p "The Last Quit Smoking Guide — 21 Daily mindset flips, craving disruptors, and h…" at bounding box center [270, 117] width 68 height 19
click at [356, 124] on div at bounding box center [264, 120] width 356 height 213
click at [292, 112] on p "The Last Quit Smoking Guide — 21 Daily mindset flips, craving disruptors, and h…" at bounding box center [270, 117] width 68 height 19
click at [347, 117] on div at bounding box center [264, 120] width 356 height 213
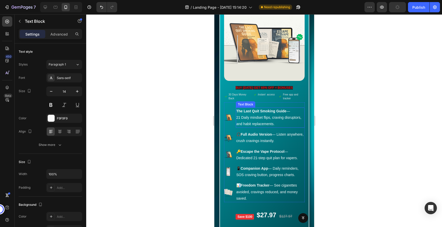
click at [277, 124] on p "21 Daily mindset flips, craving disruptors, and habit replacements." at bounding box center [270, 120] width 68 height 13
click at [340, 124] on div at bounding box center [264, 120] width 356 height 213
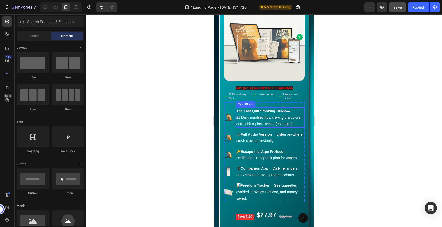
click at [280, 125] on p "21 Daily mindset flips, craving disruptors, and habit replacements. (98 pages)" at bounding box center [270, 120] width 68 height 13
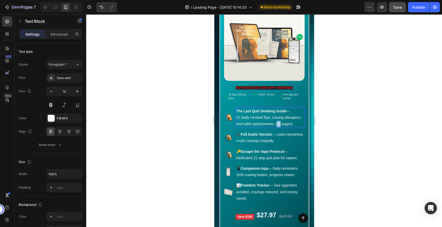
click at [279, 125] on p "21 Daily mindset flips, craving disruptors, and habit replacements. (98 pages)" at bounding box center [270, 120] width 68 height 13
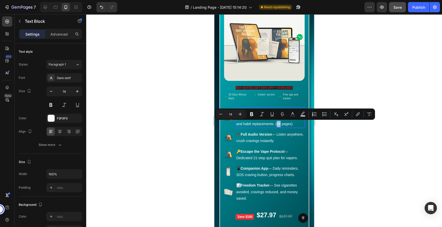
click at [278, 125] on p "21 Daily mindset flips, craving disruptors, and habit replacements. (98 pages)" at bounding box center [270, 120] width 68 height 13
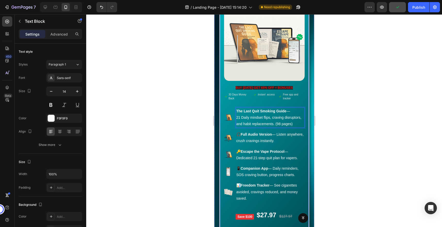
click at [351, 124] on div at bounding box center [264, 120] width 356 height 213
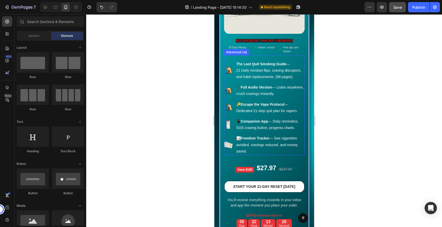
scroll to position [3210, 0]
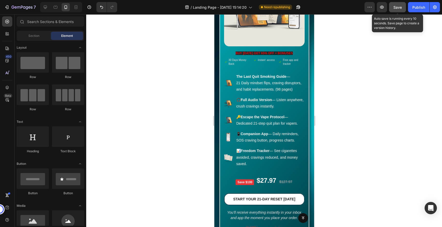
click at [398, 9] on span "Save" at bounding box center [397, 7] width 8 height 4
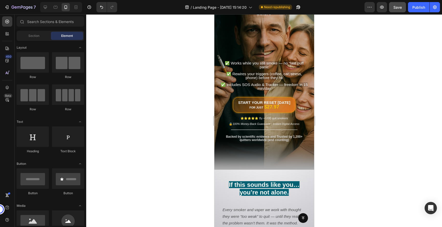
scroll to position [0, 0]
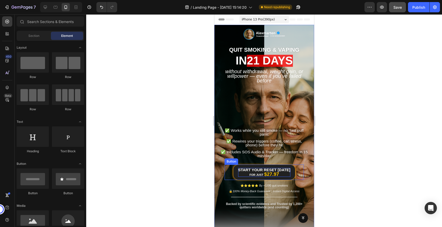
click at [282, 168] on strong "Start Your Reset [DATE]" at bounding box center [264, 170] width 52 height 4
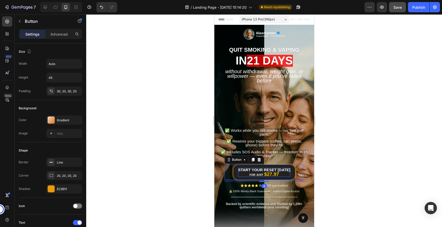
click at [282, 168] on strong "Start Your Reset [DATE]" at bounding box center [264, 170] width 52 height 4
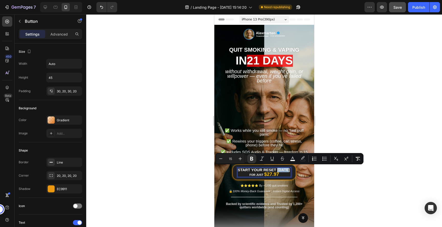
click at [282, 168] on strong "Start Your Reset [DATE]" at bounding box center [263, 170] width 52 height 4
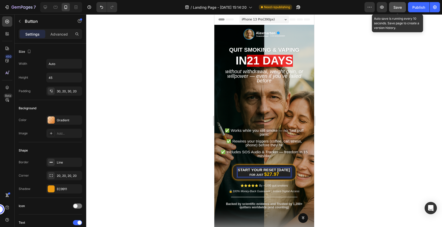
click at [397, 7] on span "Save" at bounding box center [397, 7] width 8 height 4
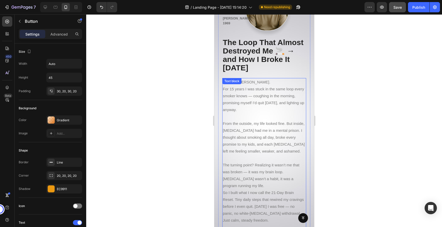
scroll to position [4257, 0]
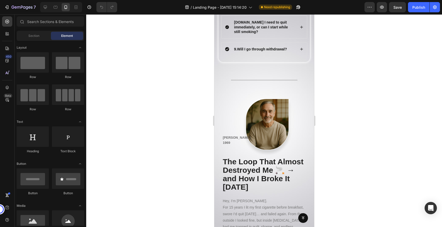
scroll to position [4118, 0]
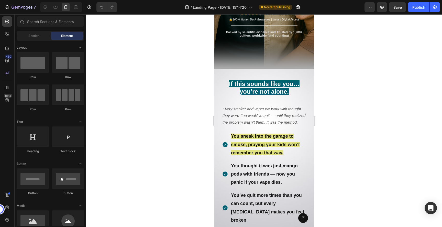
scroll to position [170, 0]
